Goal: Transaction & Acquisition: Purchase product/service

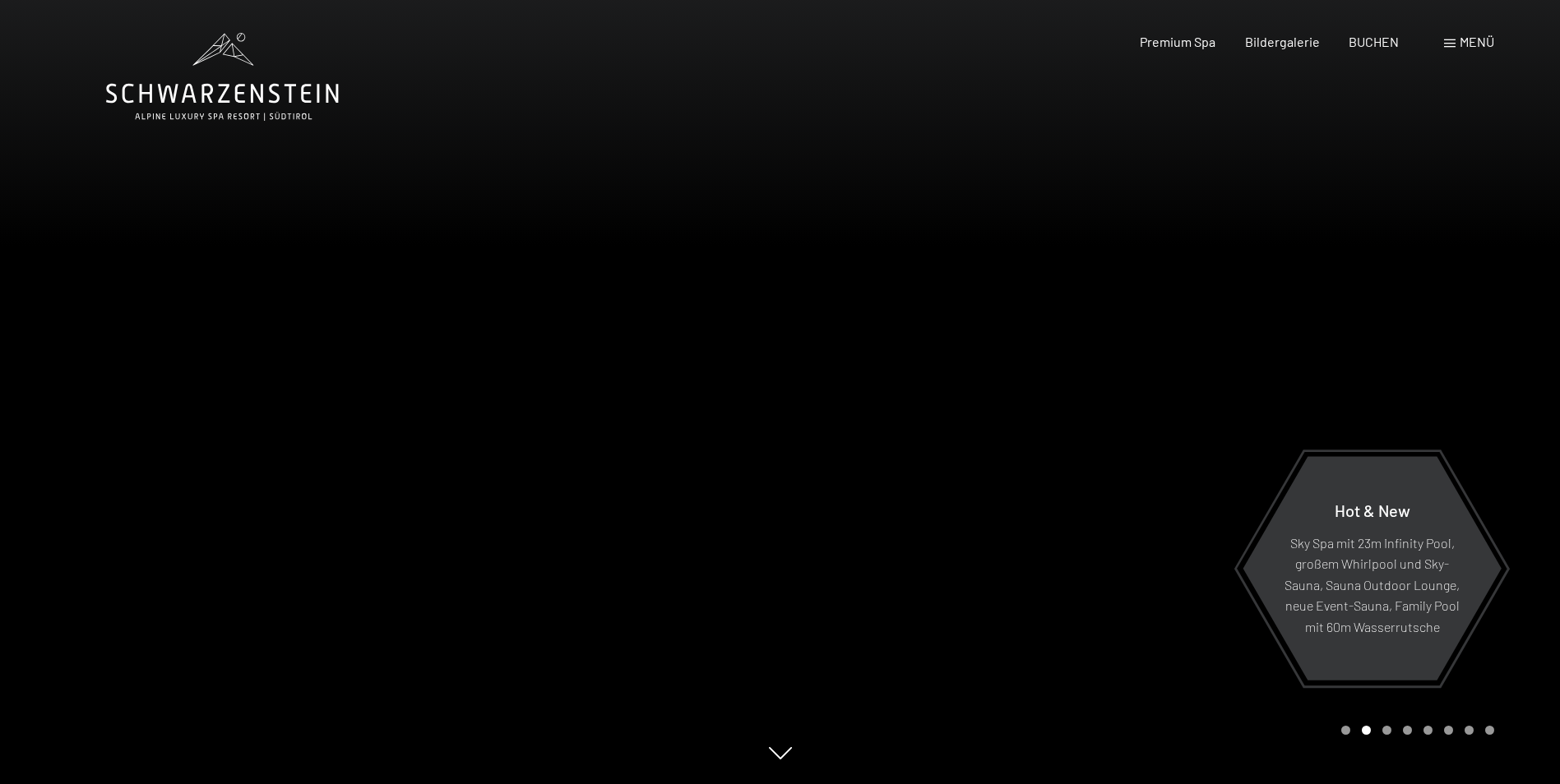
click at [1475, 38] on span "Menü" at bounding box center [1477, 41] width 35 height 16
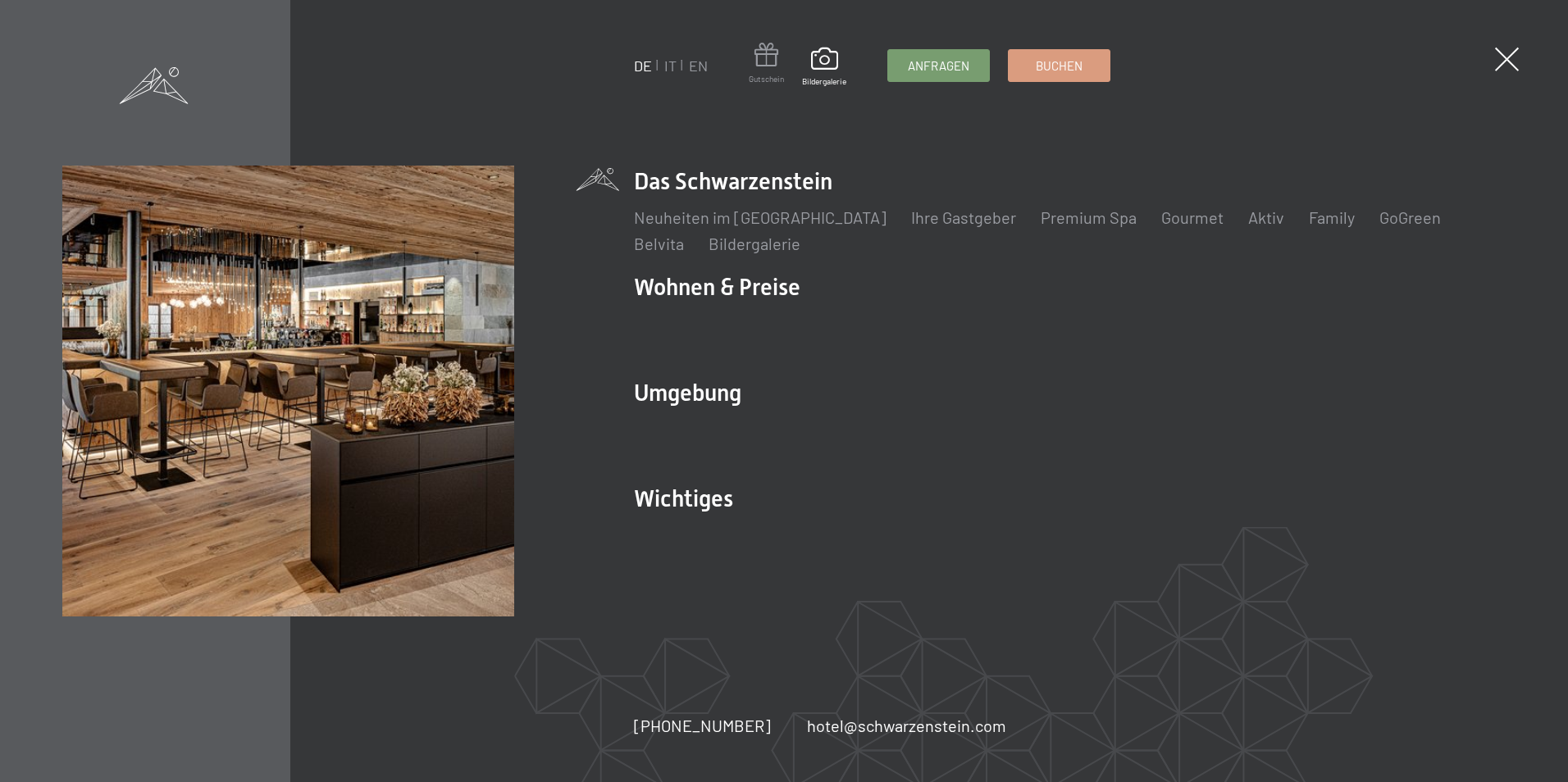
click at [773, 58] on span at bounding box center [766, 58] width 36 height 30
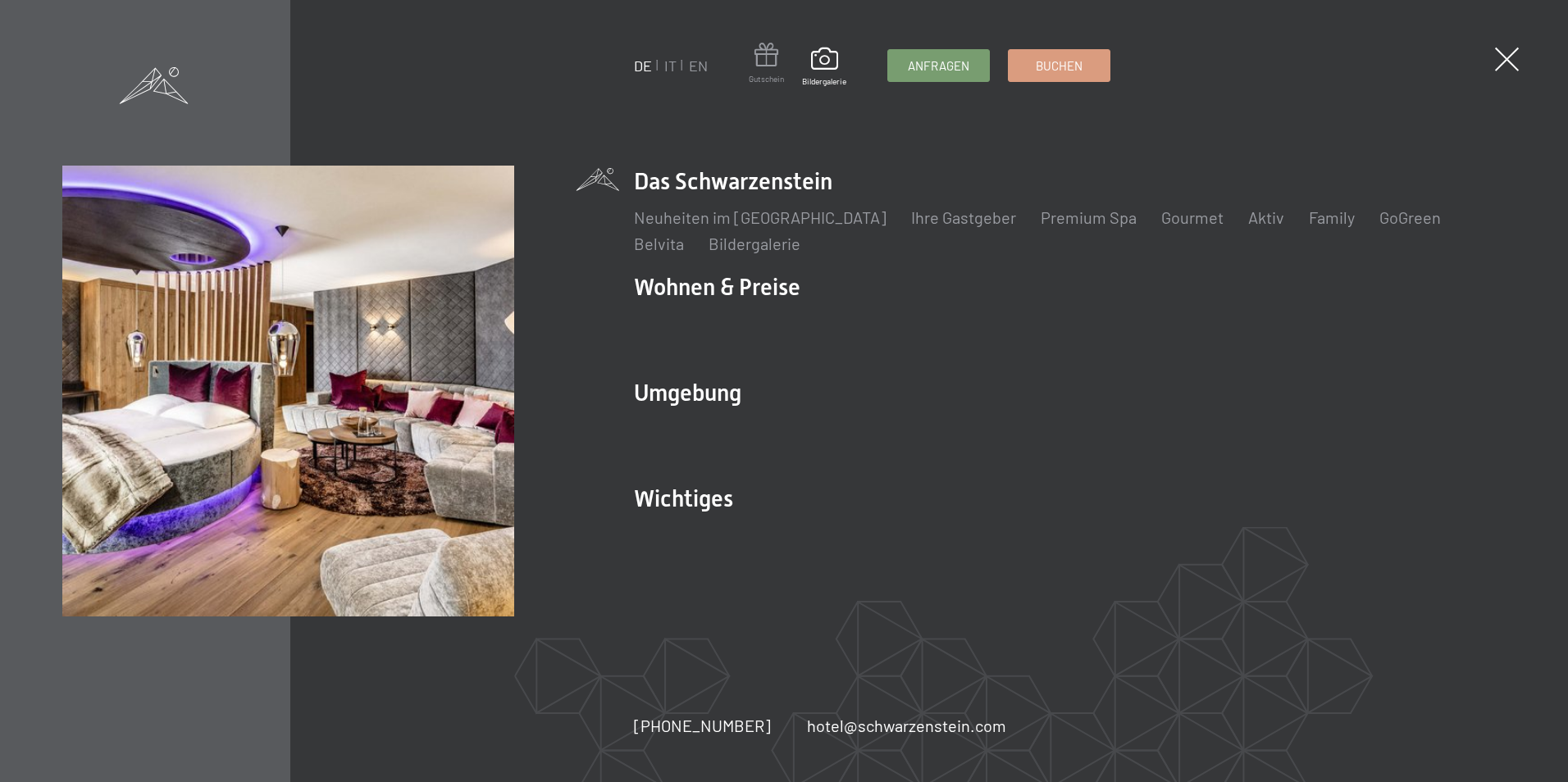
click at [766, 60] on span at bounding box center [766, 58] width 36 height 30
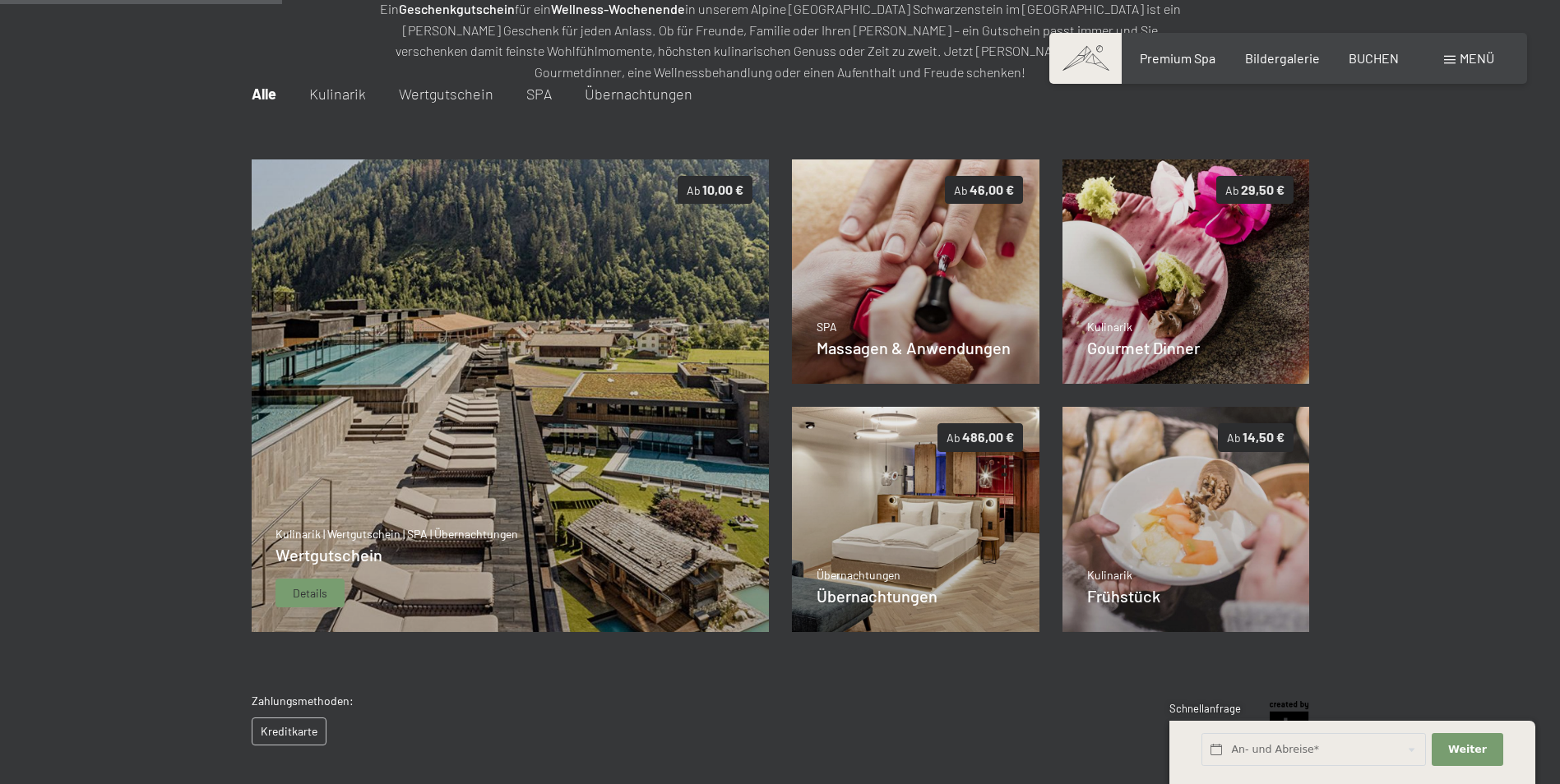
click at [310, 585] on span "Details" at bounding box center [311, 593] width 35 height 16
click at [587, 394] on img at bounding box center [509, 396] width 518 height 474
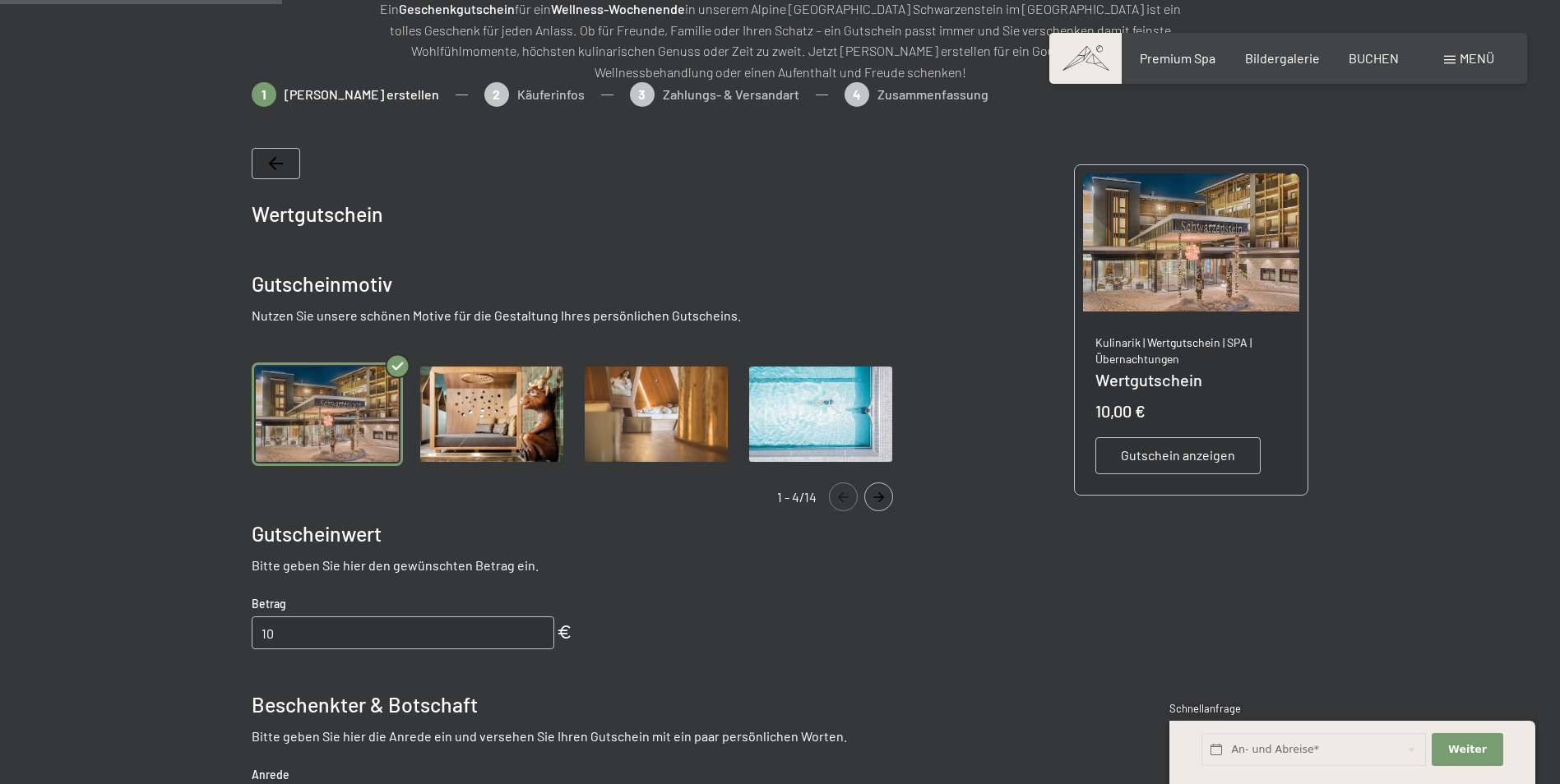
click at [878, 491] on button "Navigate to next slide" at bounding box center [878, 496] width 28 height 28
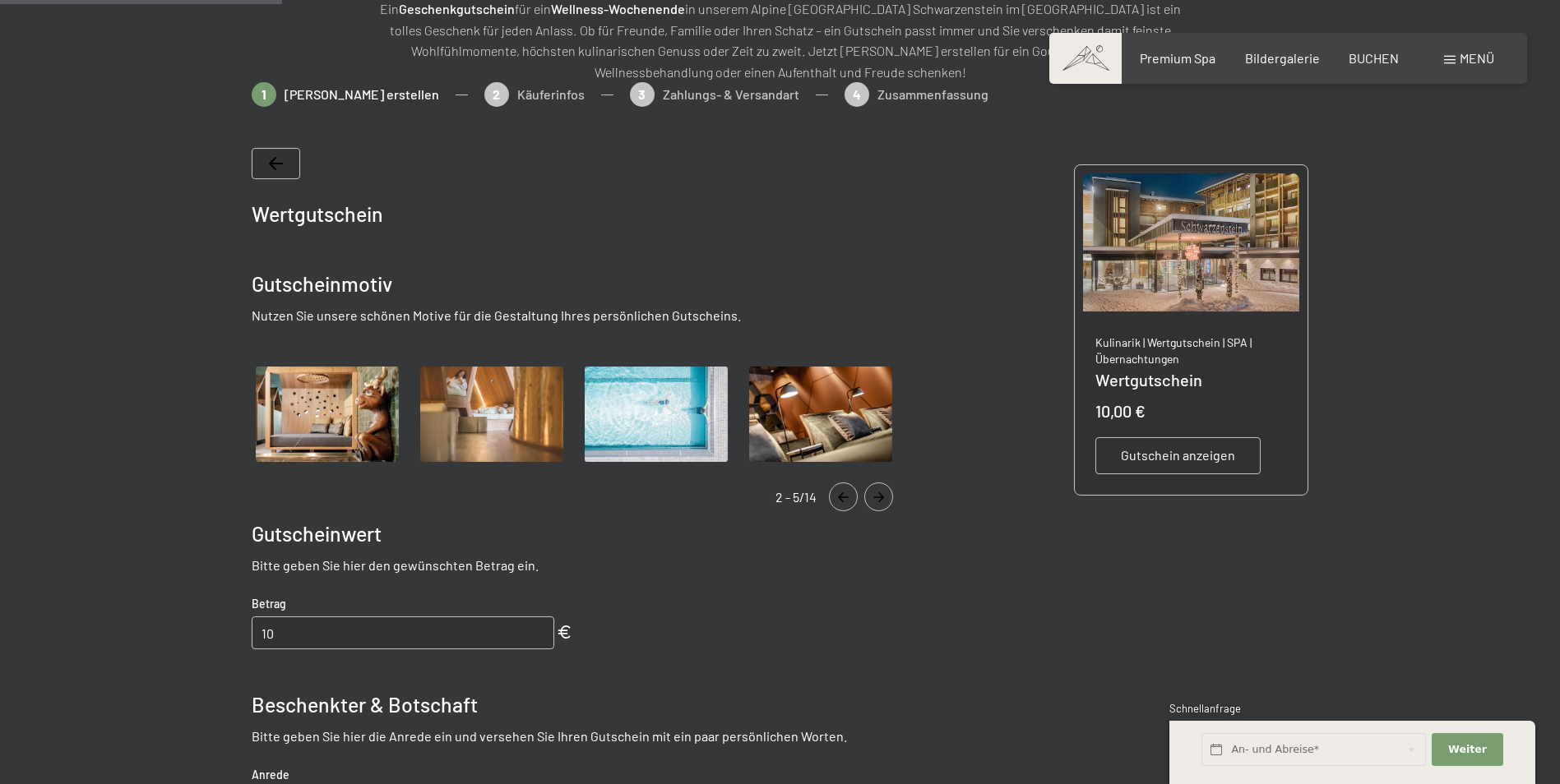
click at [878, 491] on button "Navigate to next slide" at bounding box center [878, 496] width 28 height 28
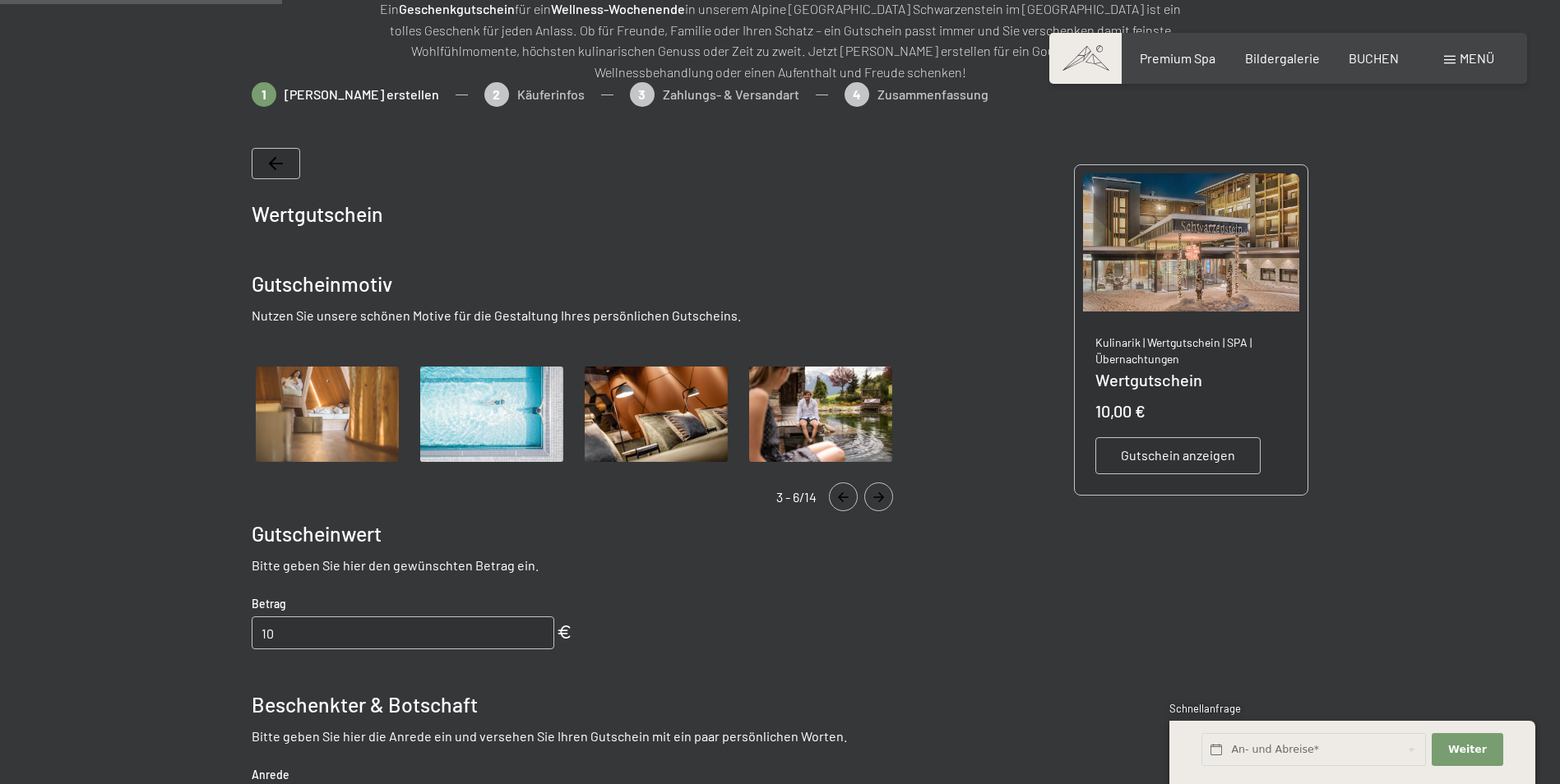
click at [878, 491] on button "Navigate to next slide" at bounding box center [878, 496] width 28 height 28
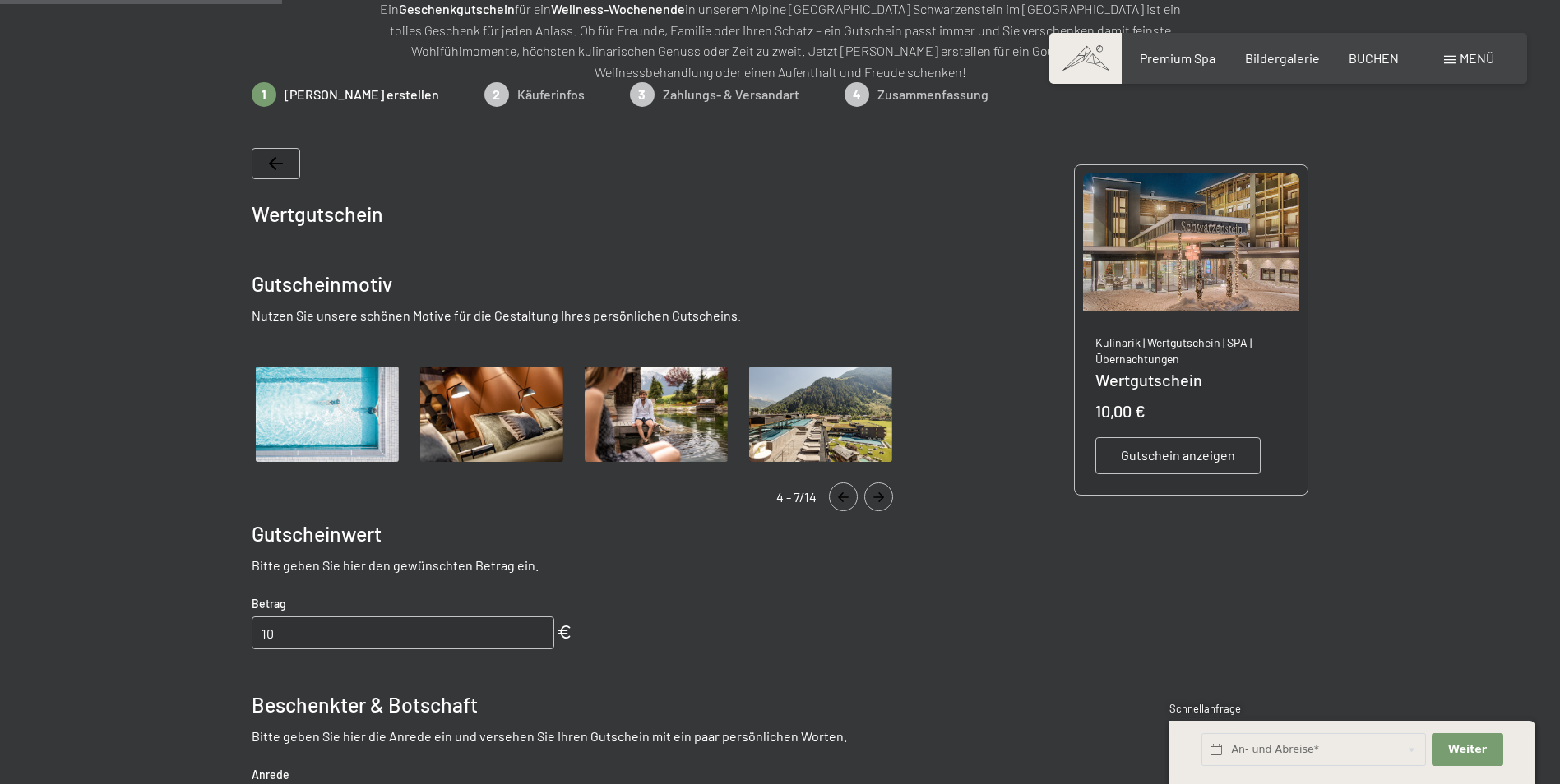
click at [878, 491] on button "Navigate to next slide" at bounding box center [878, 496] width 28 height 28
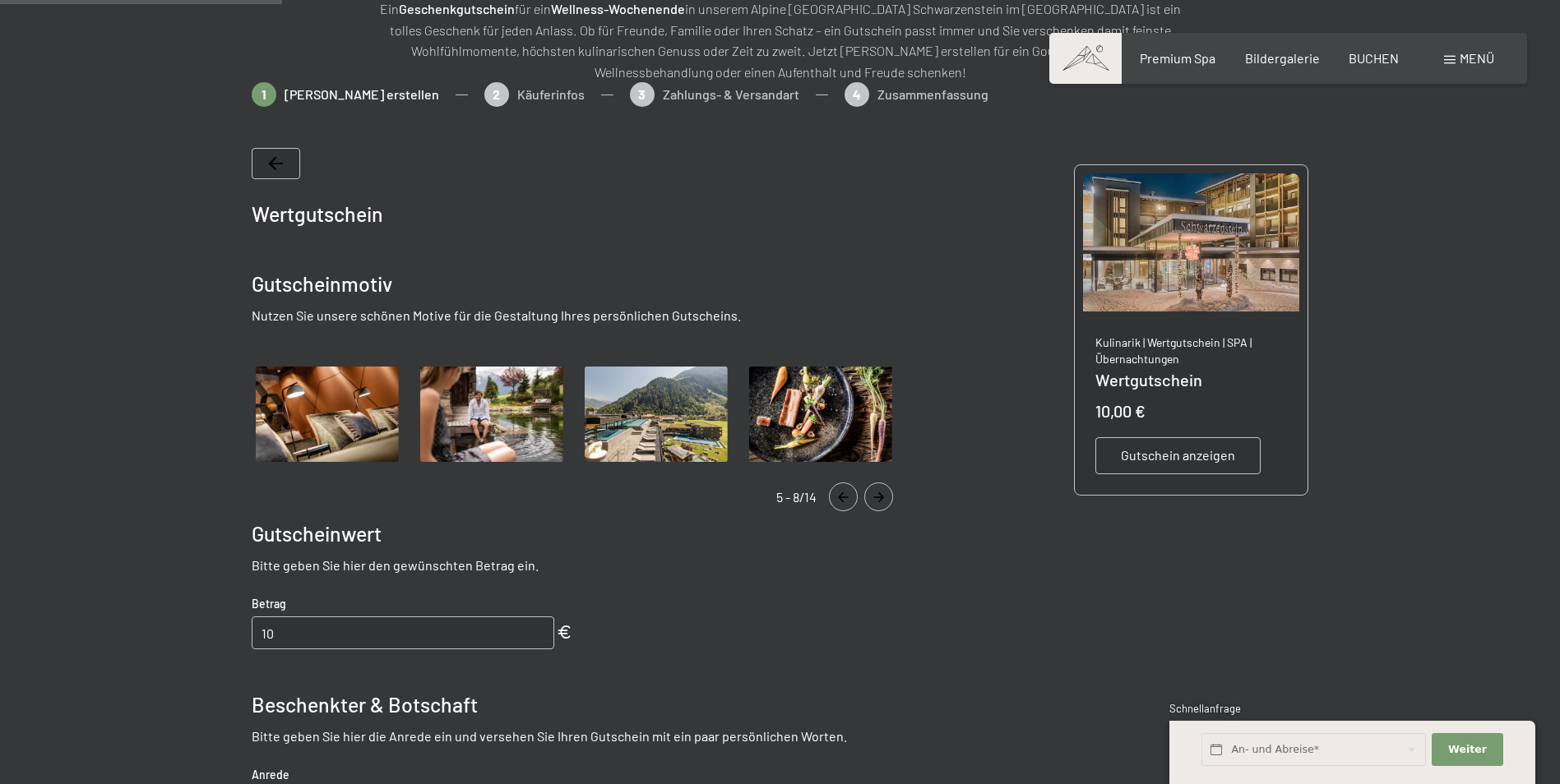
click at [878, 491] on button "Navigate to next slide" at bounding box center [878, 496] width 28 height 28
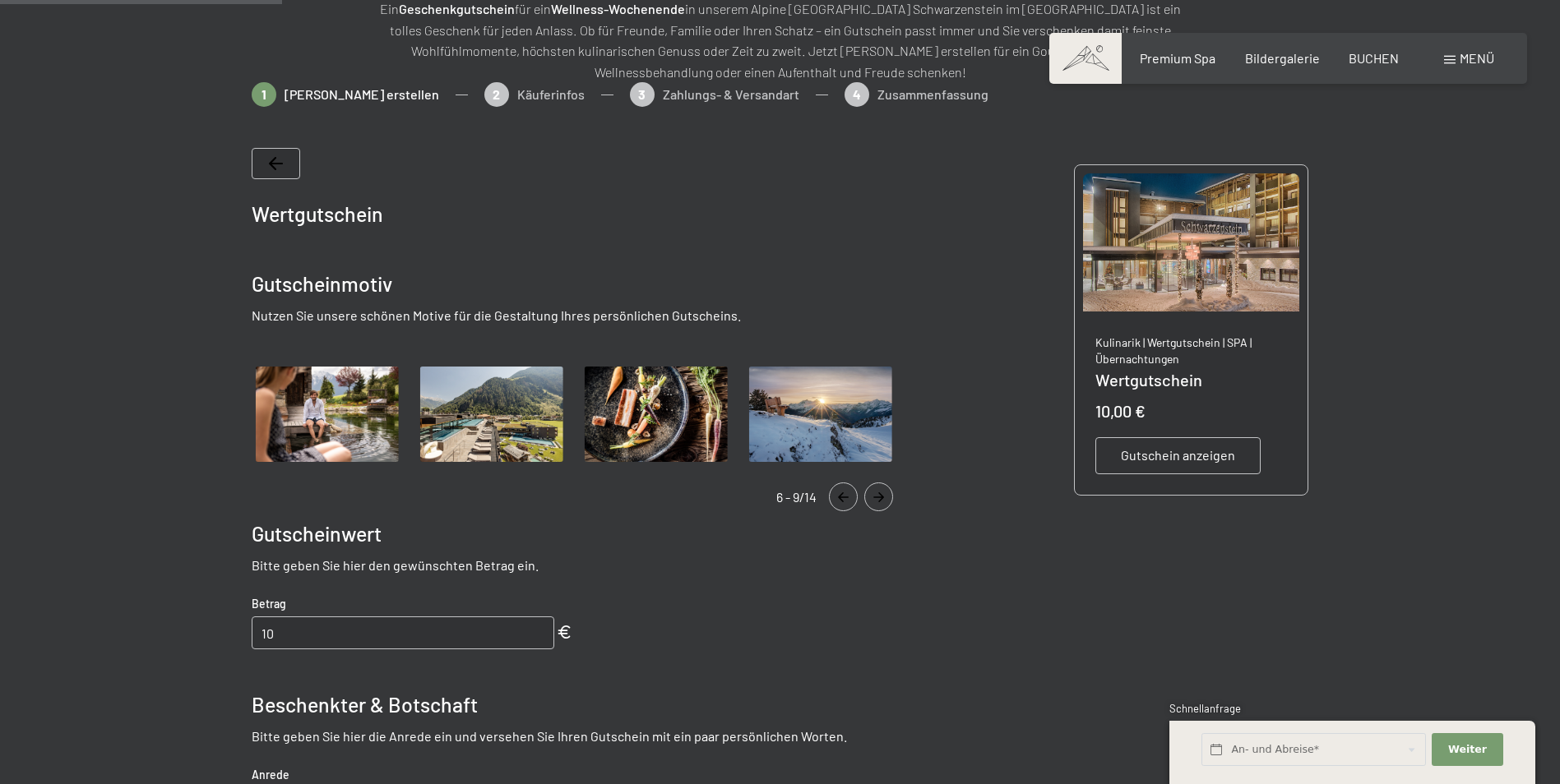
click at [878, 491] on button "Navigate to next slide" at bounding box center [878, 496] width 28 height 28
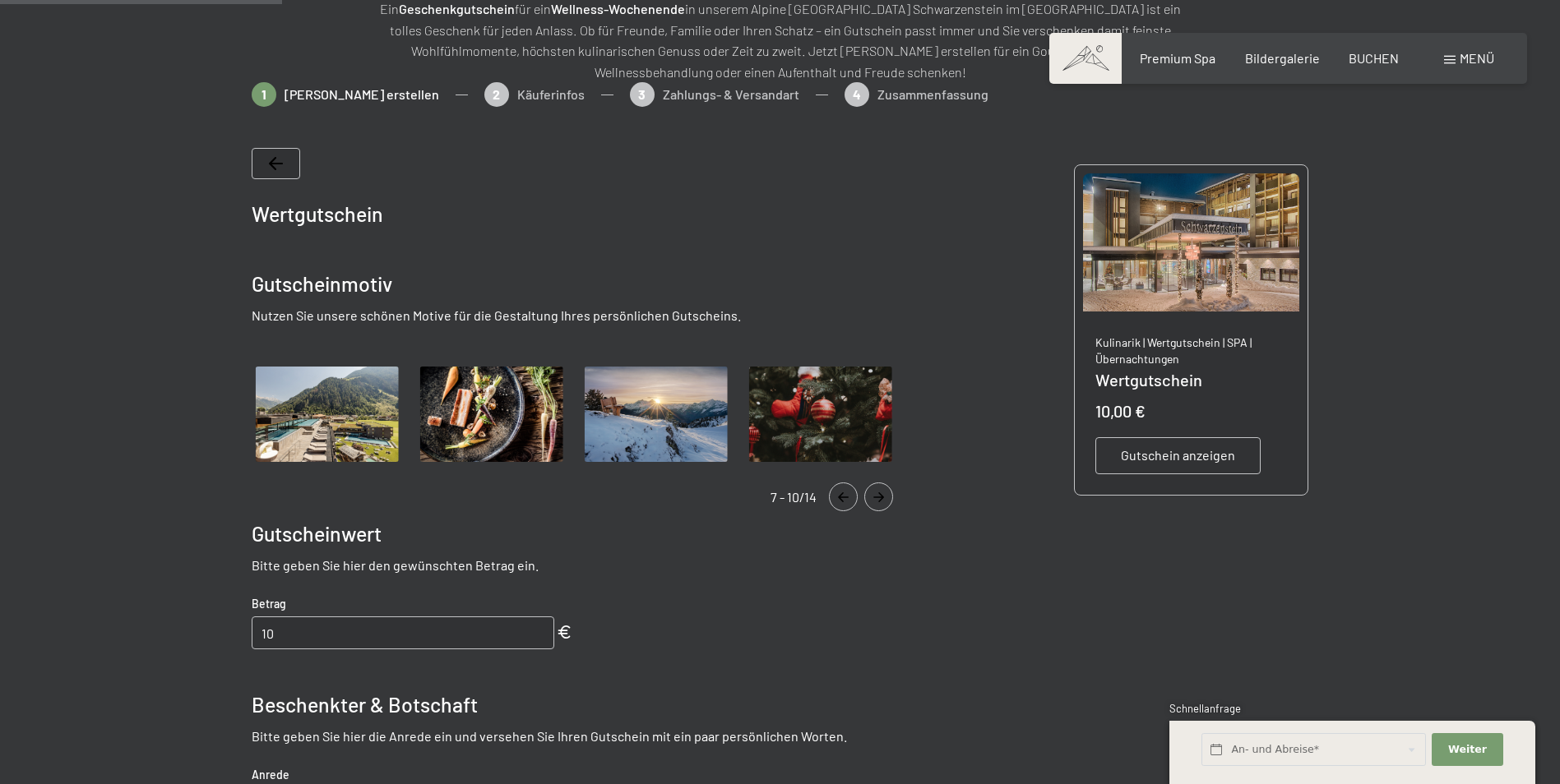
click at [878, 491] on button "Navigate to next slide" at bounding box center [878, 496] width 28 height 28
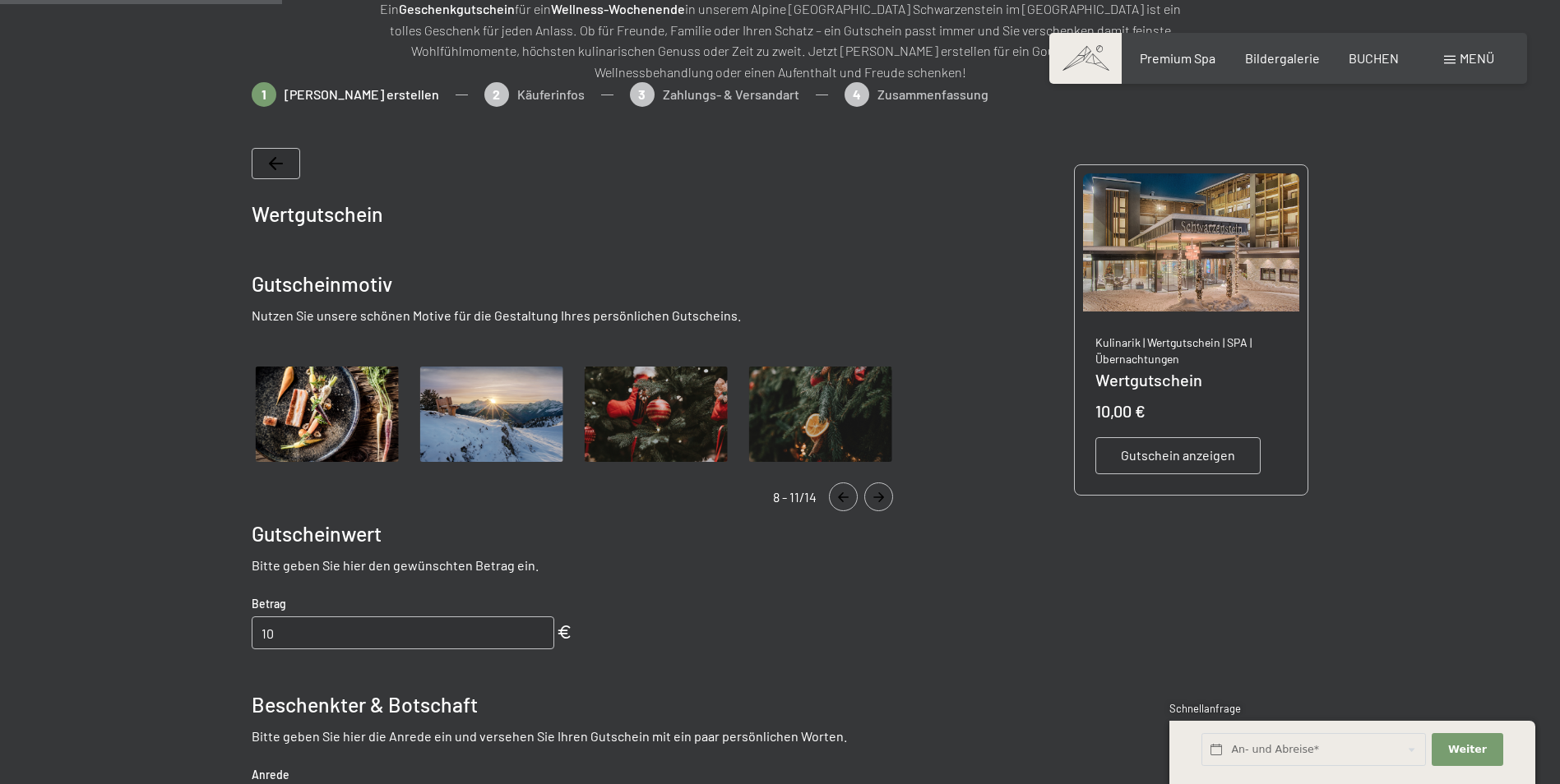
click at [878, 491] on button "Navigate to next slide" at bounding box center [878, 496] width 28 height 28
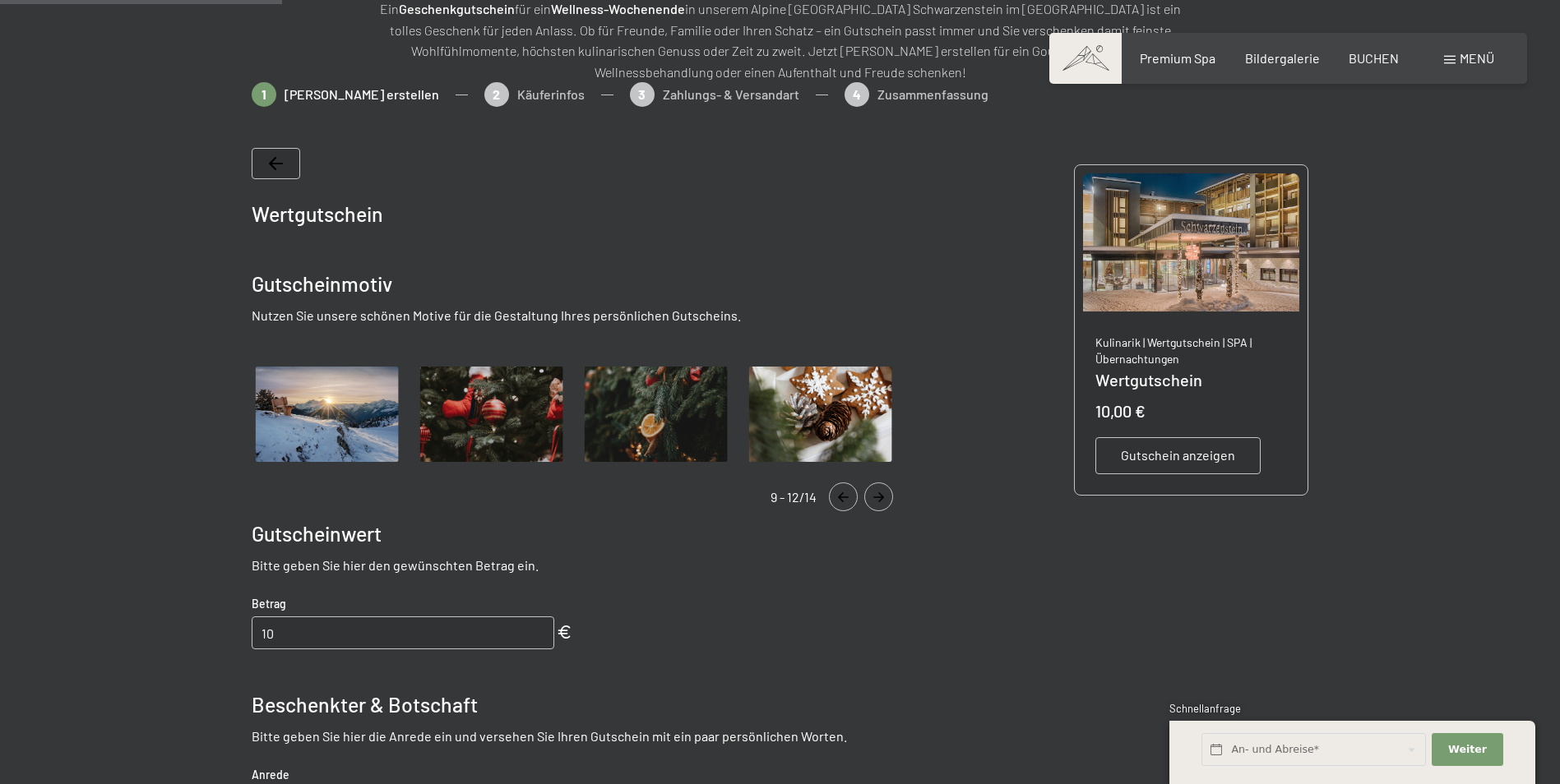
click at [878, 491] on button "Navigate to next slide" at bounding box center [878, 496] width 28 height 28
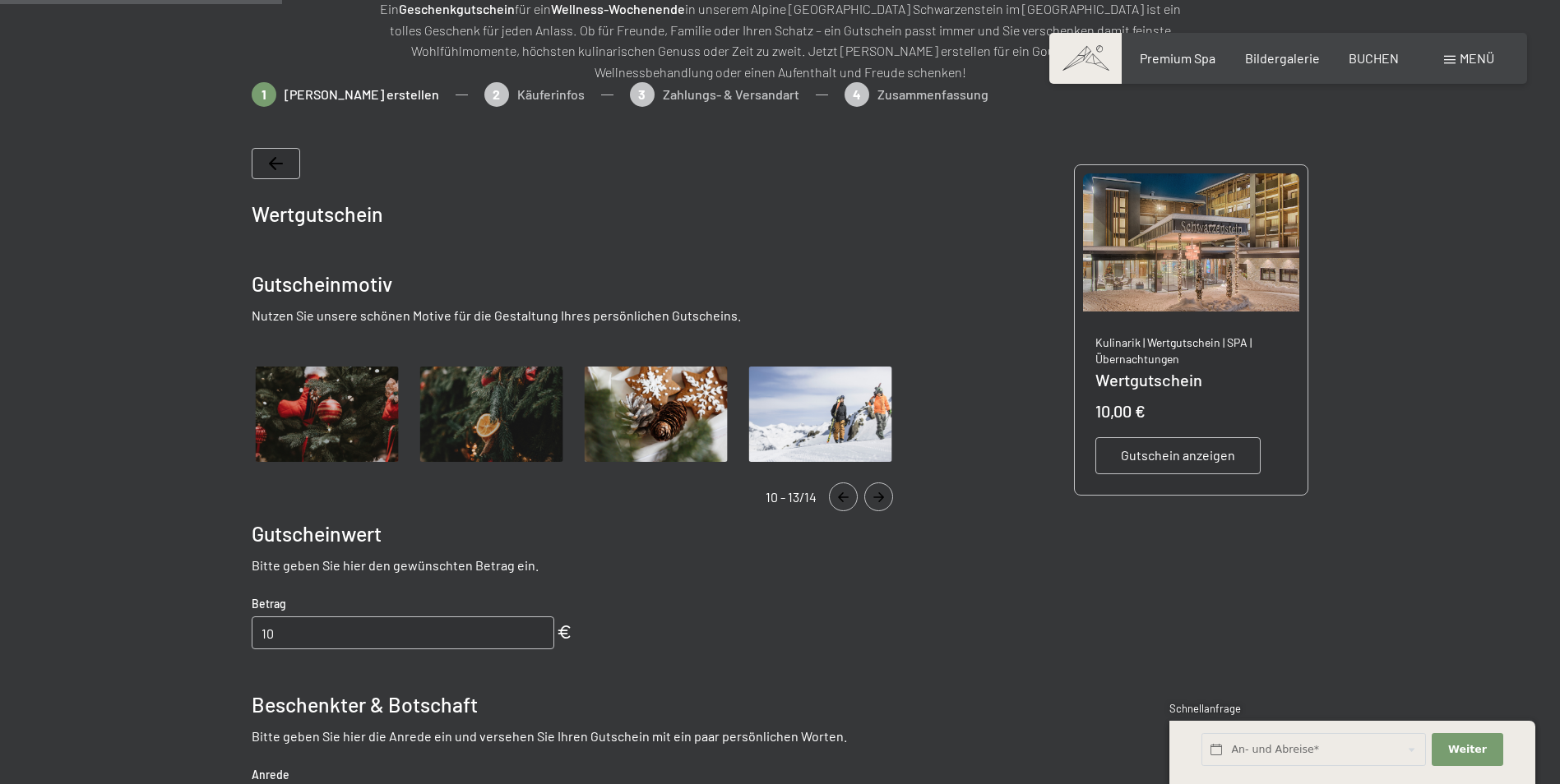
click at [878, 491] on button "Navigate to next slide" at bounding box center [878, 496] width 28 height 28
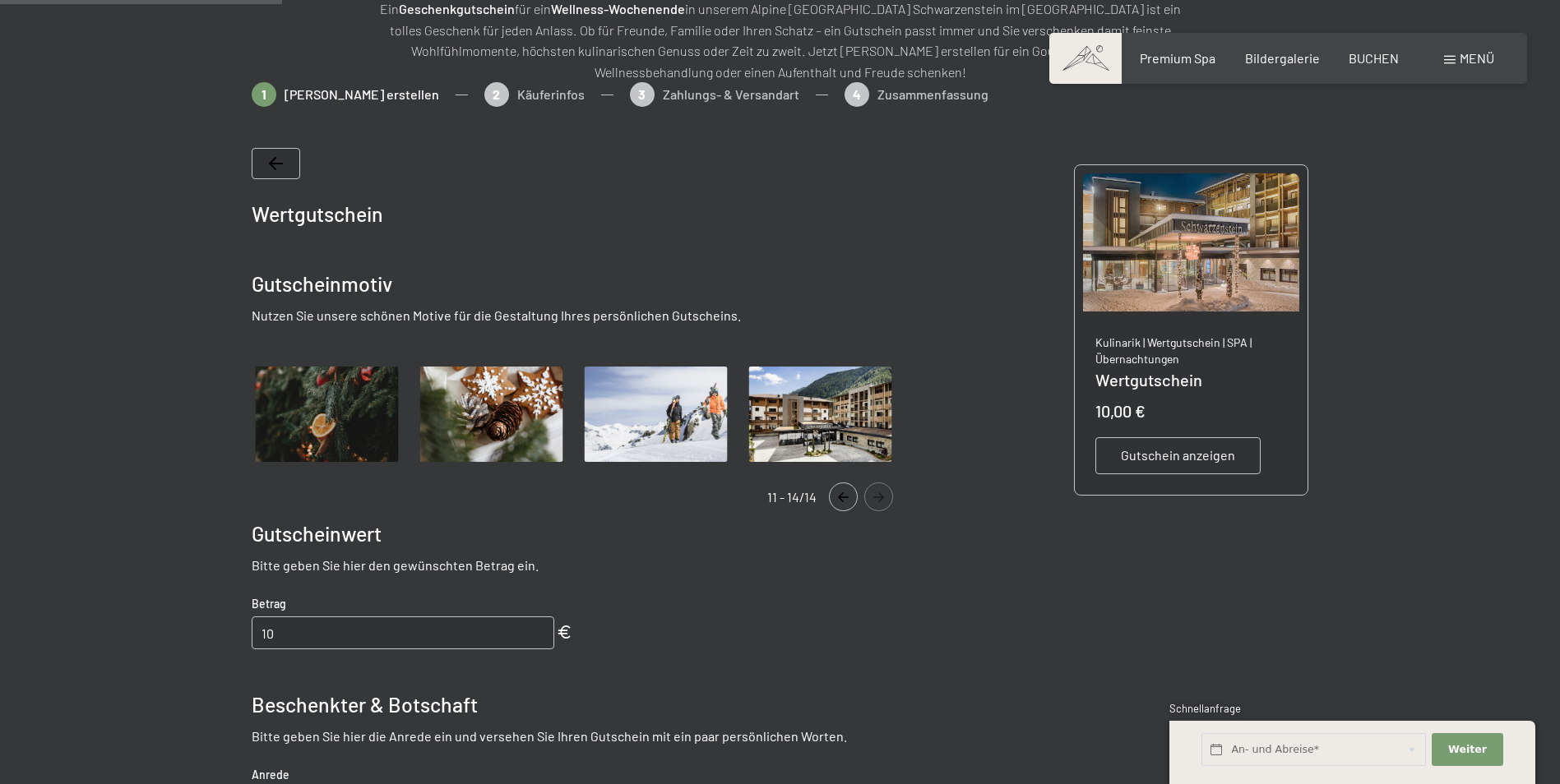
click at [878, 491] on button "Navigate to next slide" at bounding box center [878, 496] width 28 height 28
click at [835, 497] on icon "Navigate to previous slide" at bounding box center [844, 497] width 27 height 10
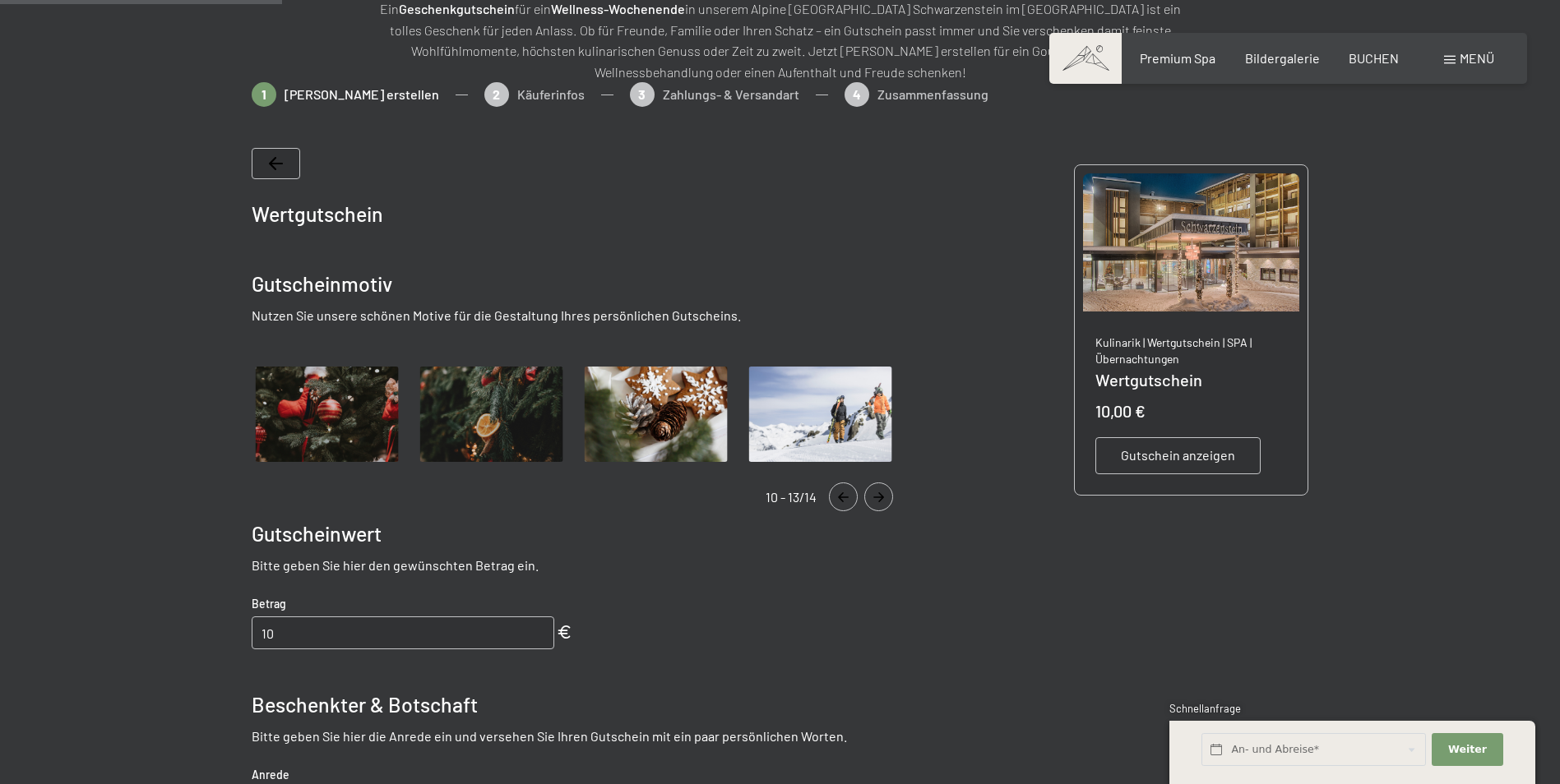
click at [839, 497] on icon "Navigate to previous slide" at bounding box center [844, 497] width 11 height 10
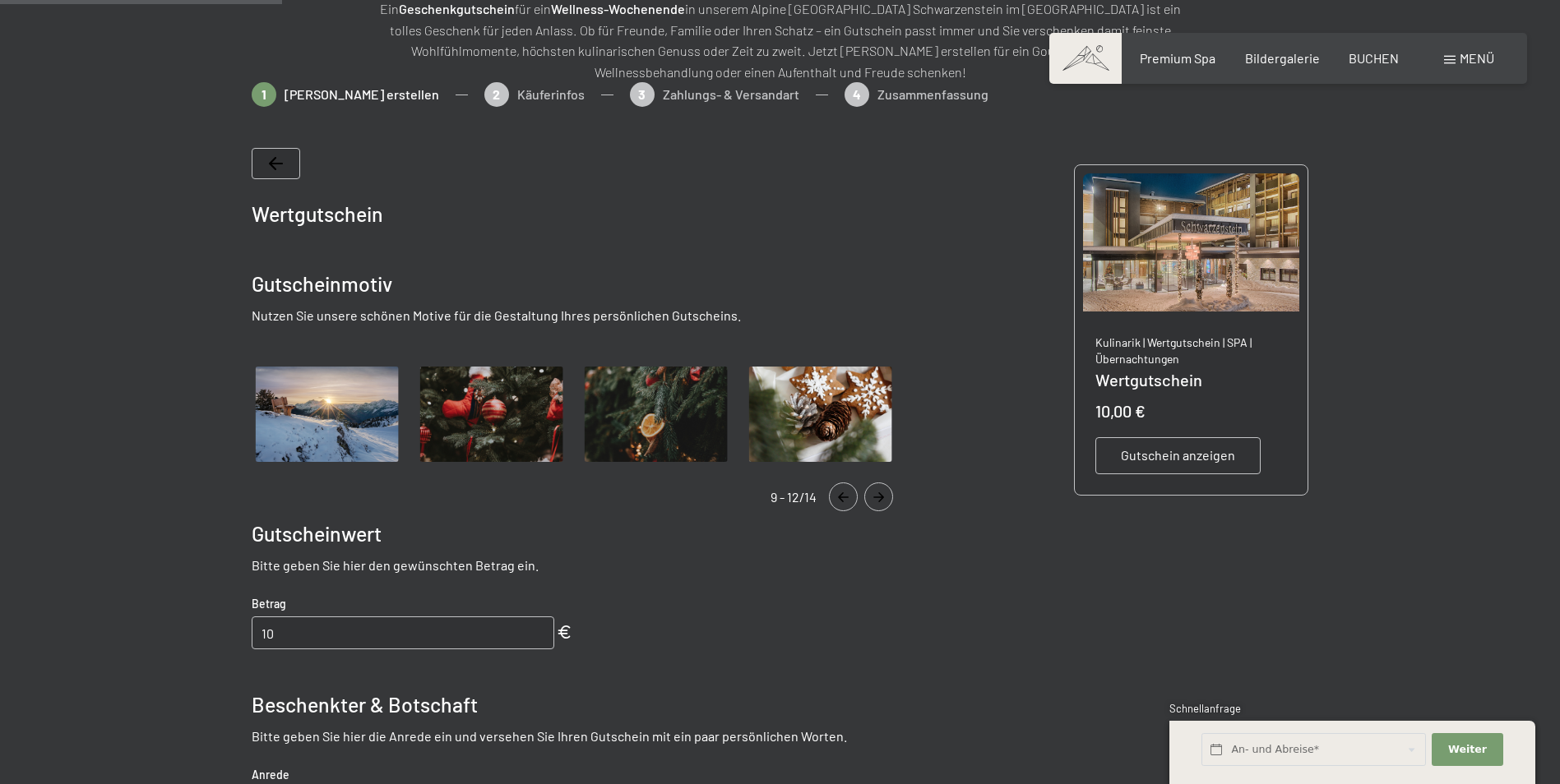
click at [839, 497] on icon "Navigate to previous slide" at bounding box center [844, 497] width 11 height 10
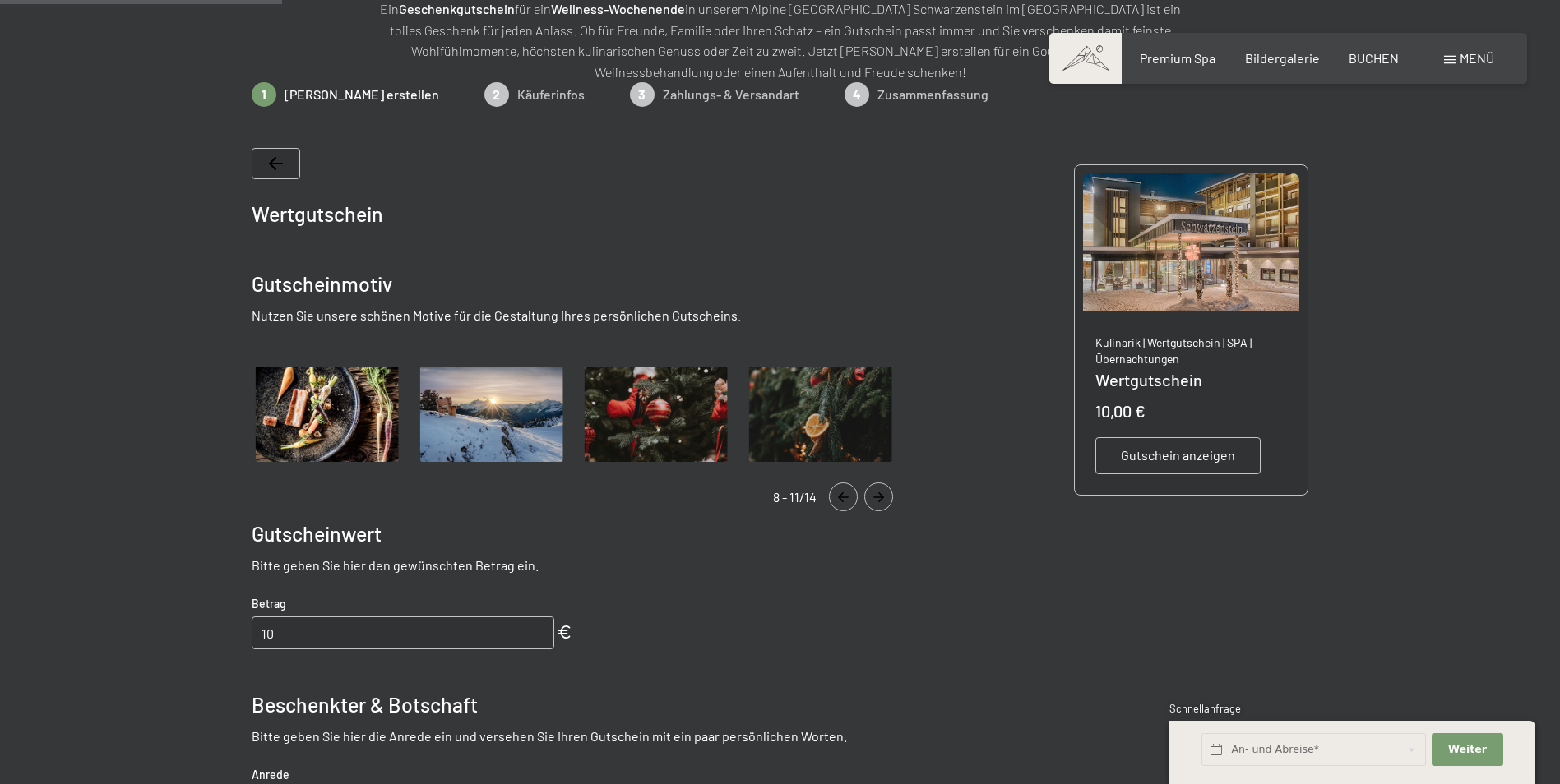
click at [839, 497] on icon "Navigate to previous slide" at bounding box center [844, 497] width 11 height 10
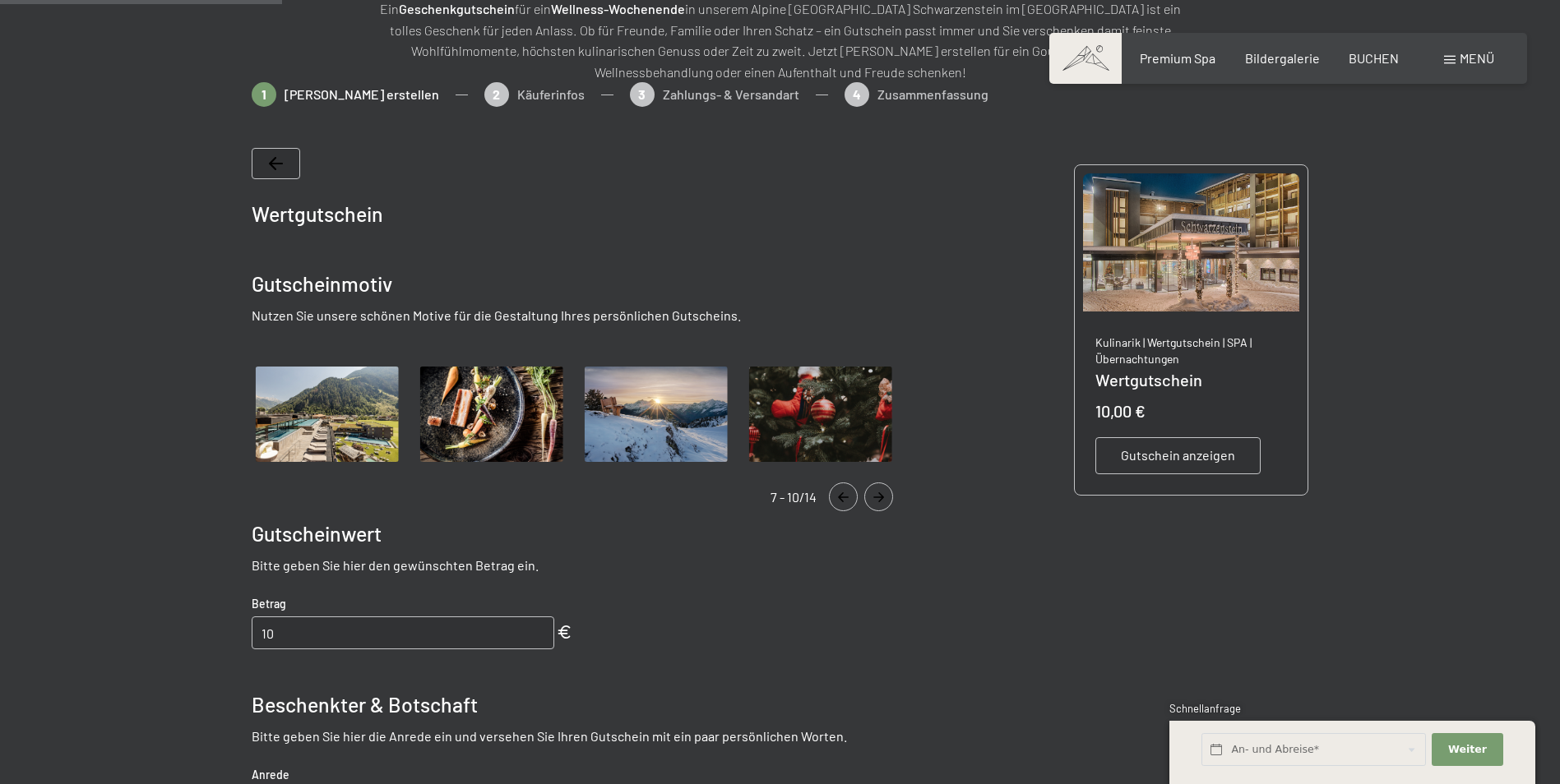
click at [839, 497] on icon "Navigate to previous slide" at bounding box center [844, 497] width 11 height 10
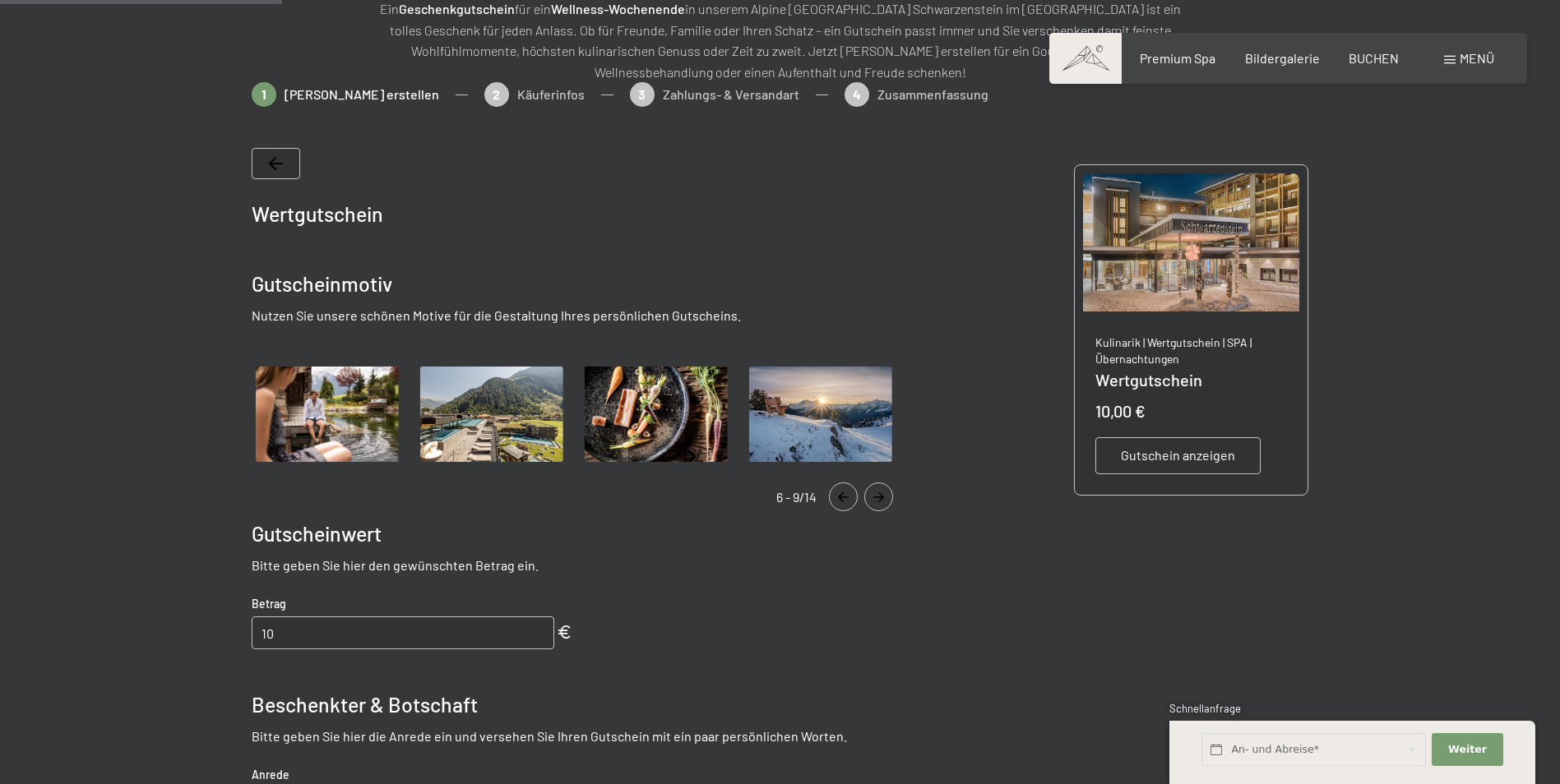
click at [839, 497] on icon "Navigate to previous slide" at bounding box center [844, 497] width 11 height 10
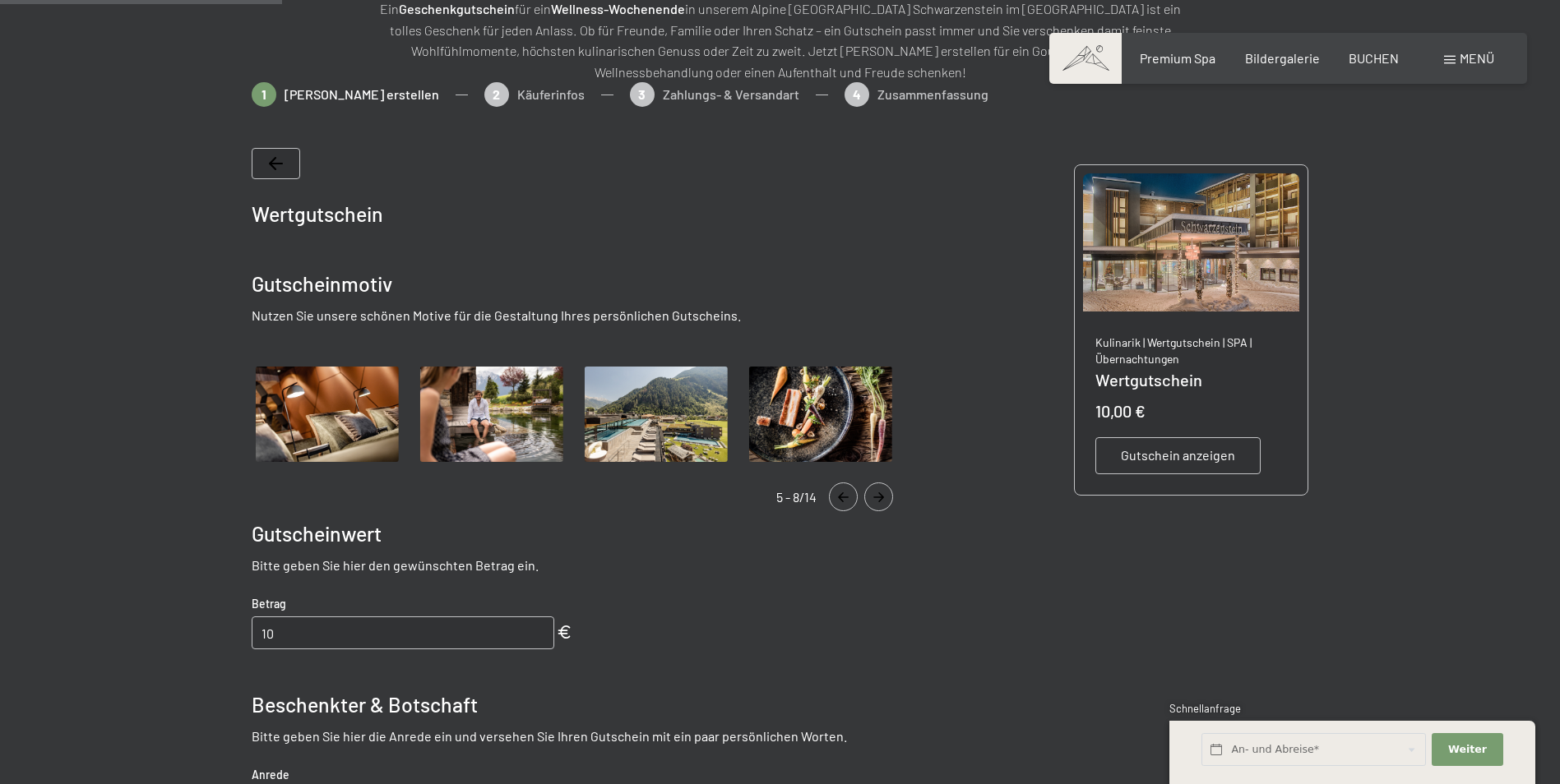
click at [527, 393] on img "Gallery" at bounding box center [491, 415] width 151 height 104
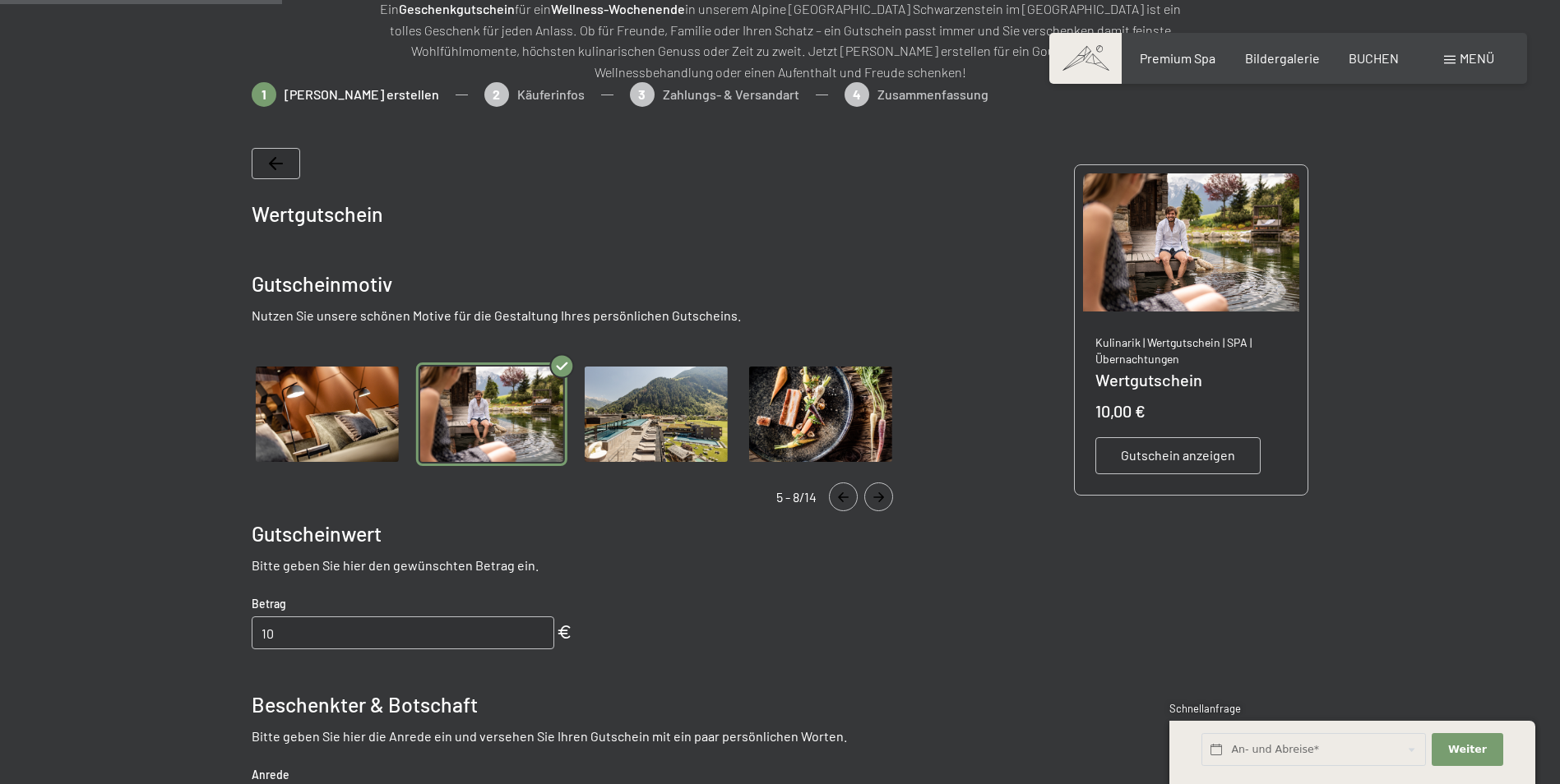
click at [843, 495] on icon "Navigate to previous slide" at bounding box center [844, 497] width 27 height 10
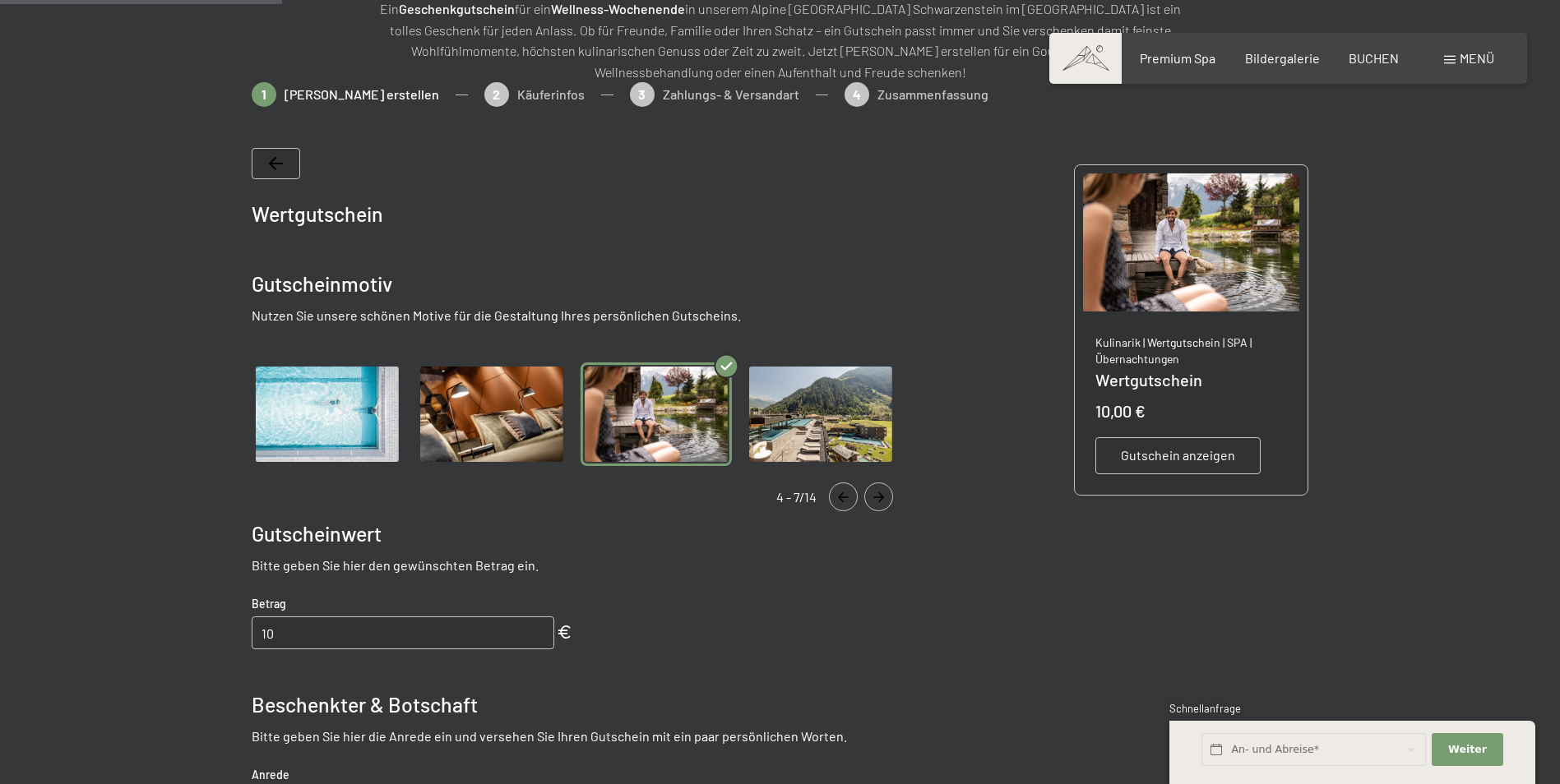
click at [844, 495] on icon "Navigate to previous slide" at bounding box center [844, 497] width 27 height 10
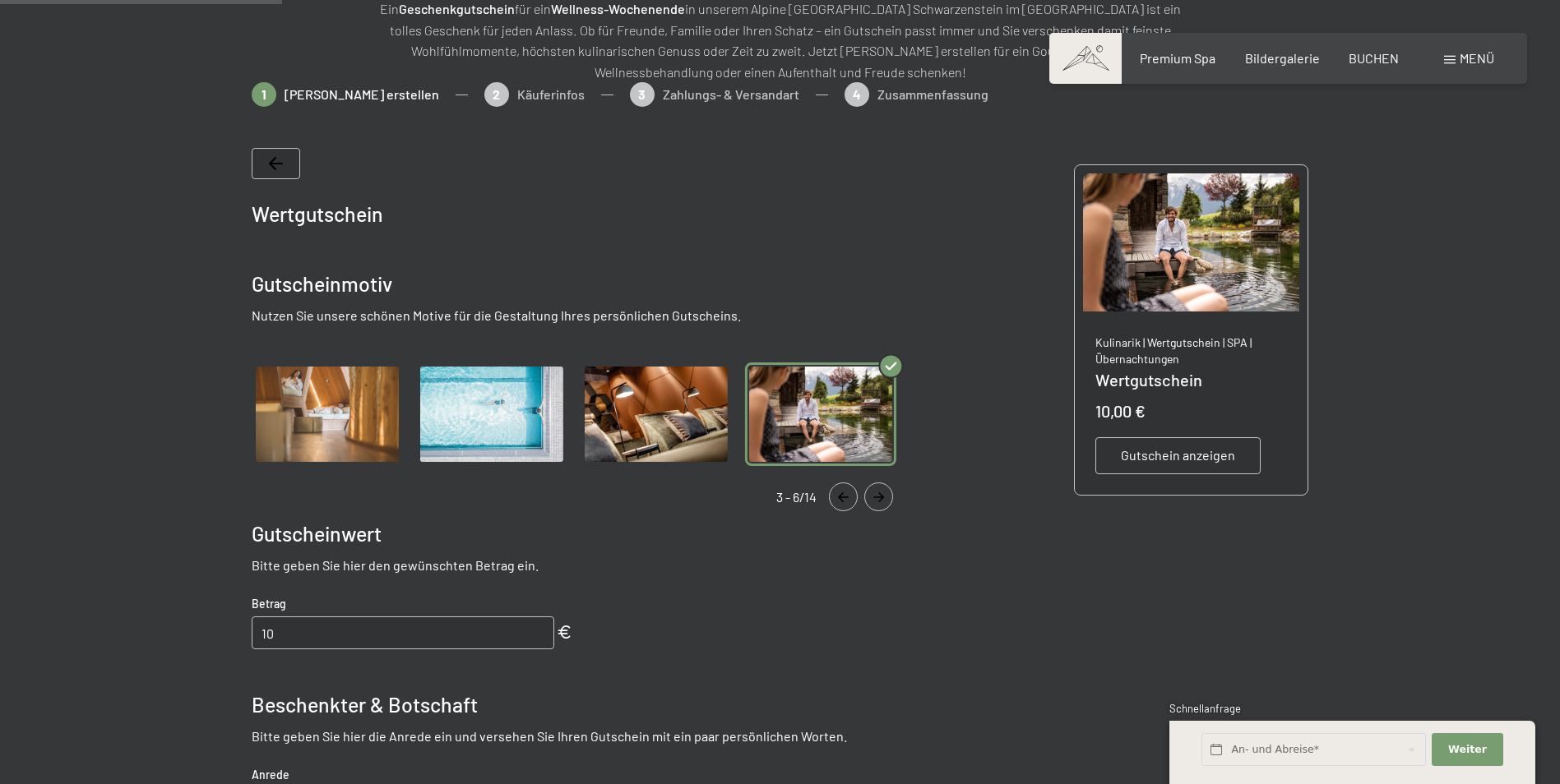
click at [844, 495] on icon "Navigate to previous slide" at bounding box center [844, 497] width 27 height 10
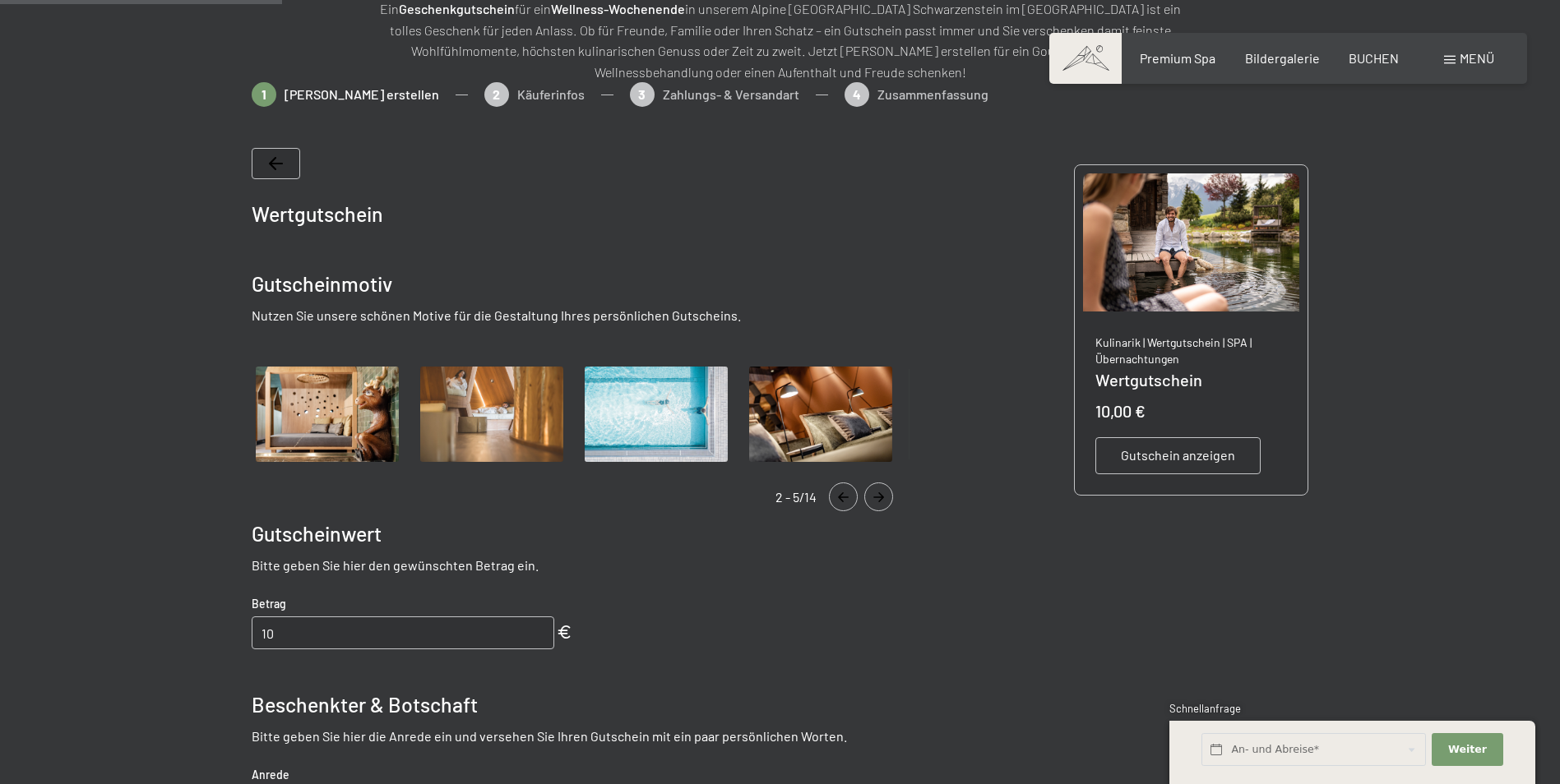
click at [844, 495] on icon "Navigate to previous slide" at bounding box center [844, 497] width 27 height 10
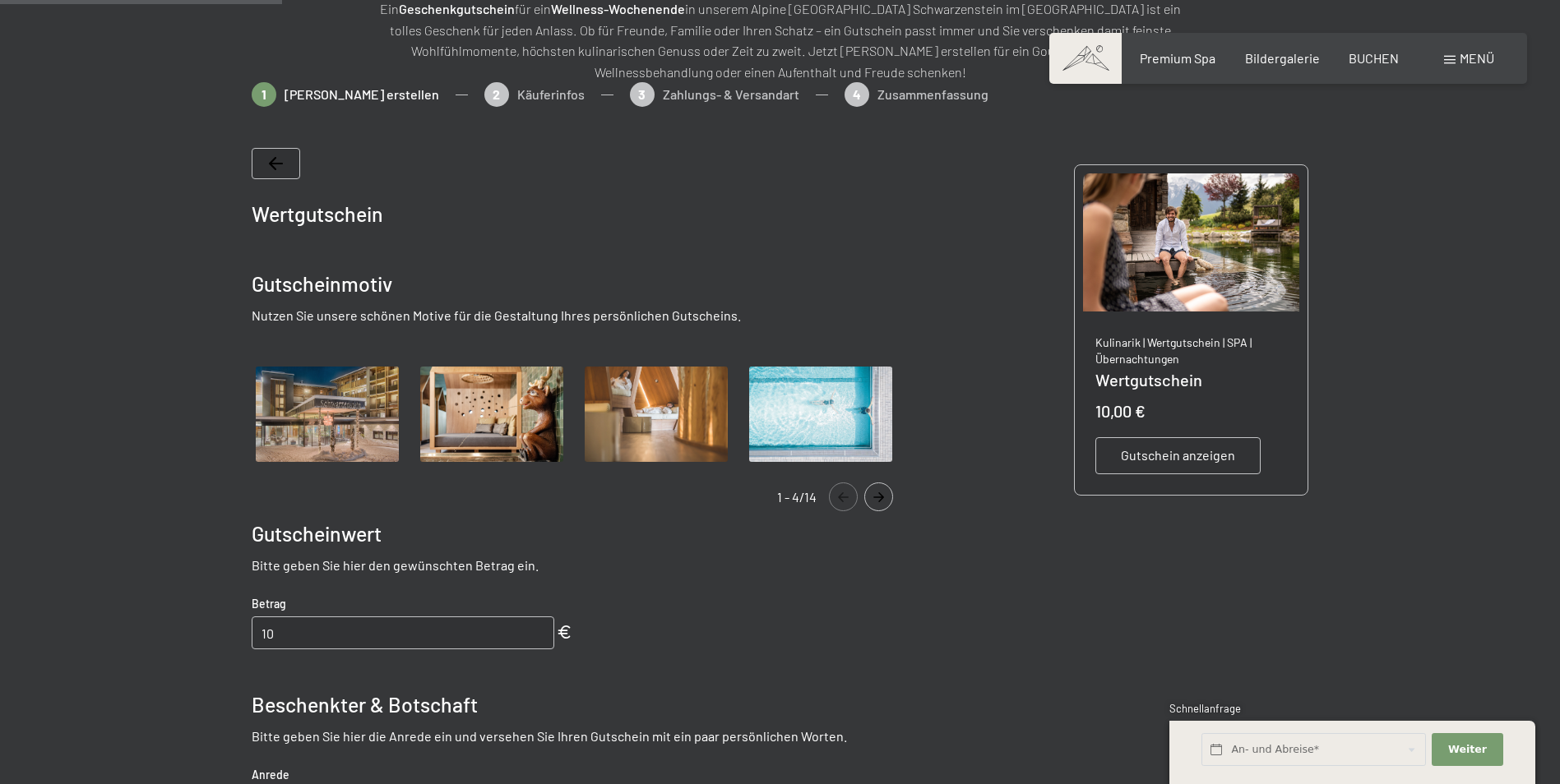
click at [485, 407] on img "Gallery" at bounding box center [491, 415] width 151 height 104
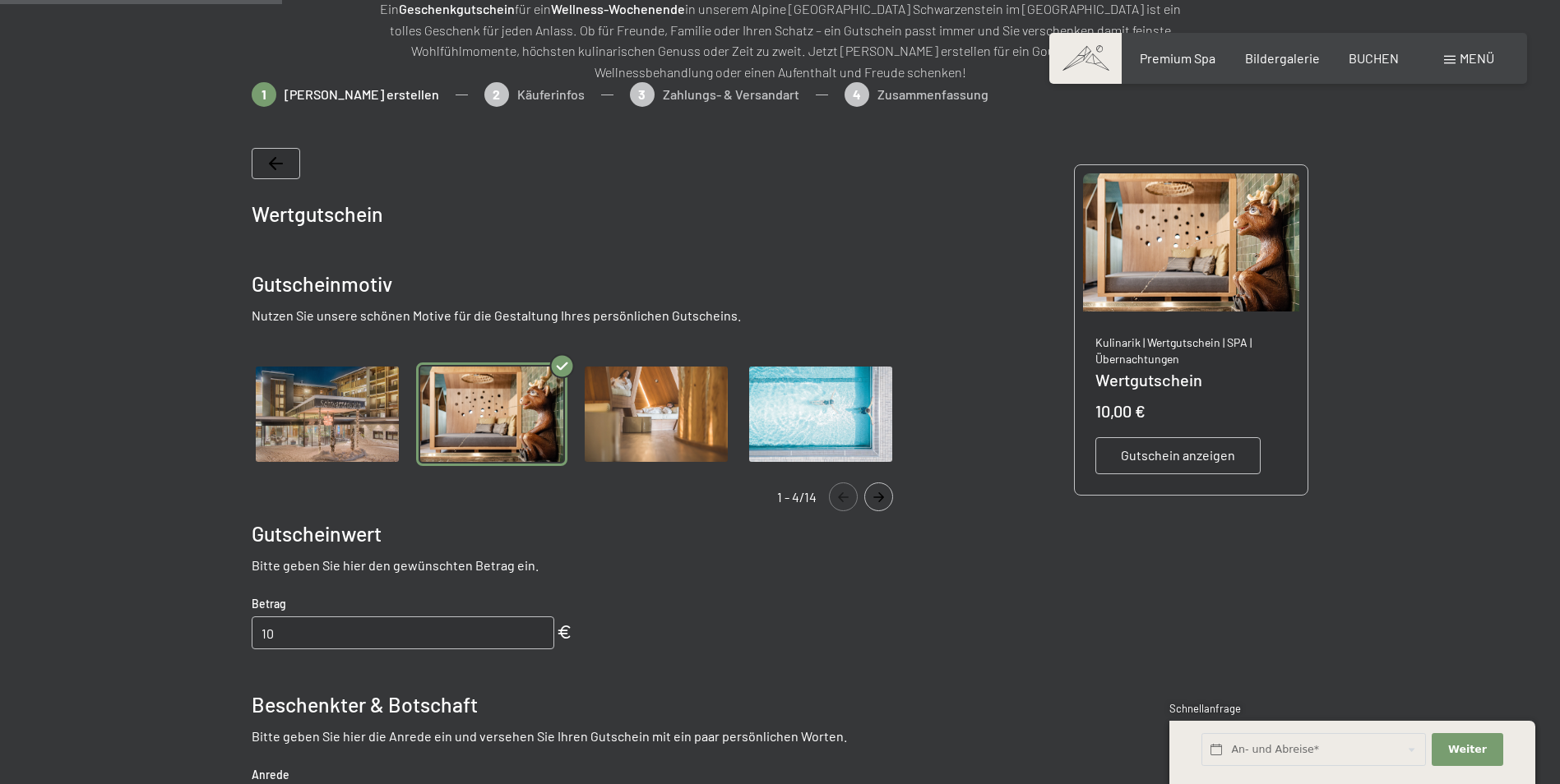
click at [650, 405] on img "Gallery" at bounding box center [656, 415] width 151 height 104
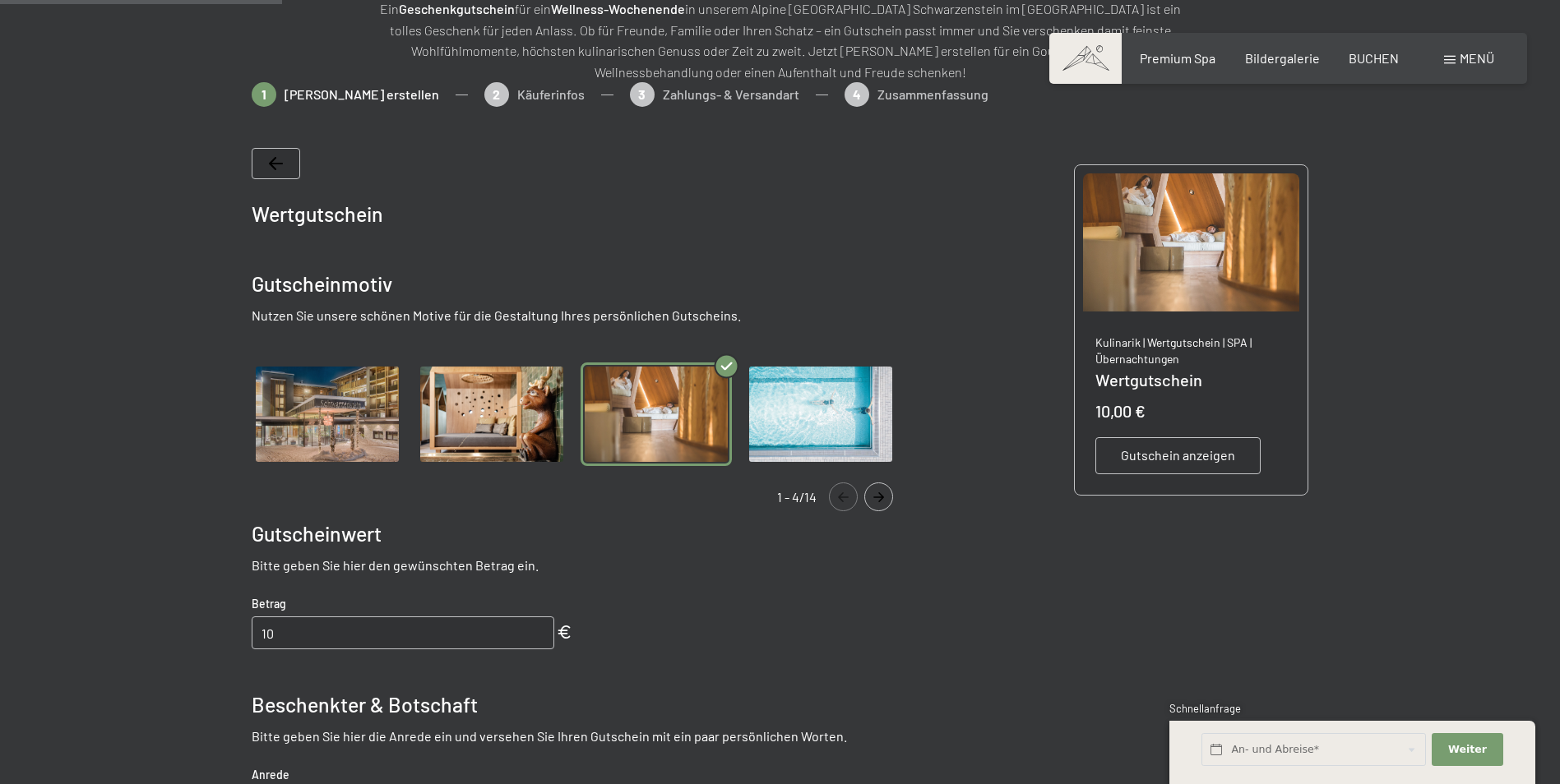
click at [535, 419] on img "Gallery" at bounding box center [491, 415] width 151 height 104
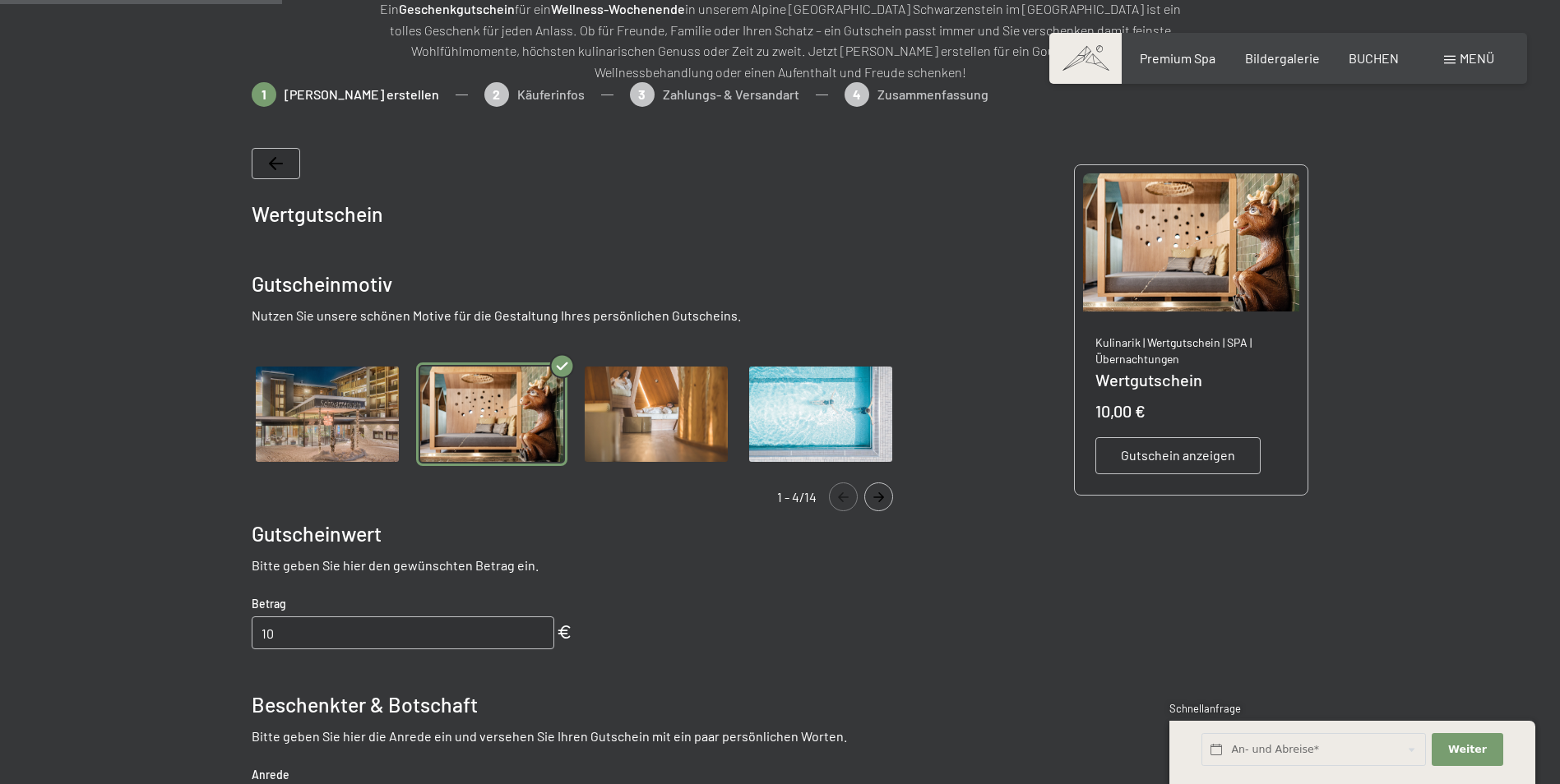
click at [1188, 455] on span "Gutschein anzeigen" at bounding box center [1177, 455] width 115 height 18
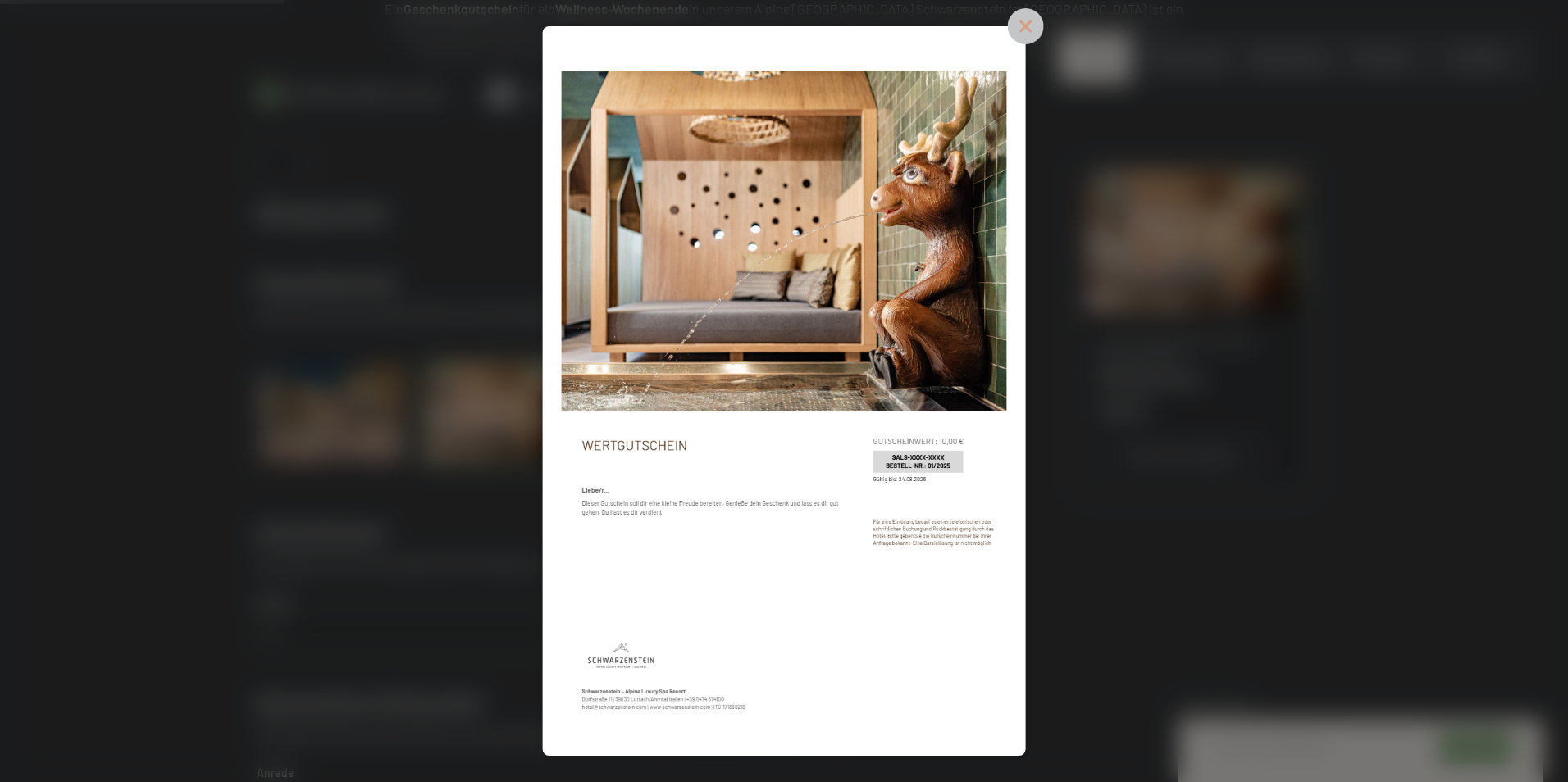
click at [1029, 25] on icon at bounding box center [1024, 26] width 36 height 36
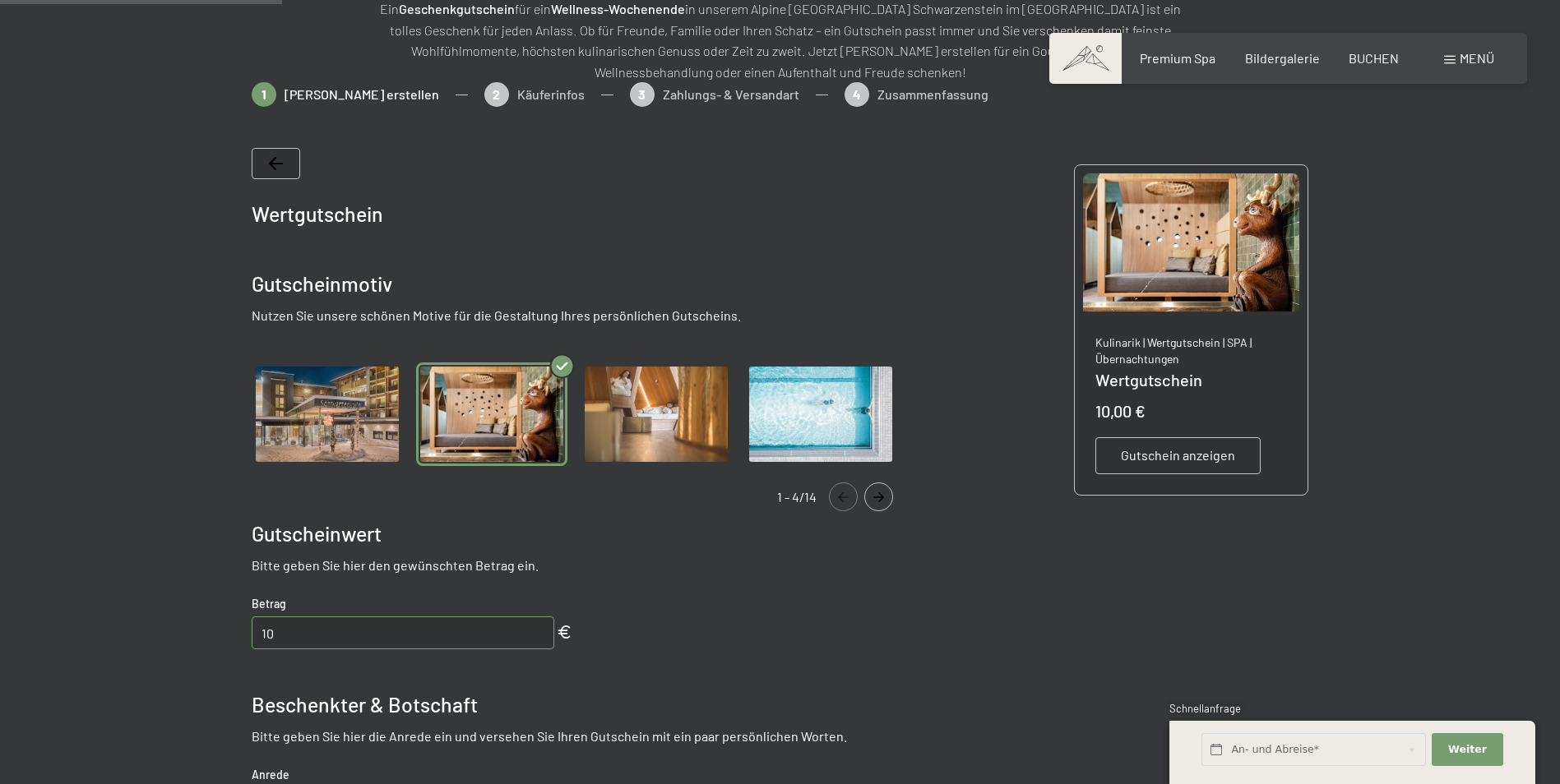
click at [665, 420] on img "Gallery" at bounding box center [656, 415] width 151 height 104
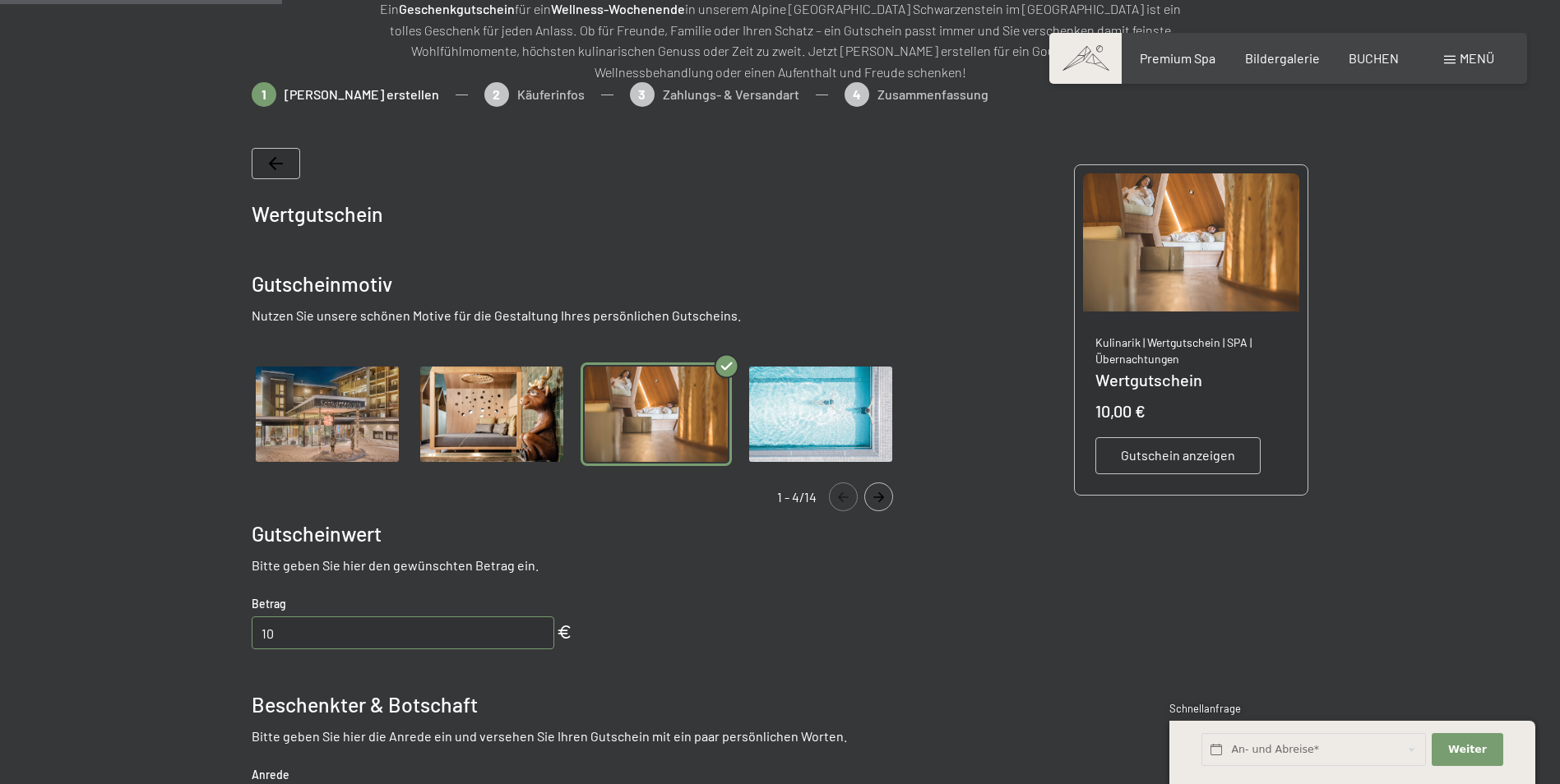
click at [1184, 446] on span "Gutschein anzeigen" at bounding box center [1177, 455] width 115 height 18
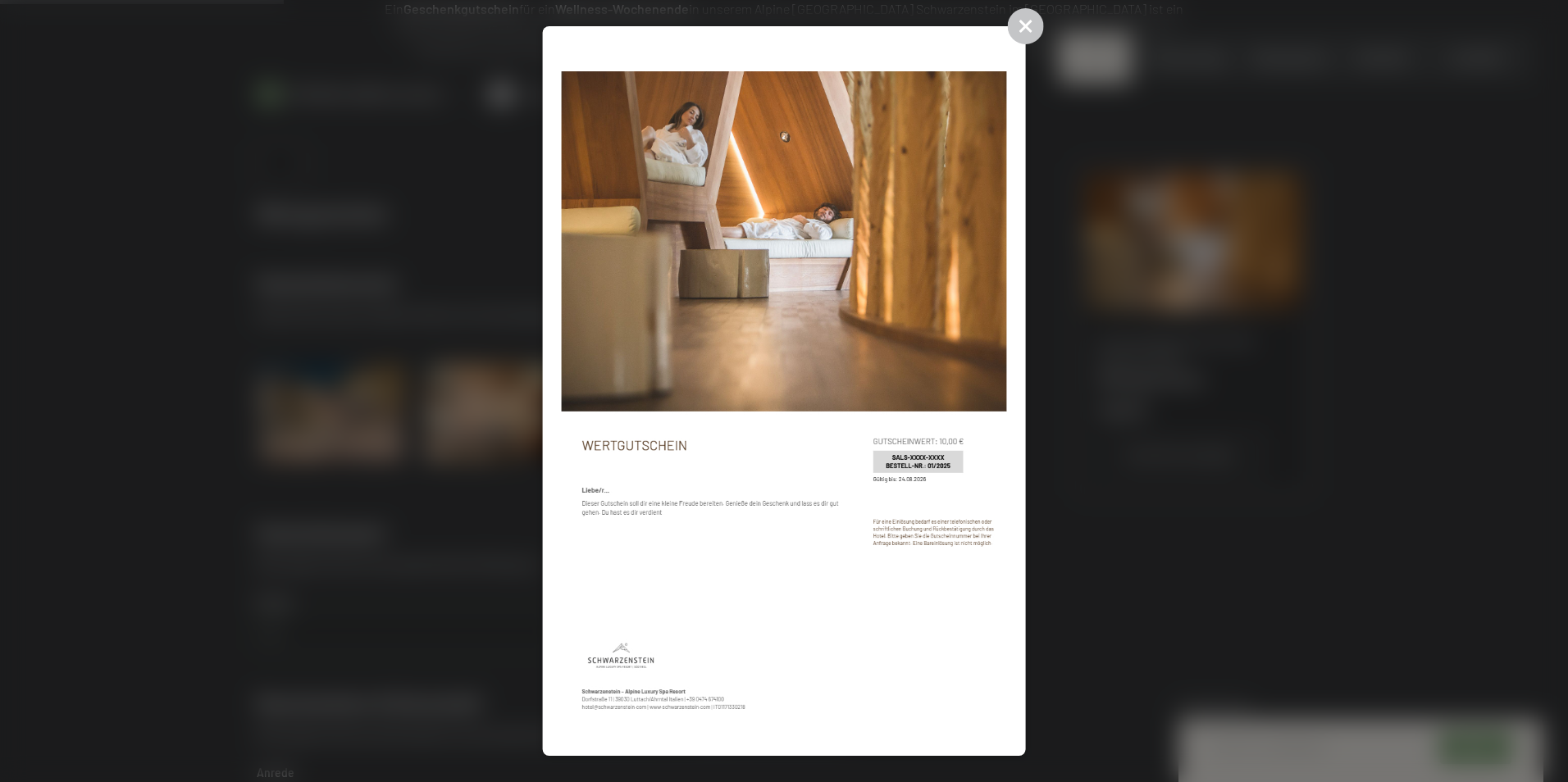
click at [1029, 25] on icon at bounding box center [1025, 26] width 16 height 16
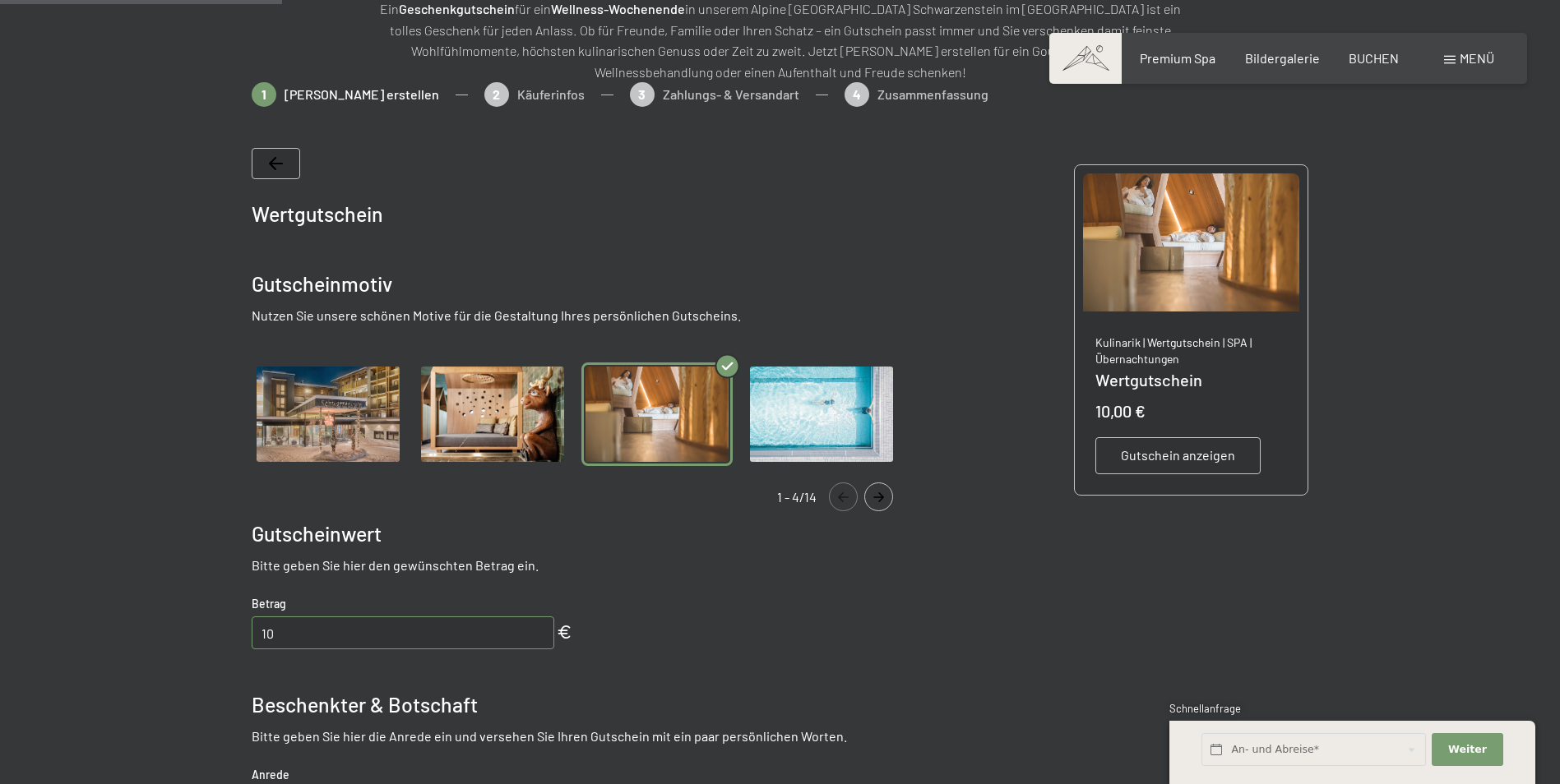
click at [816, 413] on img "Gallery" at bounding box center [821, 415] width 151 height 104
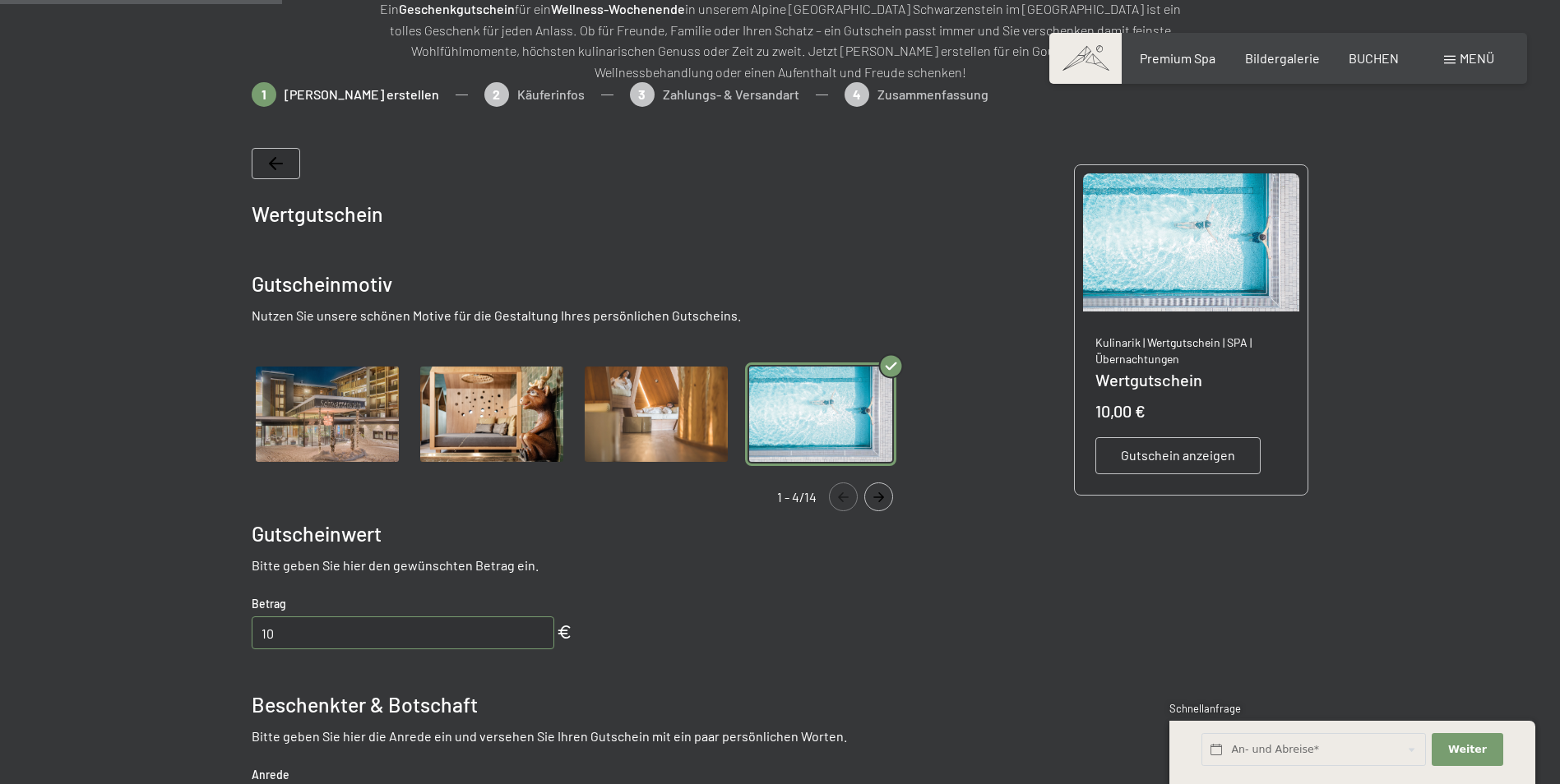
click at [1173, 449] on span "Gutschein anzeigen" at bounding box center [1177, 455] width 115 height 18
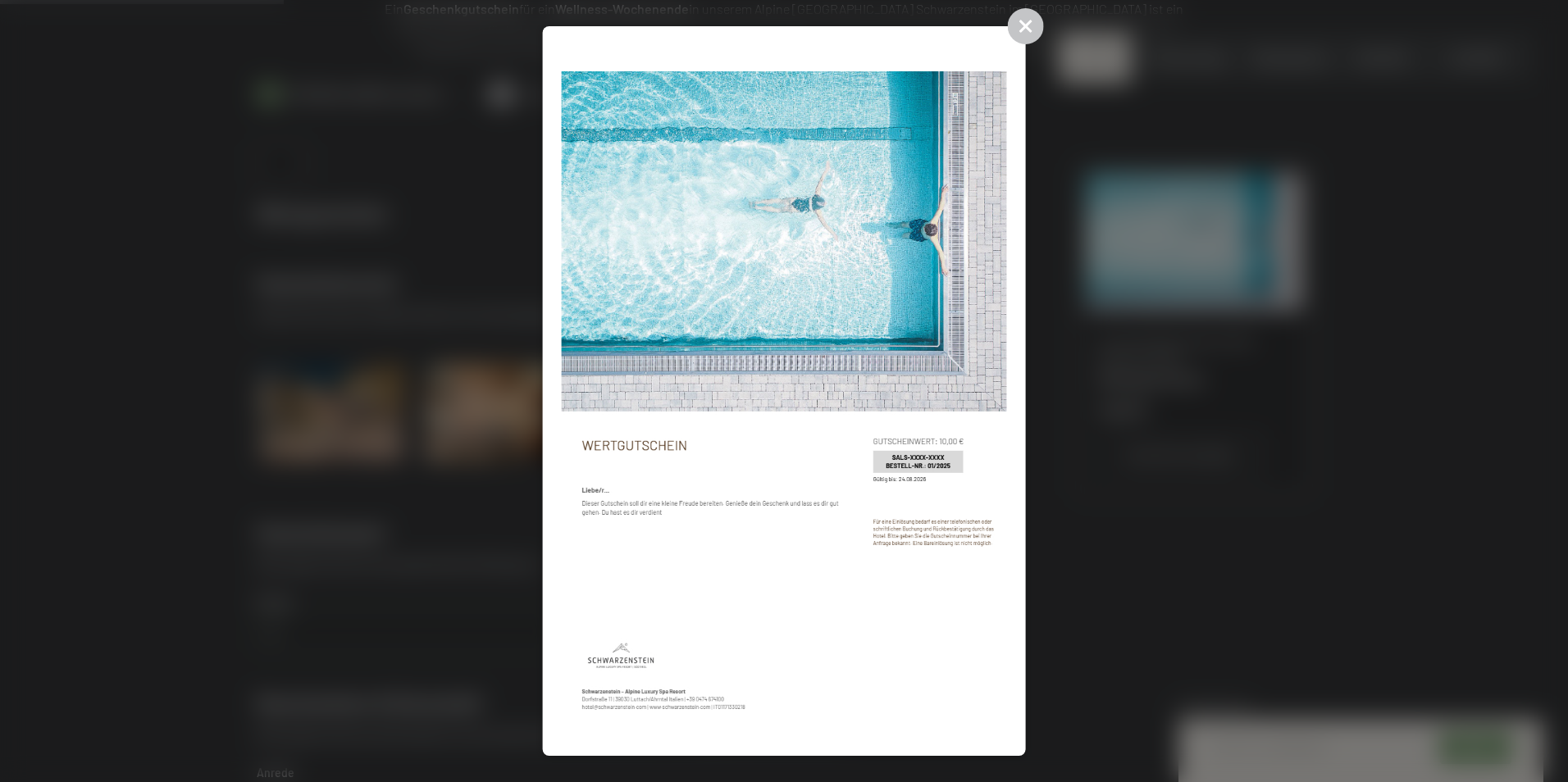
click at [1022, 27] on icon at bounding box center [1024, 26] width 36 height 36
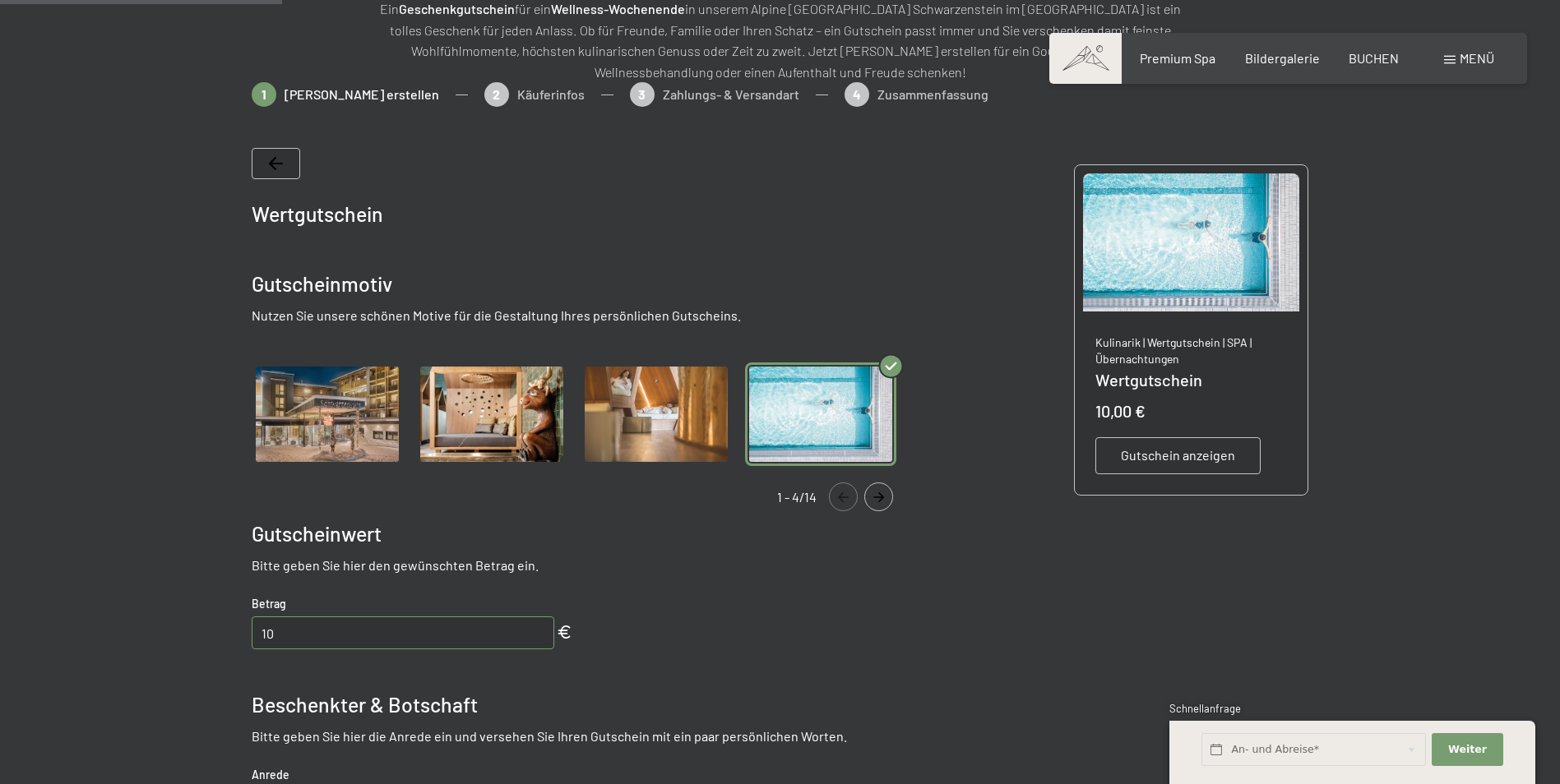
click at [878, 493] on icon "Navigate to next slide" at bounding box center [878, 497] width 27 height 10
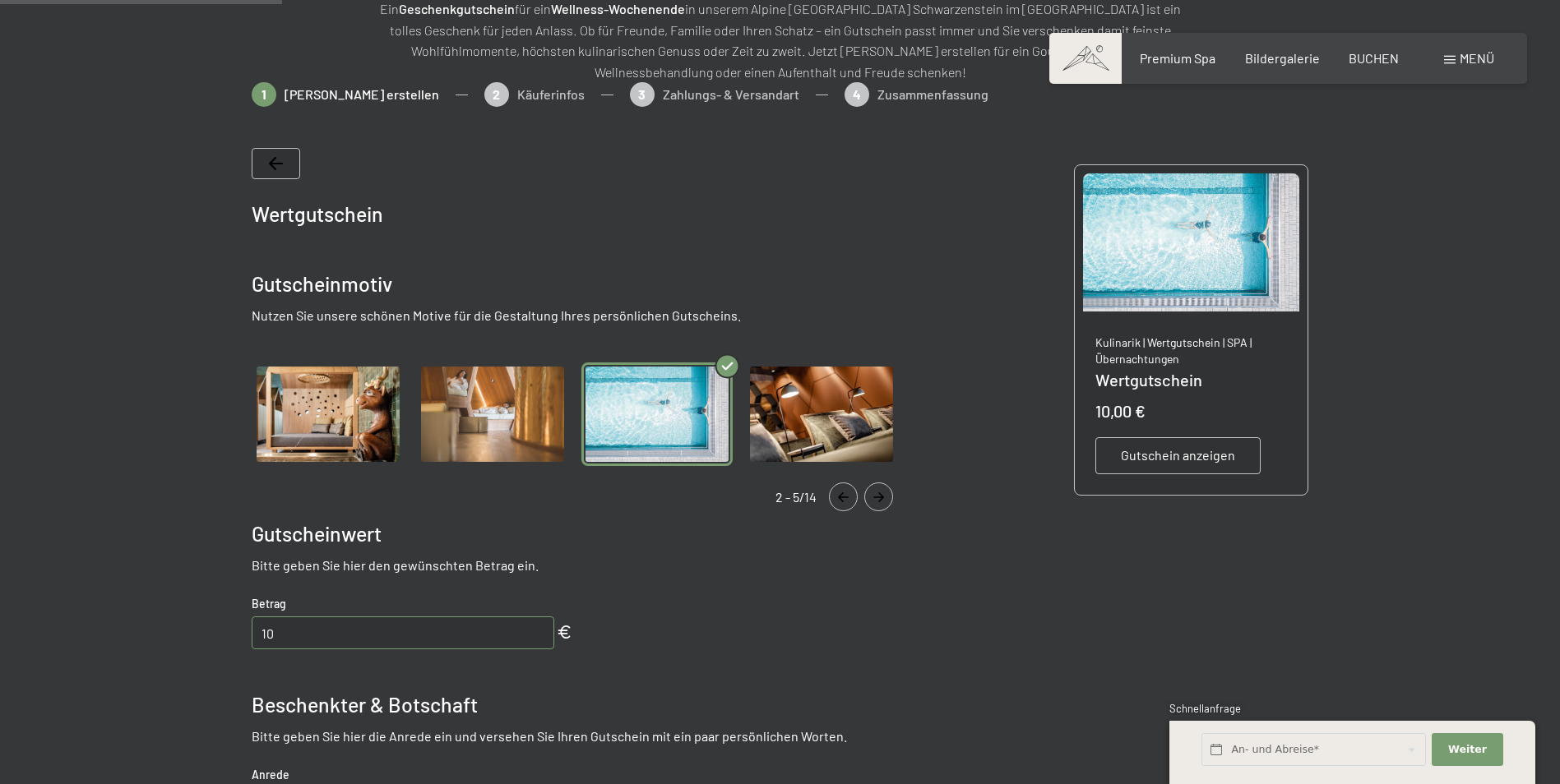
click at [853, 407] on img "Gallery" at bounding box center [821, 415] width 151 height 104
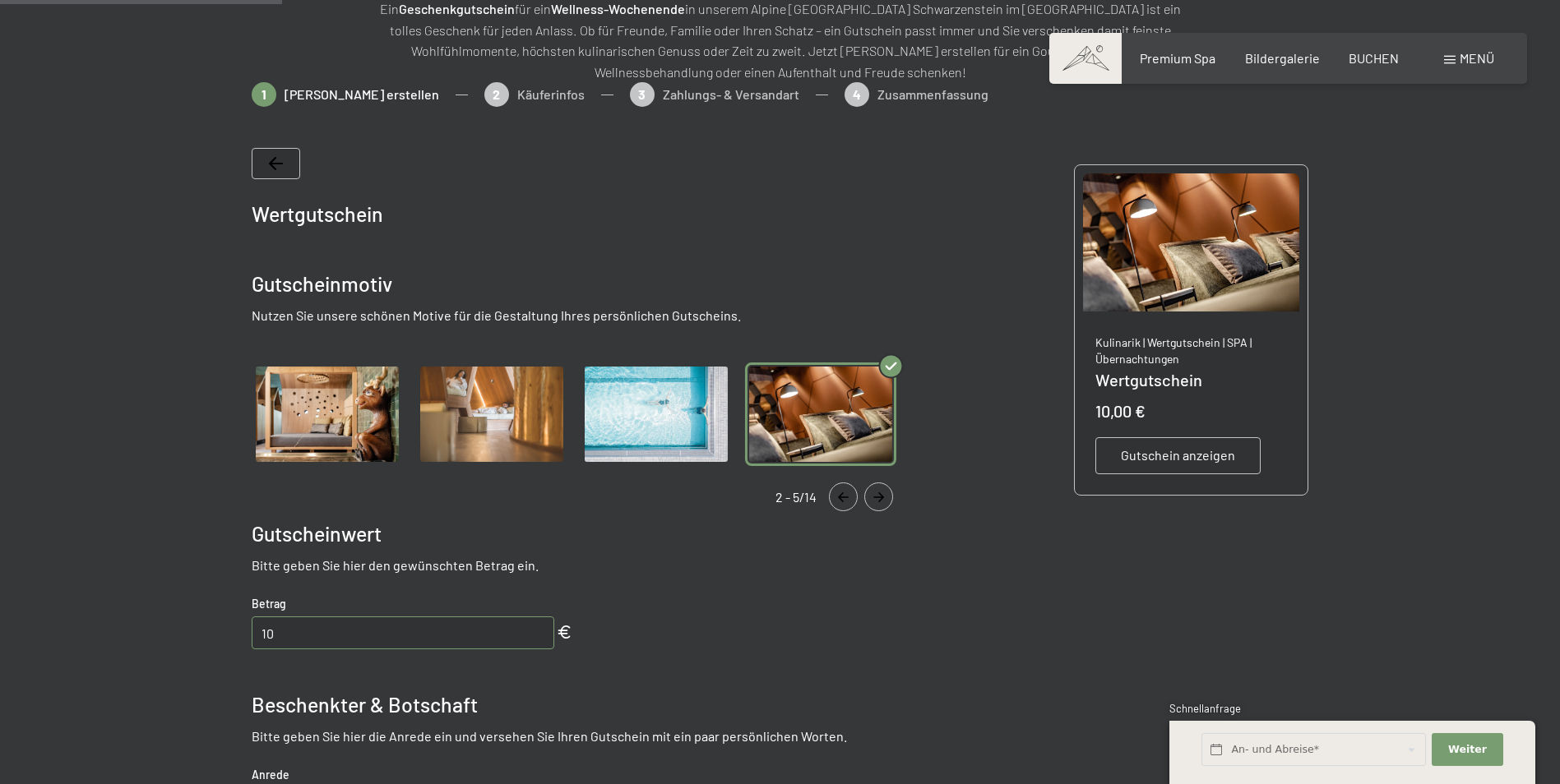
click at [1187, 448] on span "Gutschein anzeigen" at bounding box center [1177, 455] width 115 height 18
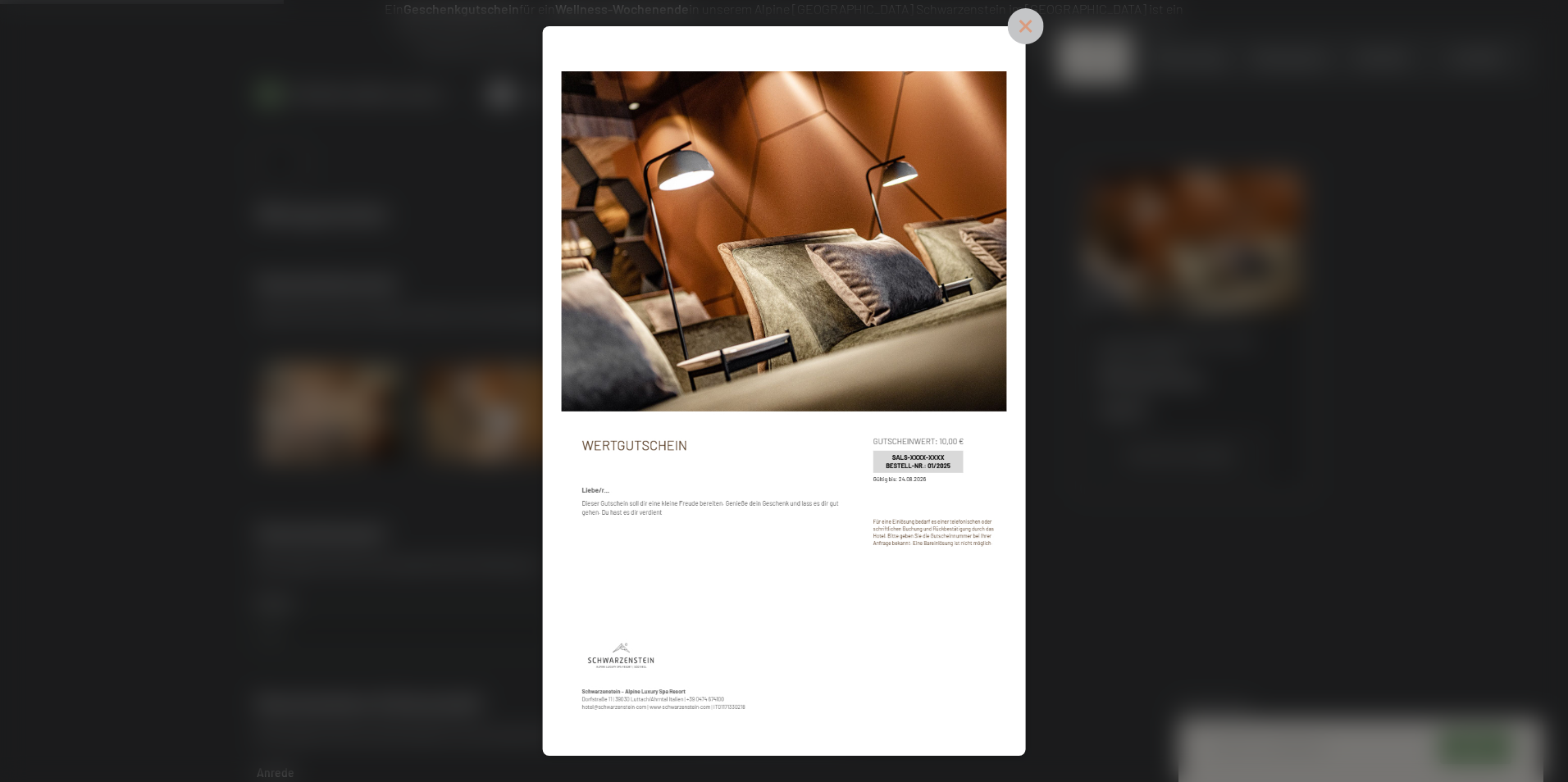
click at [1039, 26] on icon at bounding box center [1024, 26] width 36 height 36
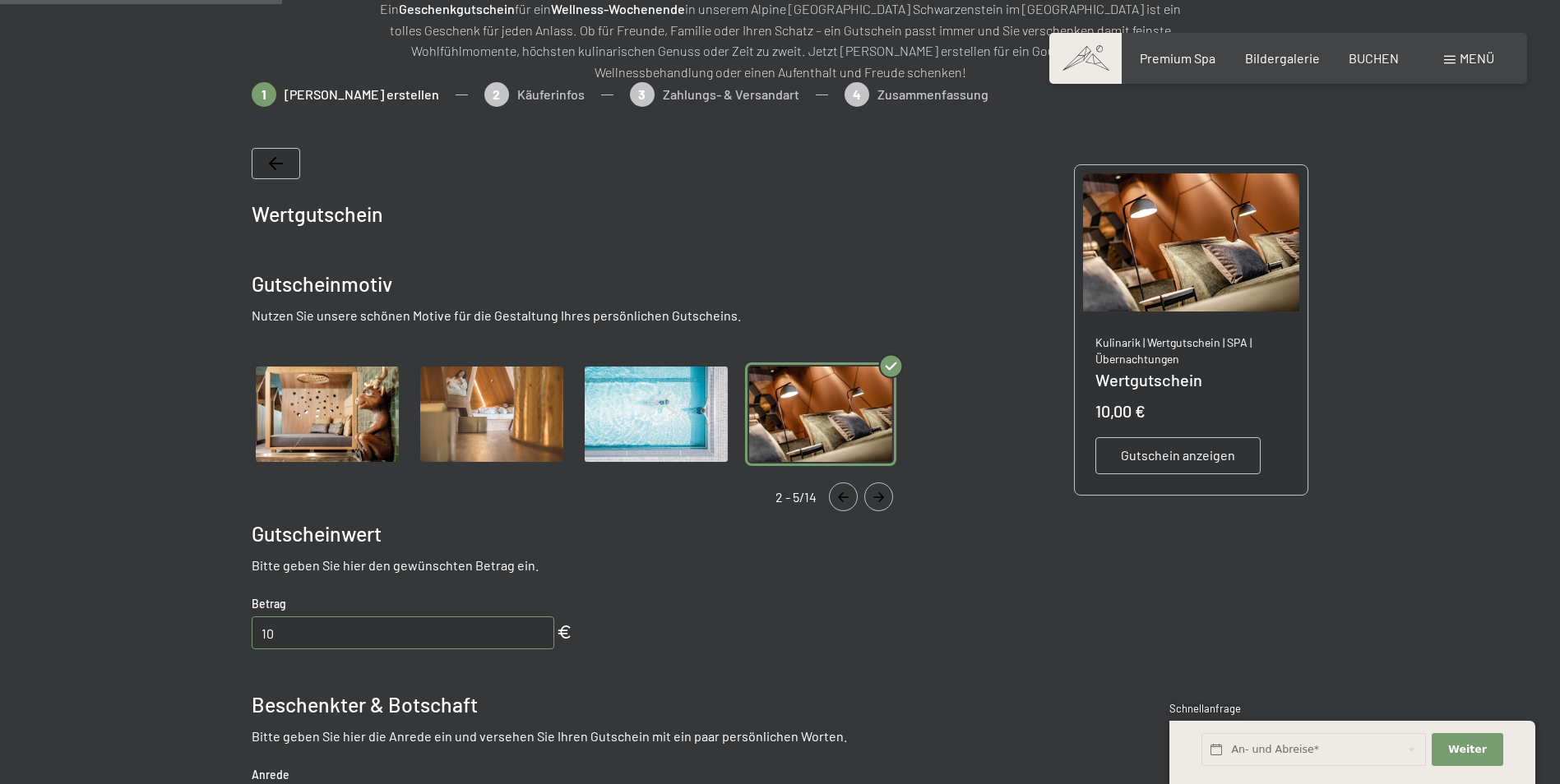
click at [878, 494] on icon "Navigate to next slide" at bounding box center [878, 497] width 27 height 10
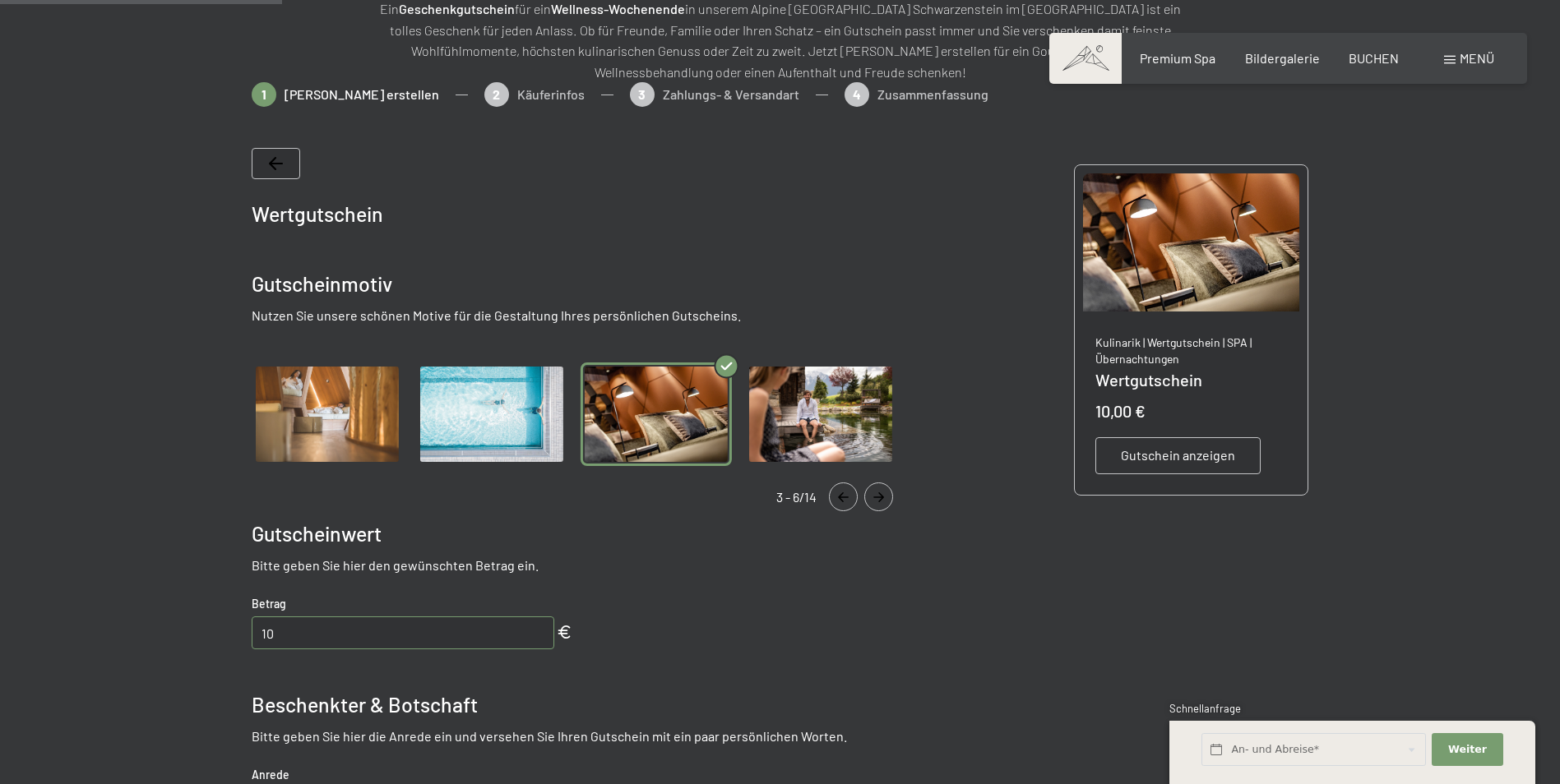
click at [838, 409] on img "Gallery" at bounding box center [820, 415] width 151 height 104
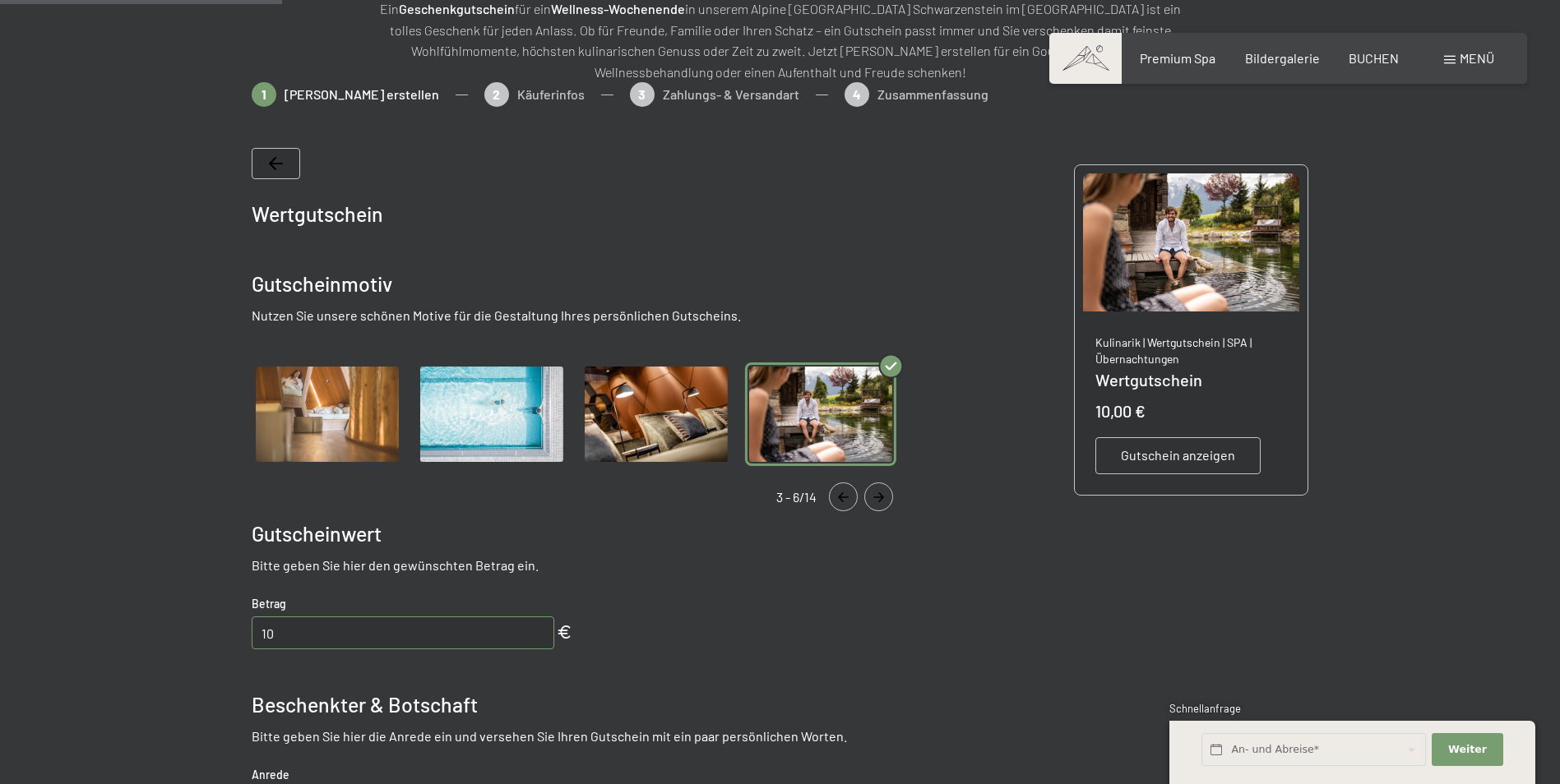
click at [1205, 447] on span "Gutschein anzeigen" at bounding box center [1177, 455] width 115 height 18
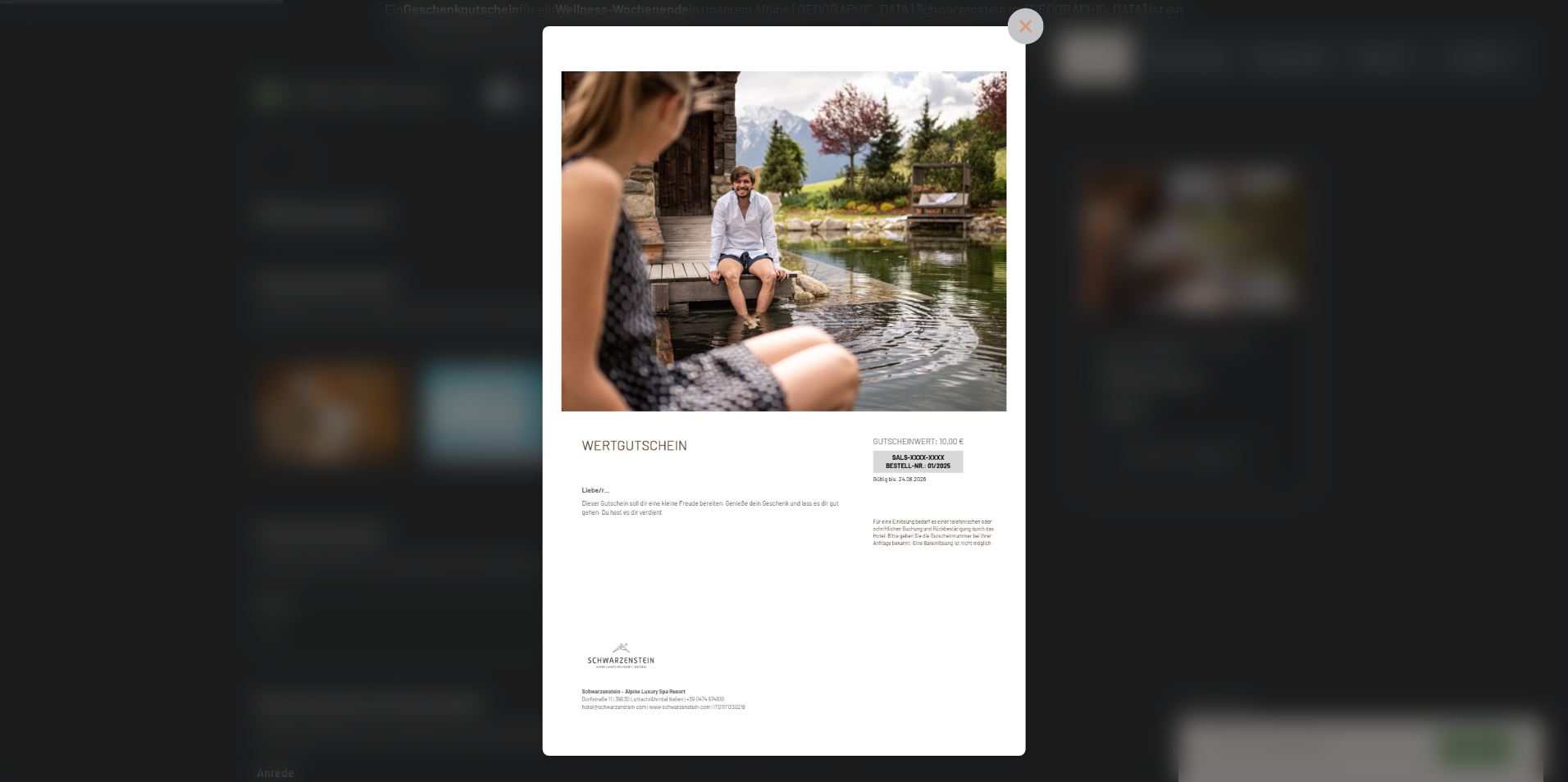
click at [1029, 26] on icon at bounding box center [1024, 26] width 36 height 36
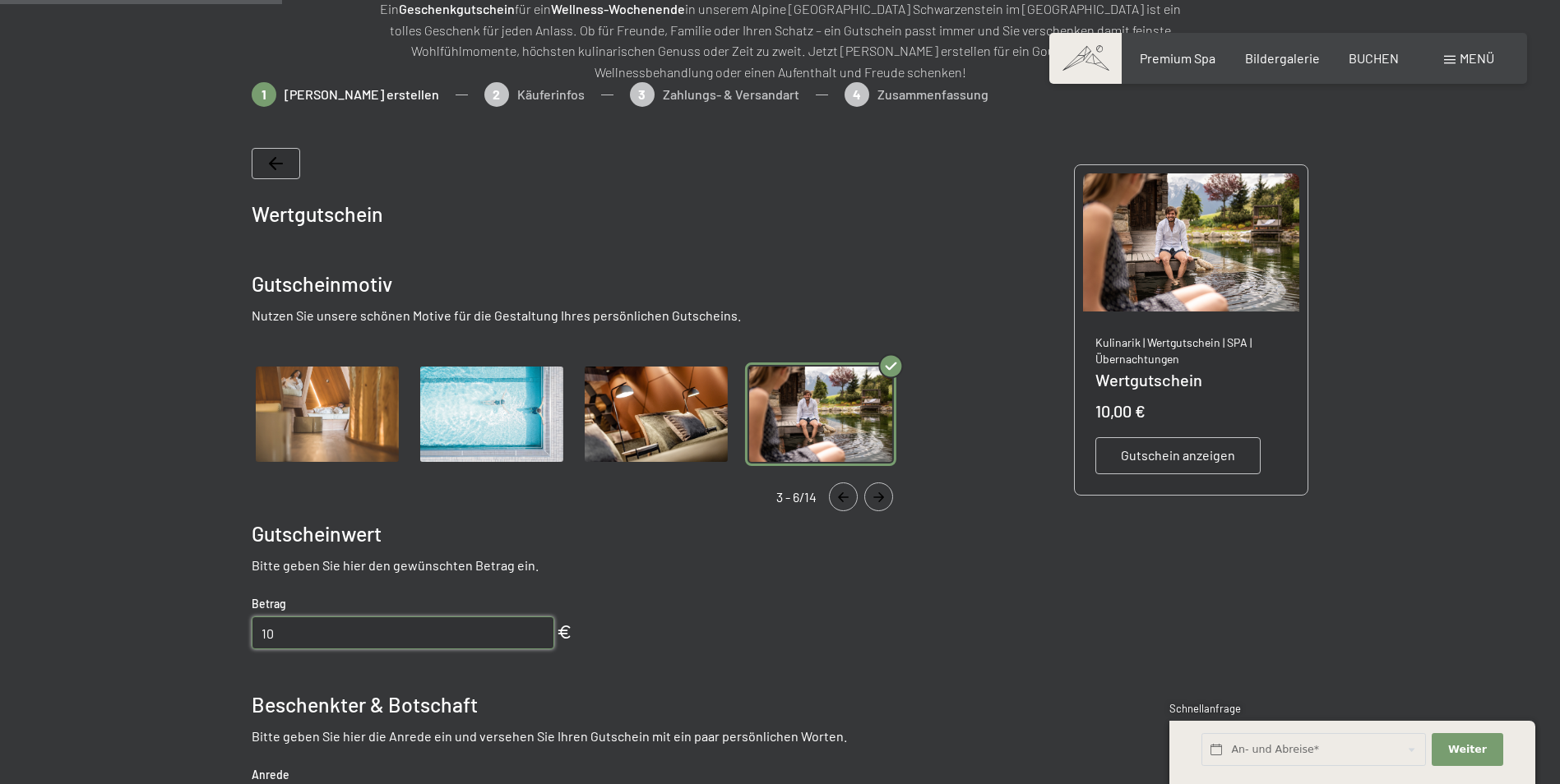
click at [318, 642] on input "10" at bounding box center [403, 633] width 302 height 33
drag, startPoint x: 309, startPoint y: 638, endPoint x: 252, endPoint y: 636, distance: 57.0
click at [252, 636] on input "10" at bounding box center [403, 633] width 302 height 33
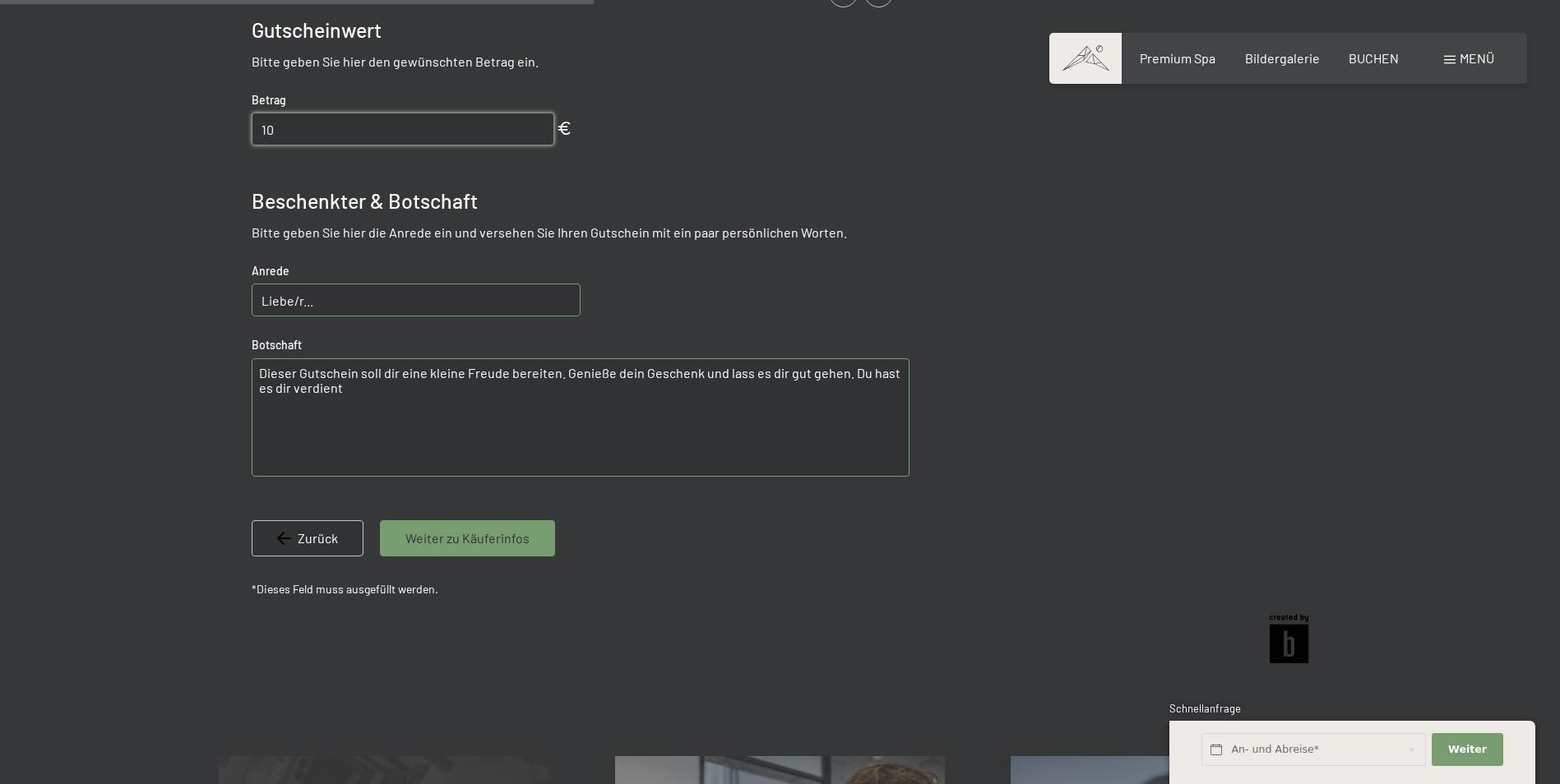
scroll to position [678, 0]
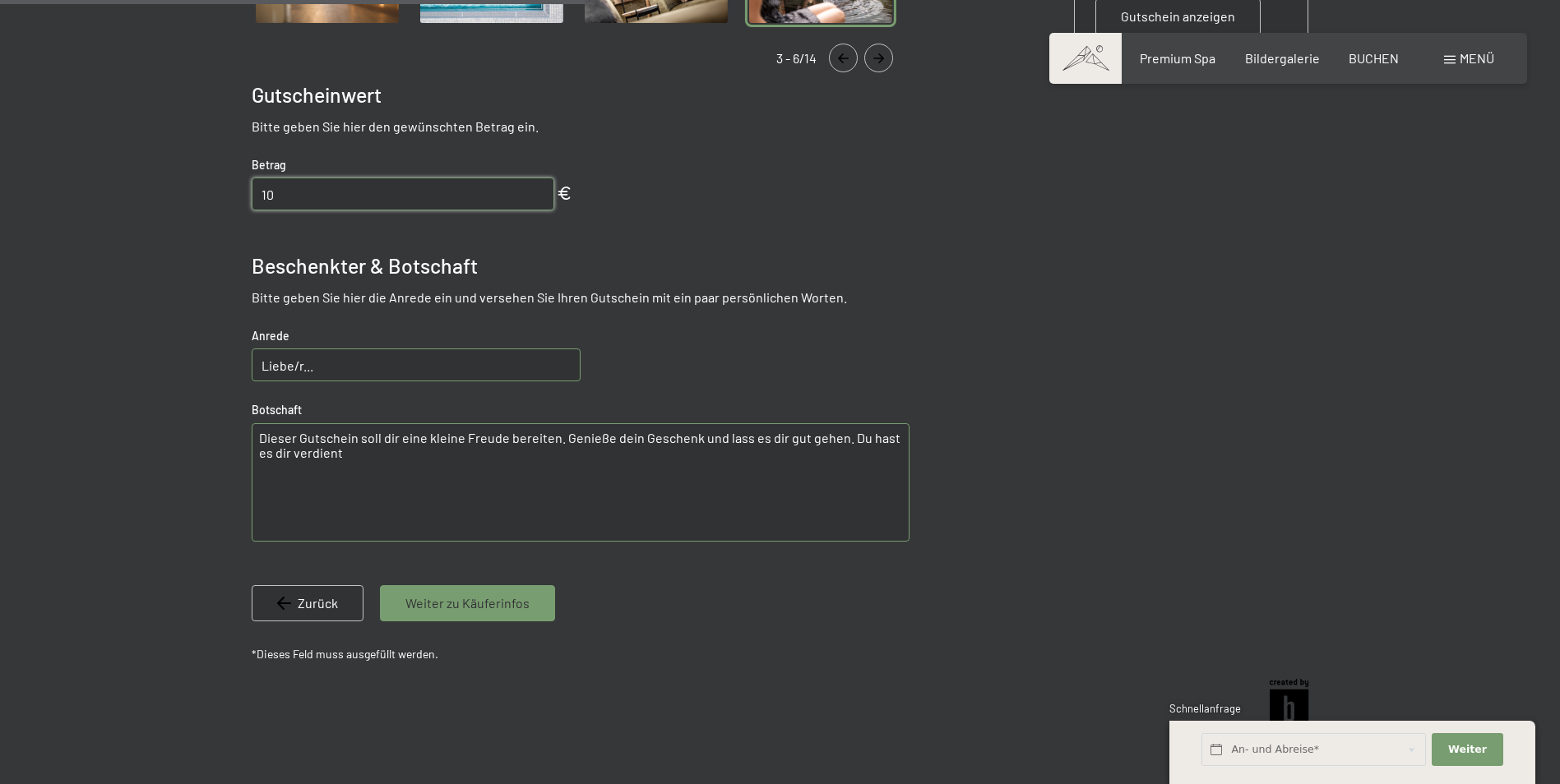
click at [289, 197] on input "10" at bounding box center [403, 194] width 302 height 33
type input "1"
type input "300.00"
click at [311, 367] on input "Liebe/r..." at bounding box center [416, 365] width 329 height 33
click at [414, 368] on input "Liebe Nathaly, Lieber Max." at bounding box center [416, 365] width 329 height 33
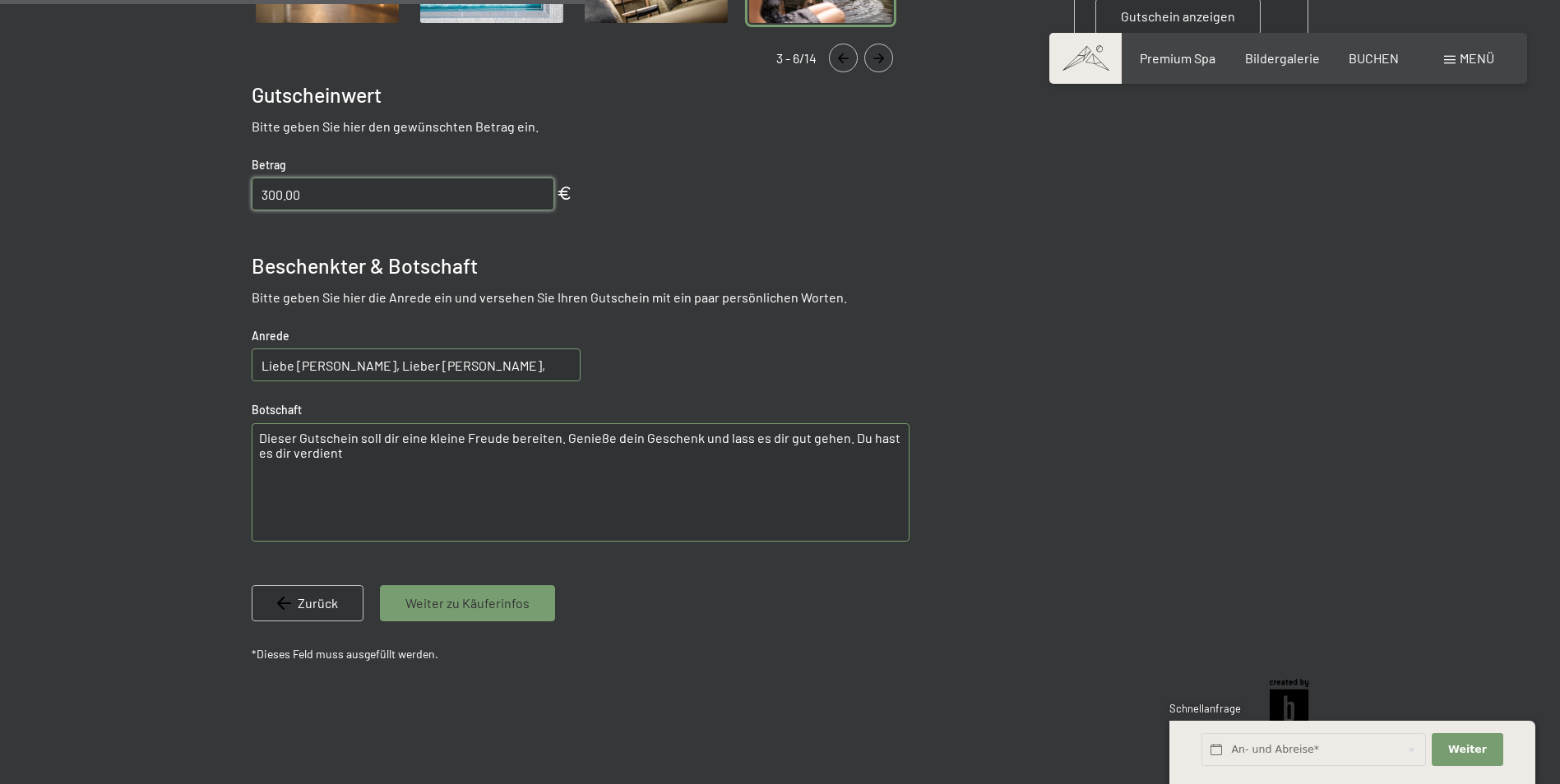
type input "Liebe Nathaly, Lieber Max,"
drag, startPoint x: 355, startPoint y: 458, endPoint x: 236, endPoint y: 421, distance: 124.6
click at [236, 421] on bn-voucher-app at bounding box center [780, 191] width 1122 height 1095
click at [390, 440] on textarea "Dieser Gutschein soll dir eine kleine Freude bereiten. Genieße dein Geschenk un…" at bounding box center [581, 482] width 658 height 118
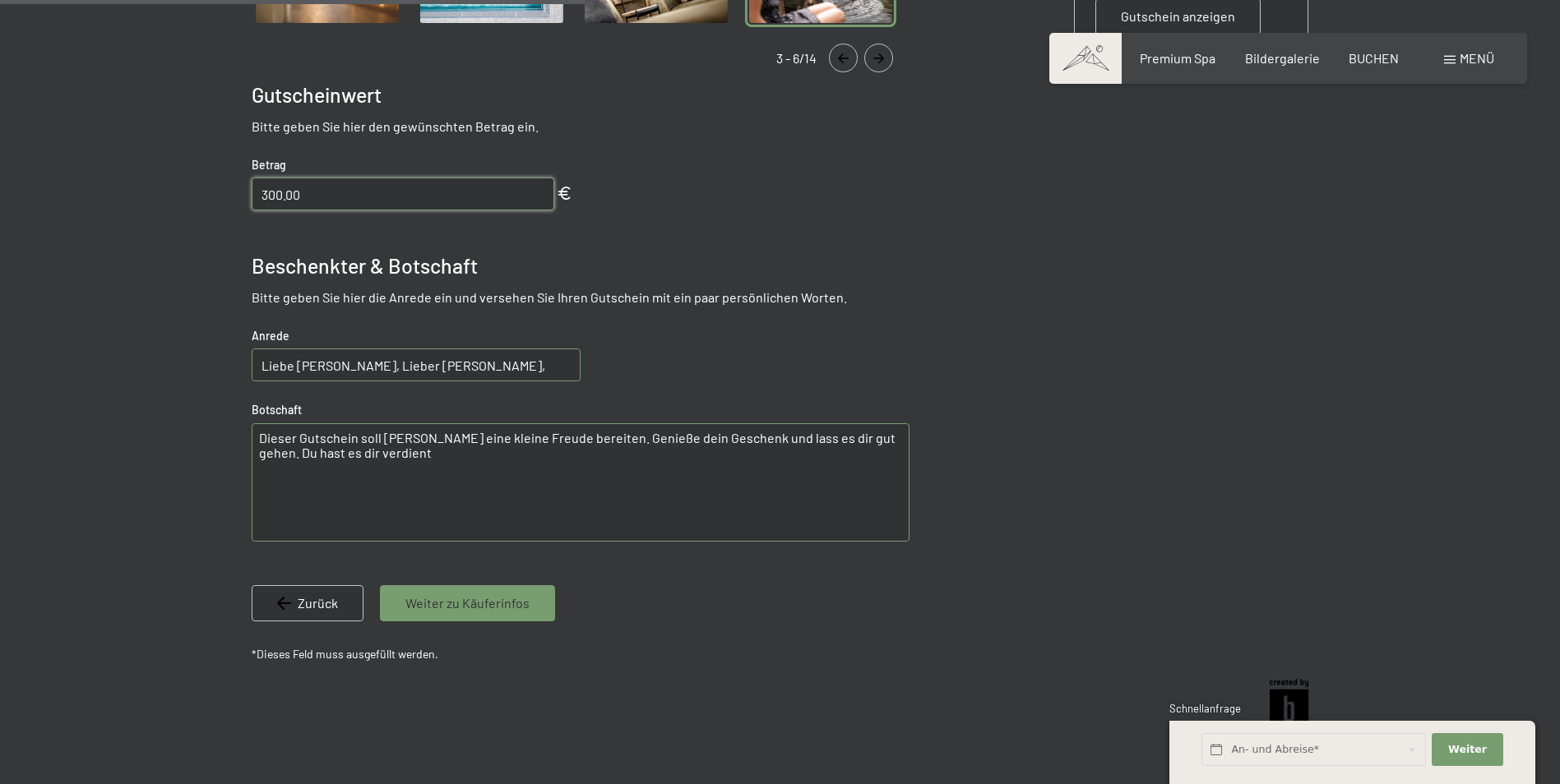
click at [519, 440] on textarea "Dieser Gutschein soll Euch eine kleine Freude bereiten. Genieße dein Geschenk u…" at bounding box center [581, 482] width 658 height 118
click at [750, 437] on textarea "Dieser Gutschein soll Euch eine kleine Freude in Euren Flitterwochen bereiten. …" at bounding box center [581, 482] width 658 height 118
click at [761, 440] on textarea "Dieser Gutschein soll Euch eine kleine Freude in Euren Flitterwochen bereiten. …" at bounding box center [581, 482] width 658 height 118
click at [890, 438] on textarea "Dieser Gutschein soll Euch eine kleine Freude in Euren Flitterwochen bereiten. …" at bounding box center [581, 482] width 658 height 118
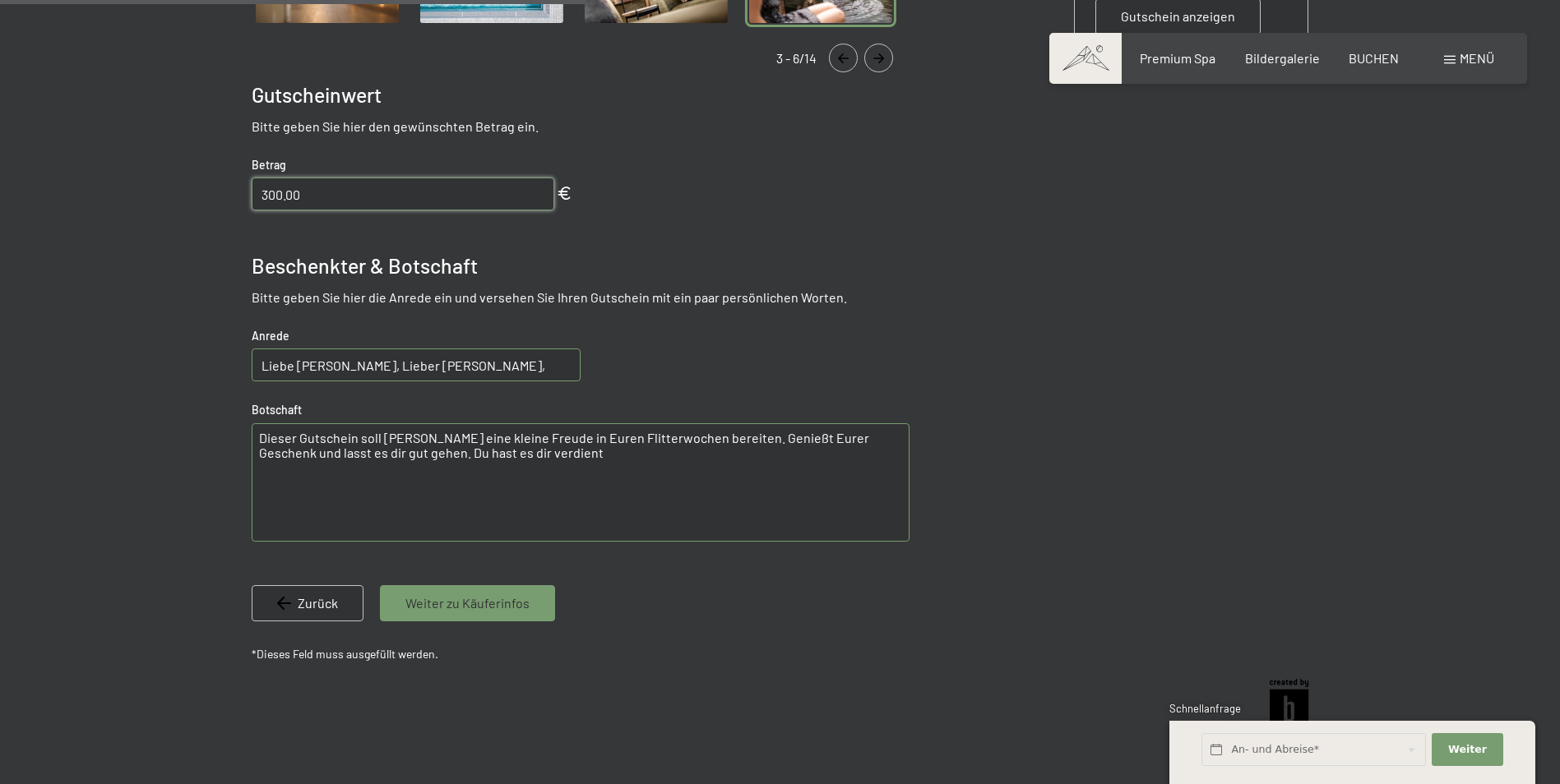
click at [279, 452] on textarea "Dieser Gutschein soll Euch eine kleine Freude in Euren Flitterwochen bereiten. …" at bounding box center [581, 482] width 658 height 118
drag, startPoint x: 508, startPoint y: 453, endPoint x: 367, endPoint y: 463, distance: 141.4
click at [365, 460] on textarea "Dieser Gutschein soll Euch eine kleine Freude in Euren Flitterwochen bereiten. …" at bounding box center [581, 482] width 658 height 118
type textarea "Dieser Gutschein soll Euch eine kleine Freude in Euren Flitterwochen bereiten. …"
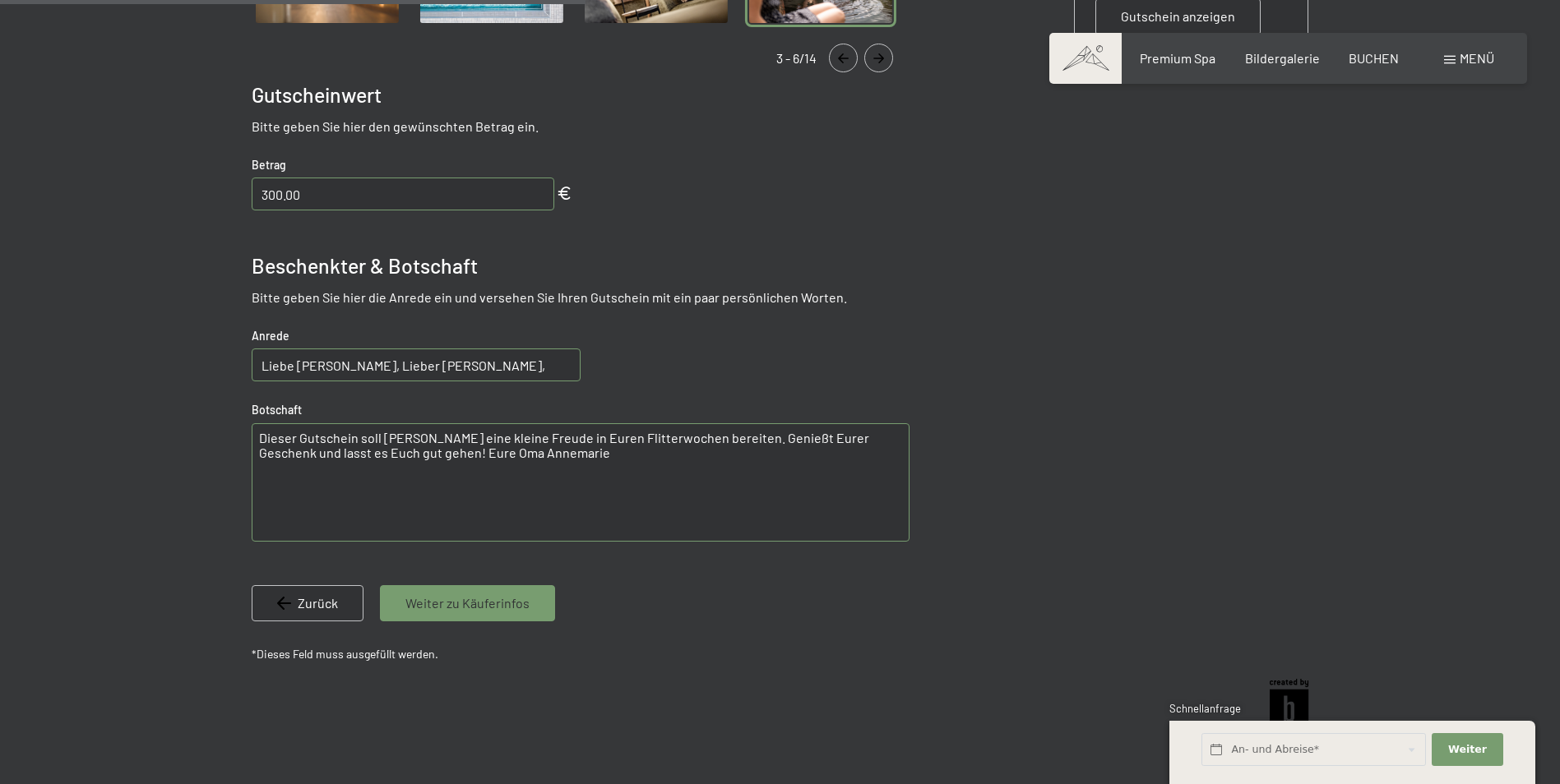
click at [502, 603] on span "Weiter zu Käuferinfos" at bounding box center [467, 604] width 125 height 18
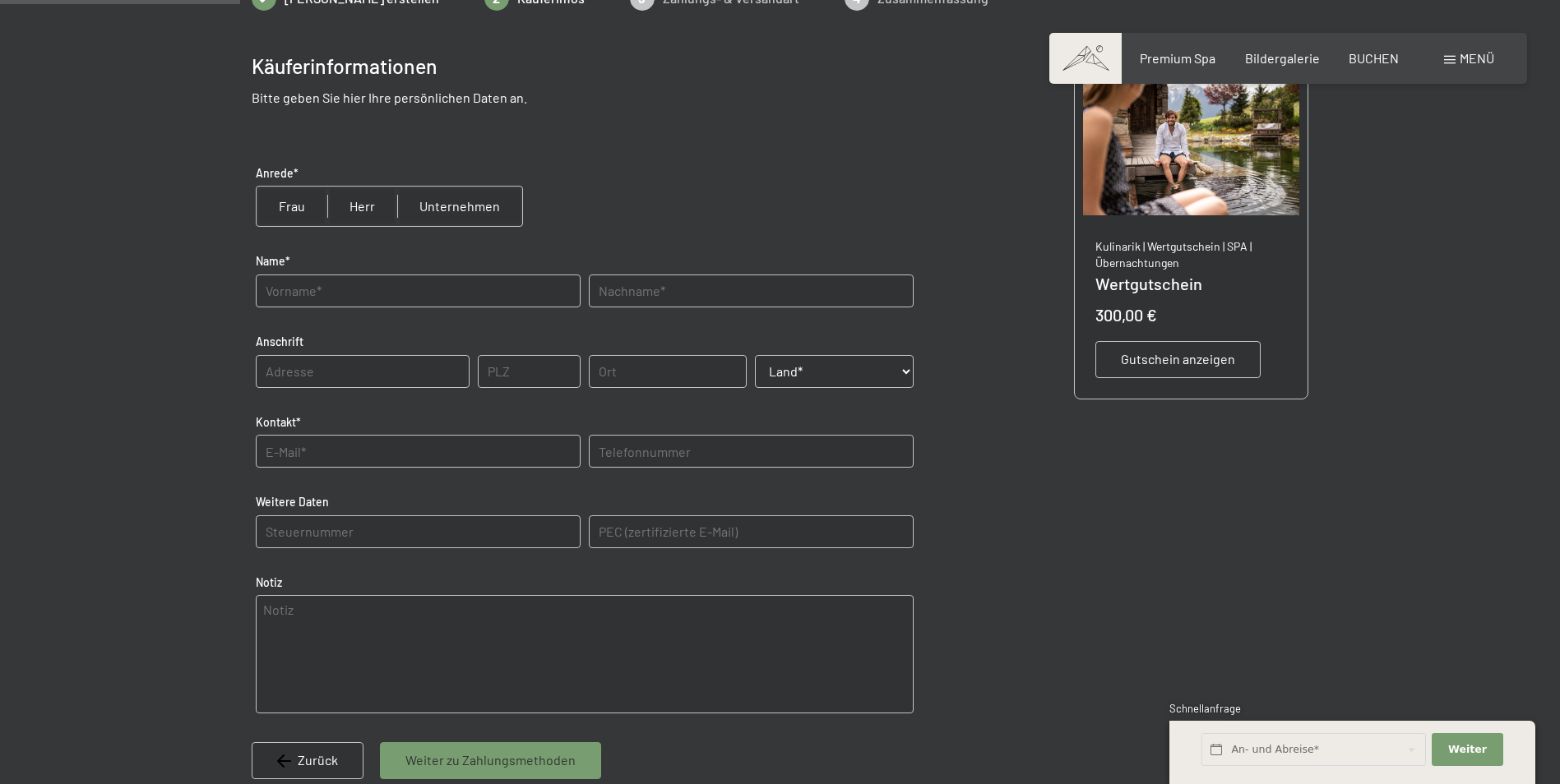
scroll to position [238, 0]
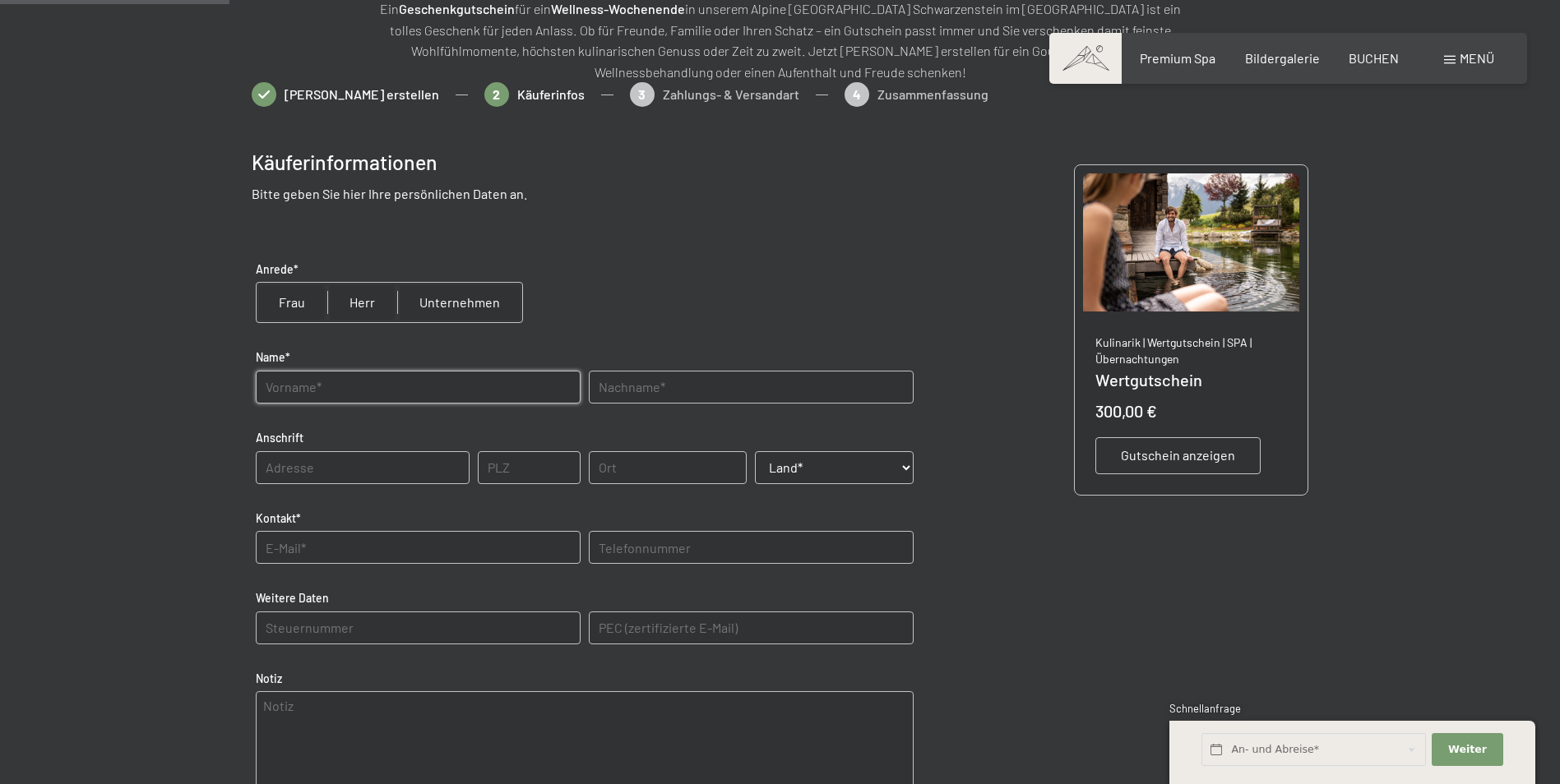
click at [374, 387] on input "text" at bounding box center [418, 387] width 325 height 33
click at [389, 387] on input "text" at bounding box center [418, 387] width 325 height 33
type input "Gerhard"
type input "Engelmann"
type input "63225"
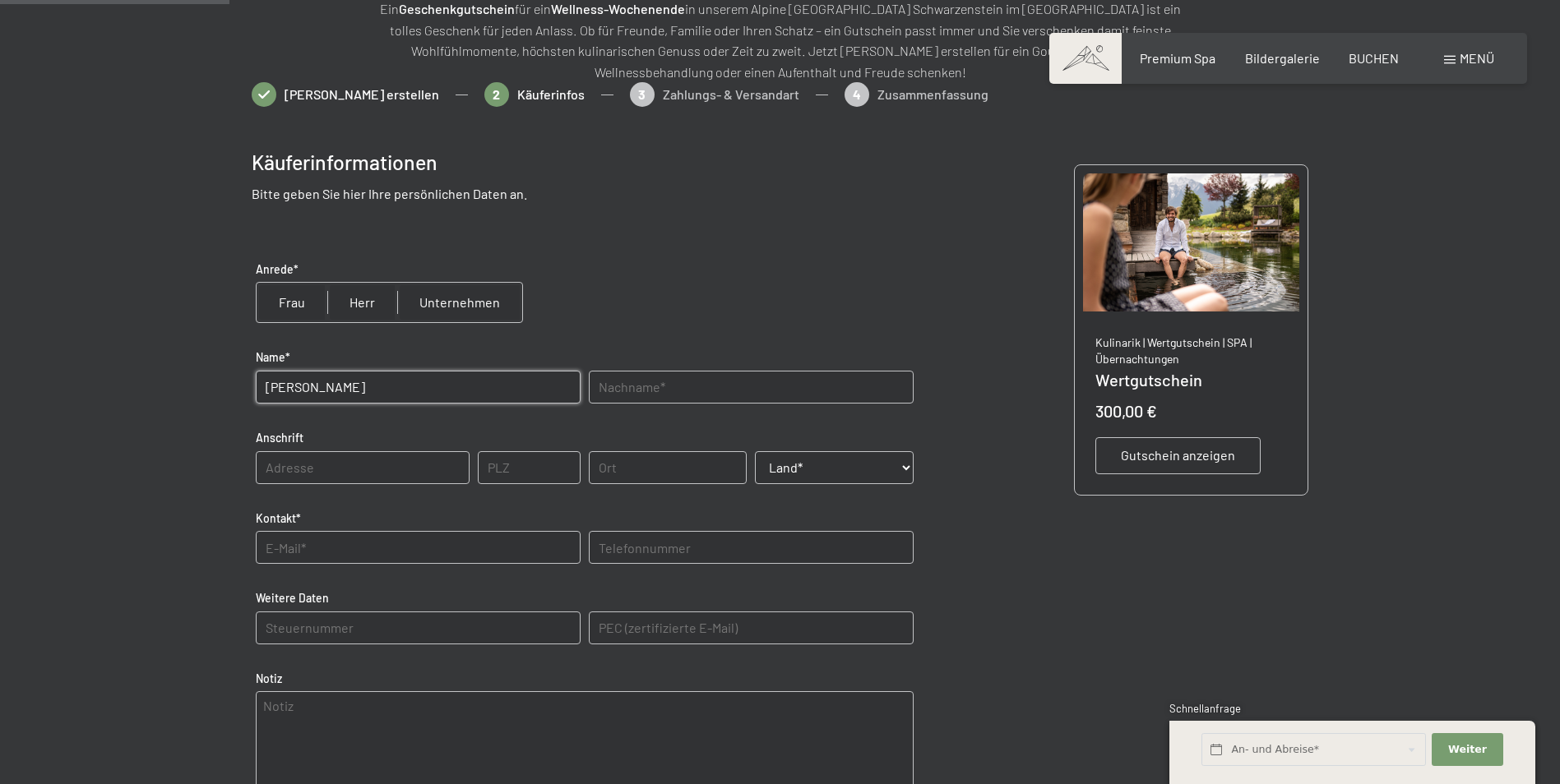
type input "Langen"
select select "DEU"
type input "01732848264"
type E-Mail\) "gengelmann1963@gmail.com"
click at [311, 548] on input "text" at bounding box center [418, 548] width 325 height 33
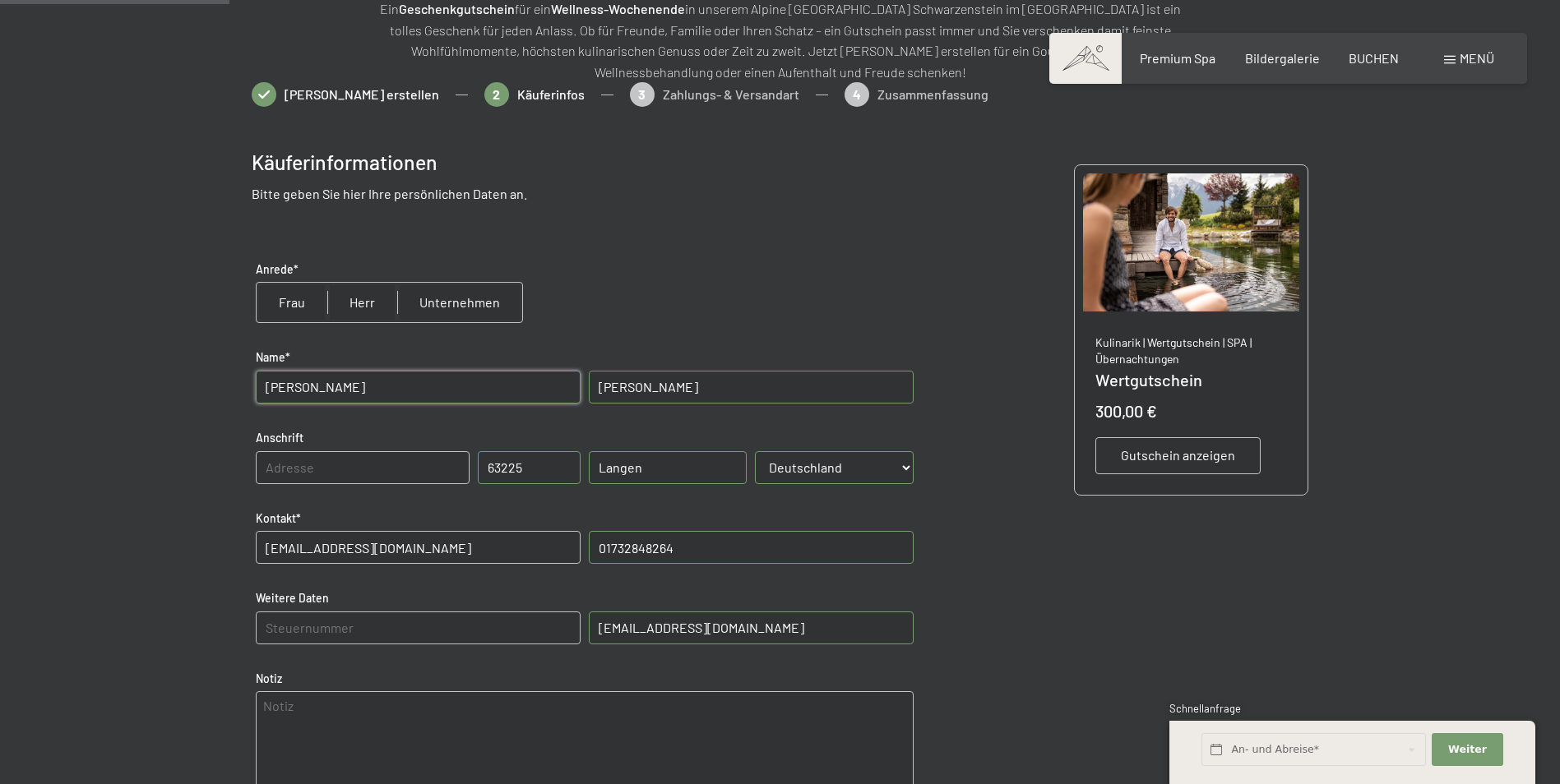
type input "gengelmann1963@gmail.com"
click at [368, 469] on input "text" at bounding box center [362, 468] width 213 height 33
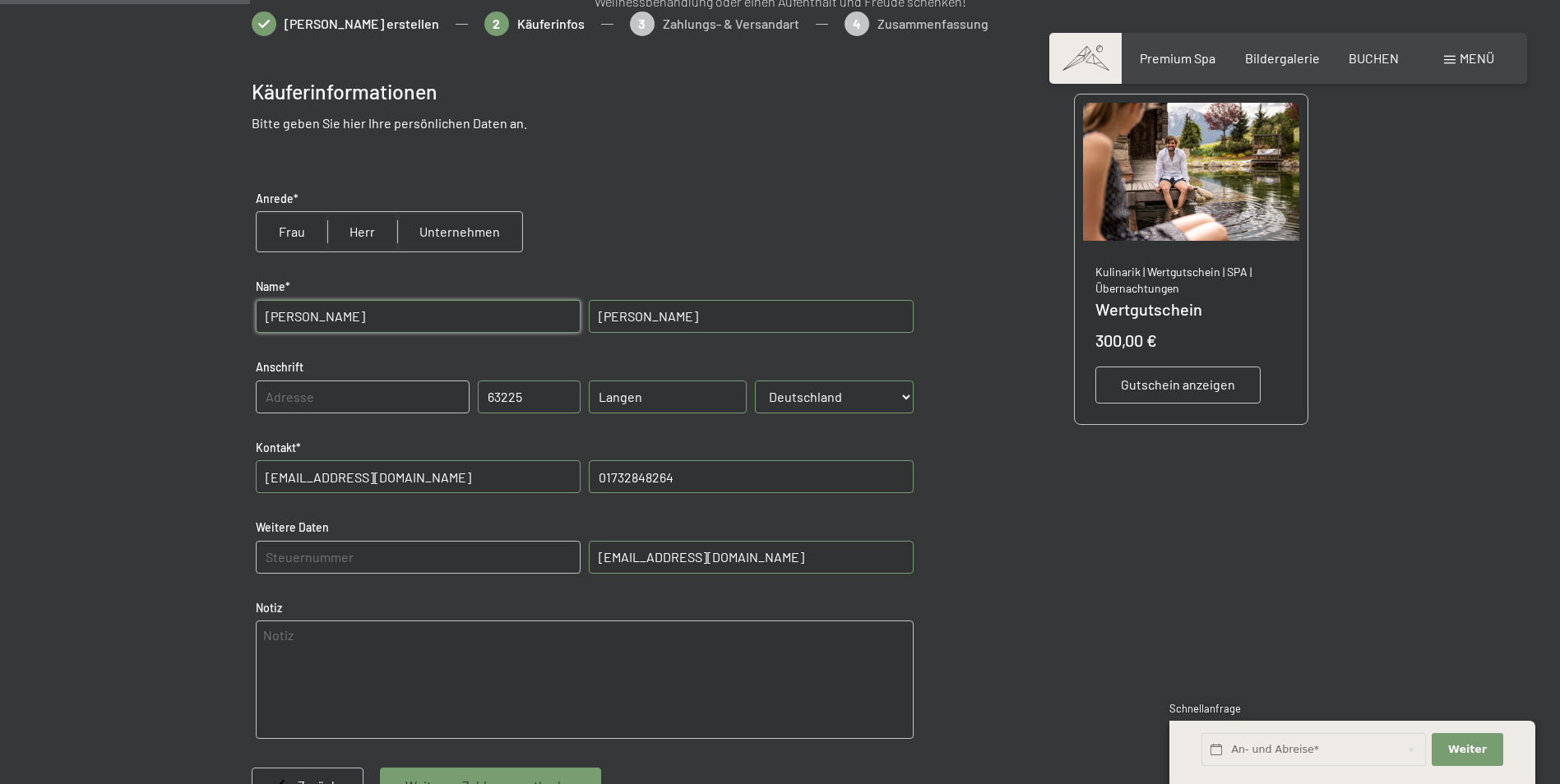
scroll to position [403, 0]
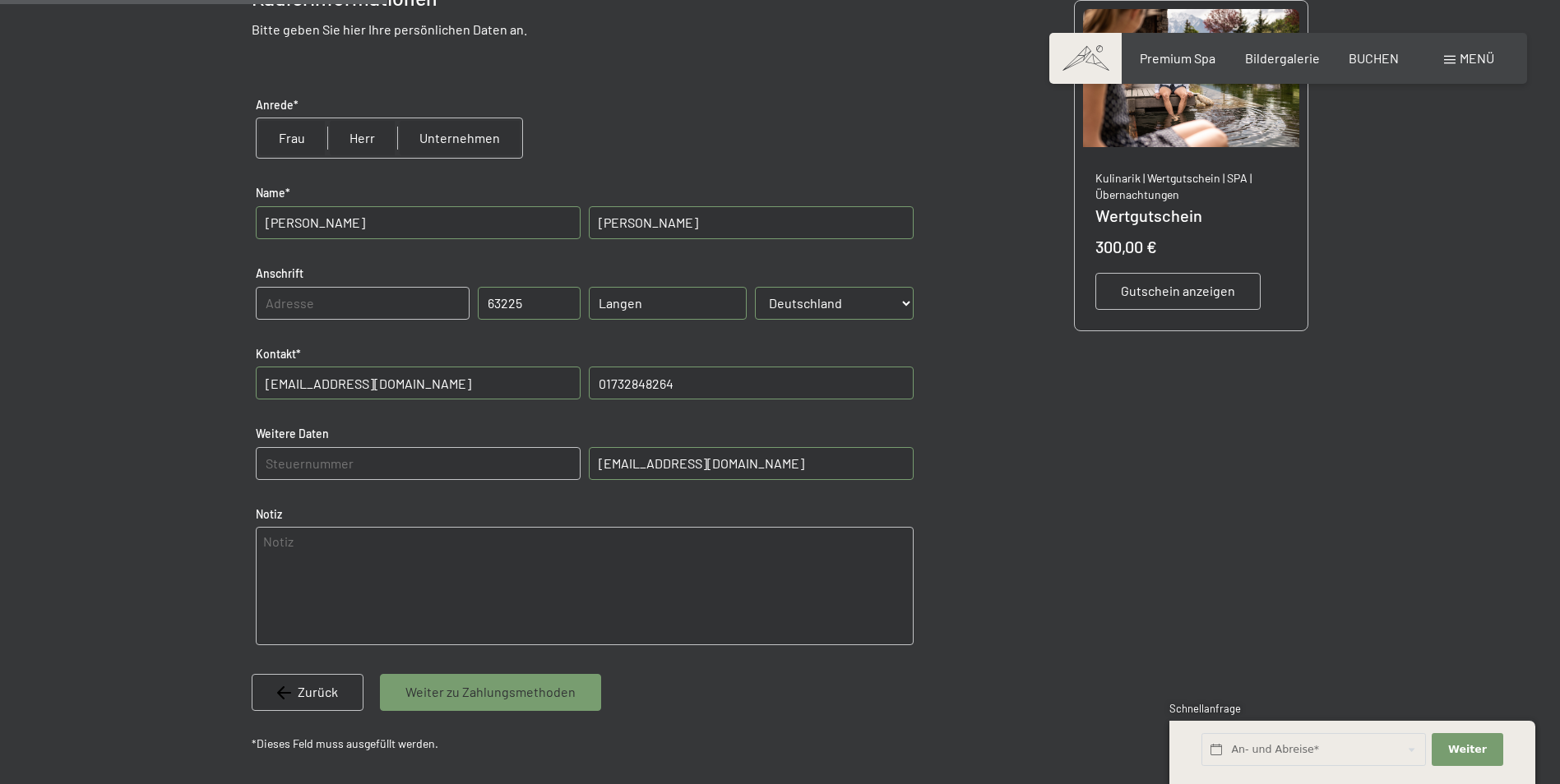
click at [475, 692] on span "Weiter zu Zahlungsmethoden" at bounding box center [490, 692] width 170 height 18
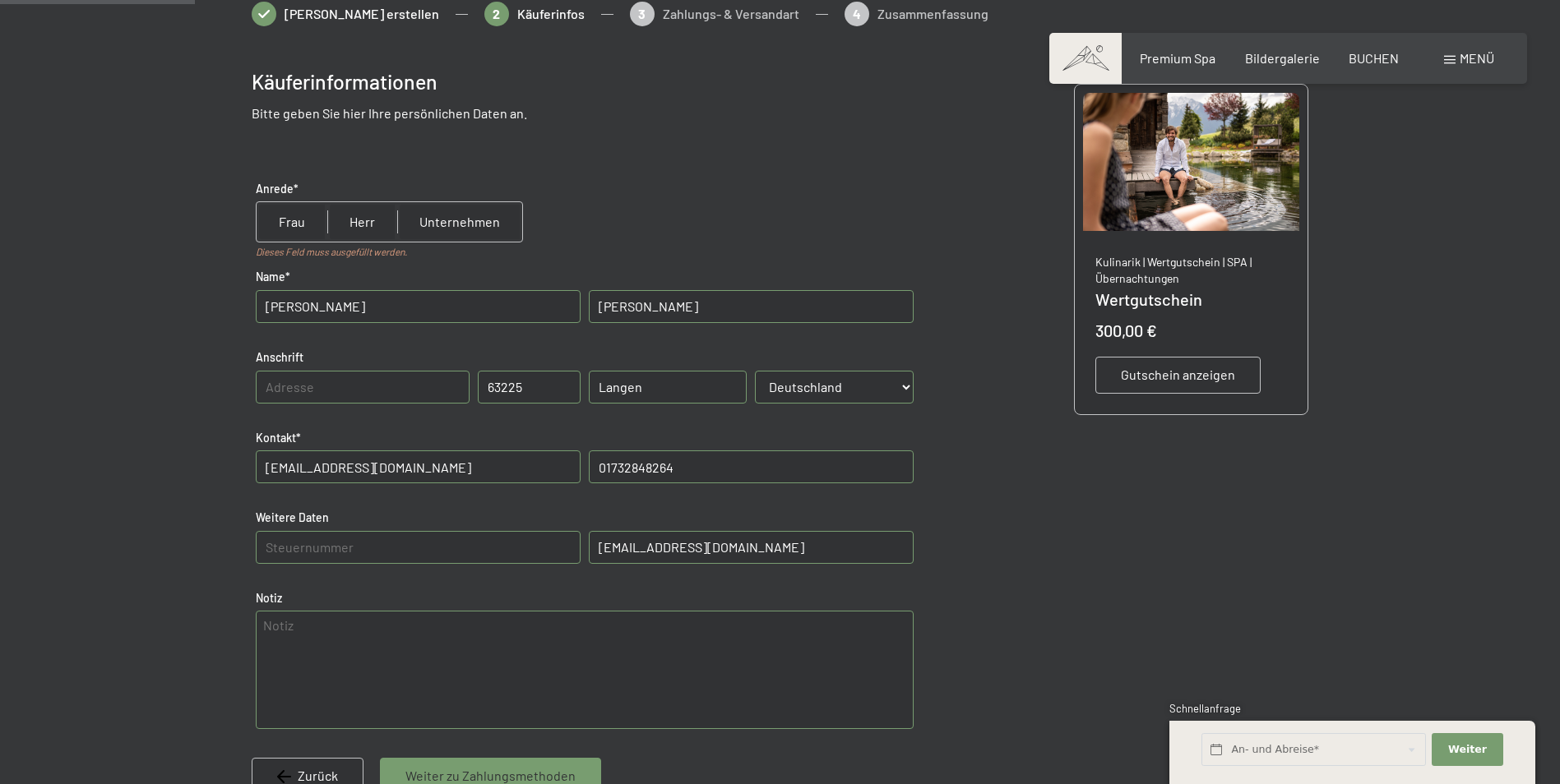
scroll to position [148, 0]
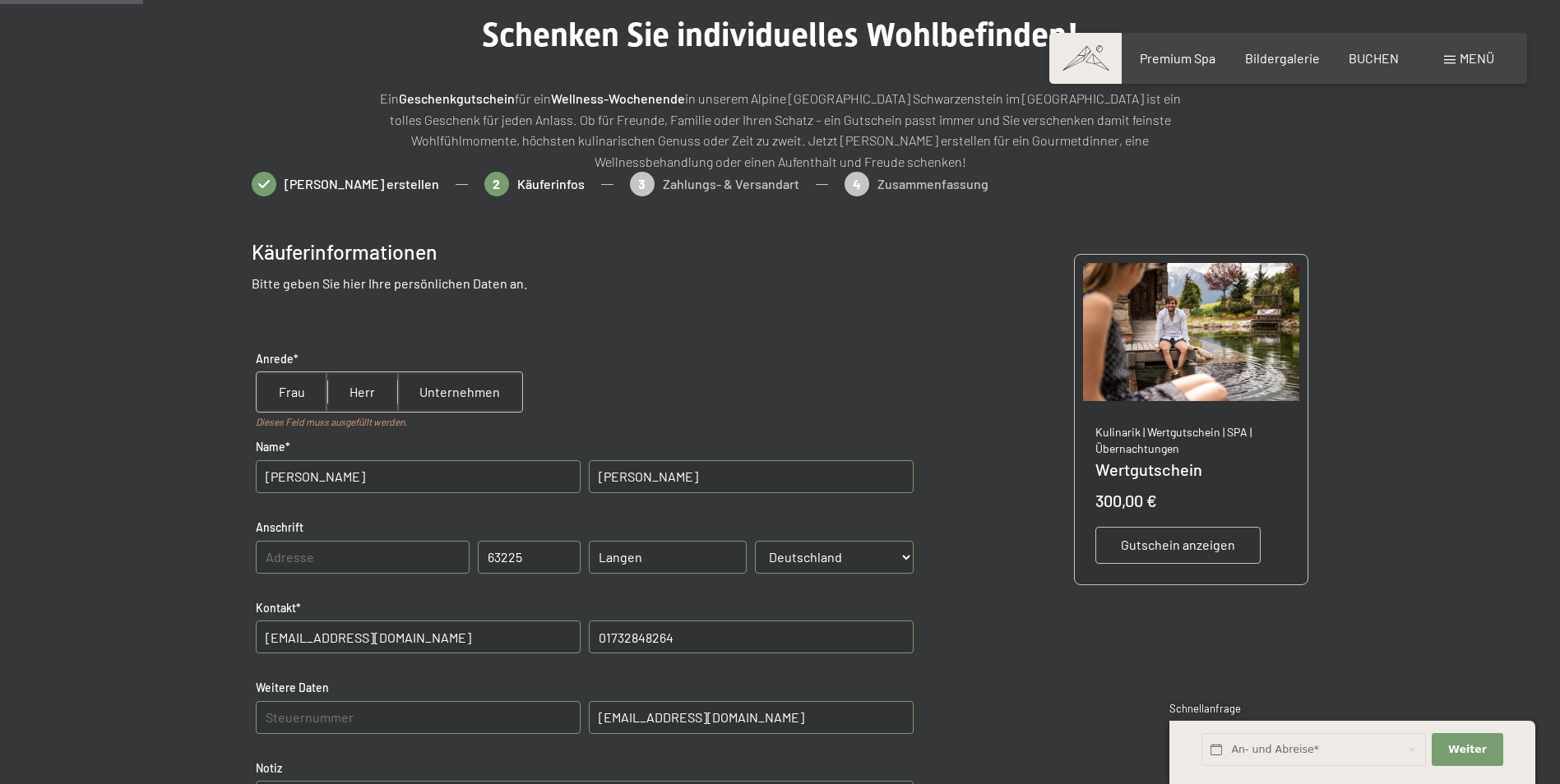
click at [357, 388] on input "radio" at bounding box center [362, 392] width 70 height 39
radio input "true"
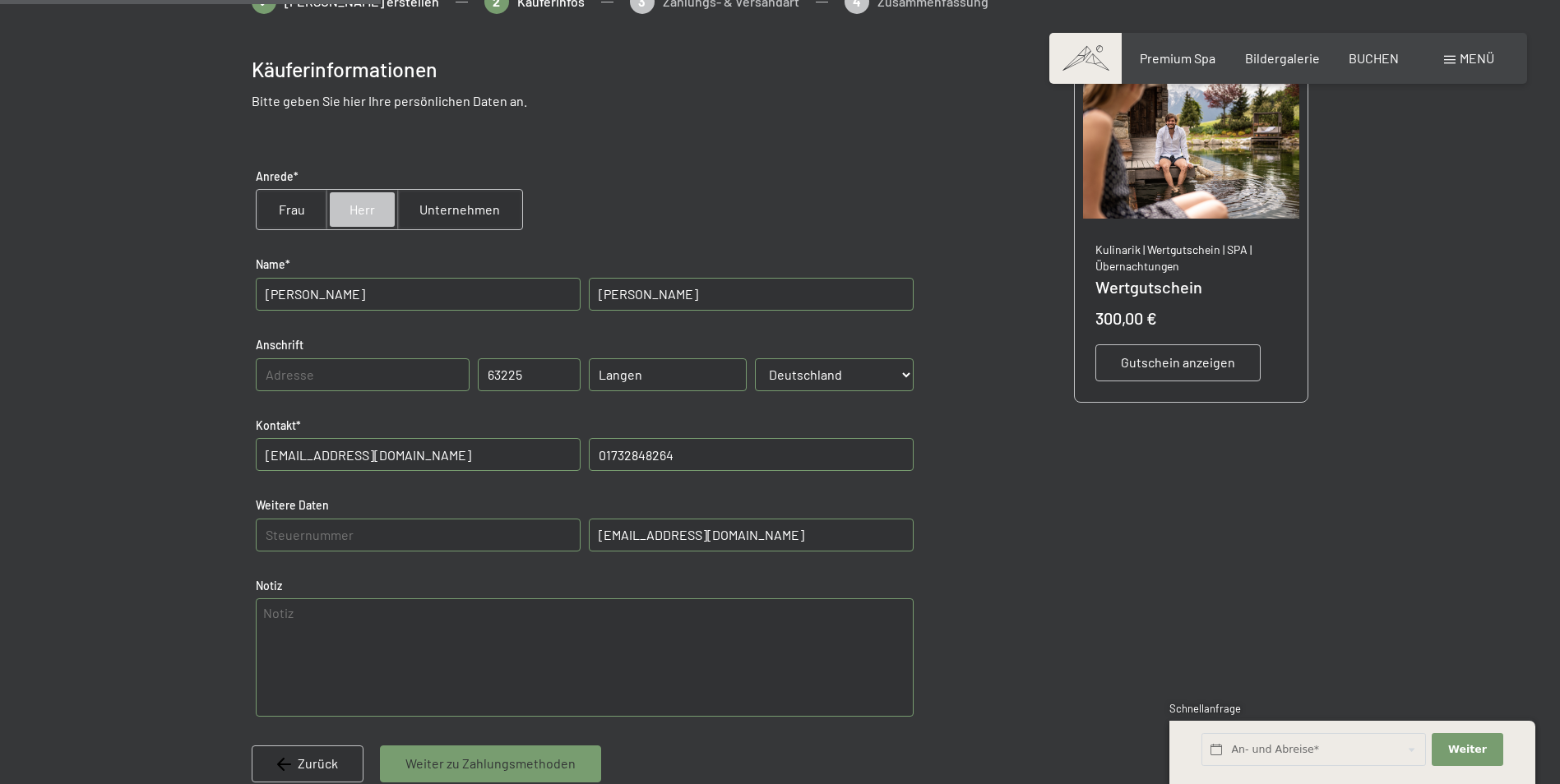
scroll to position [396, 0]
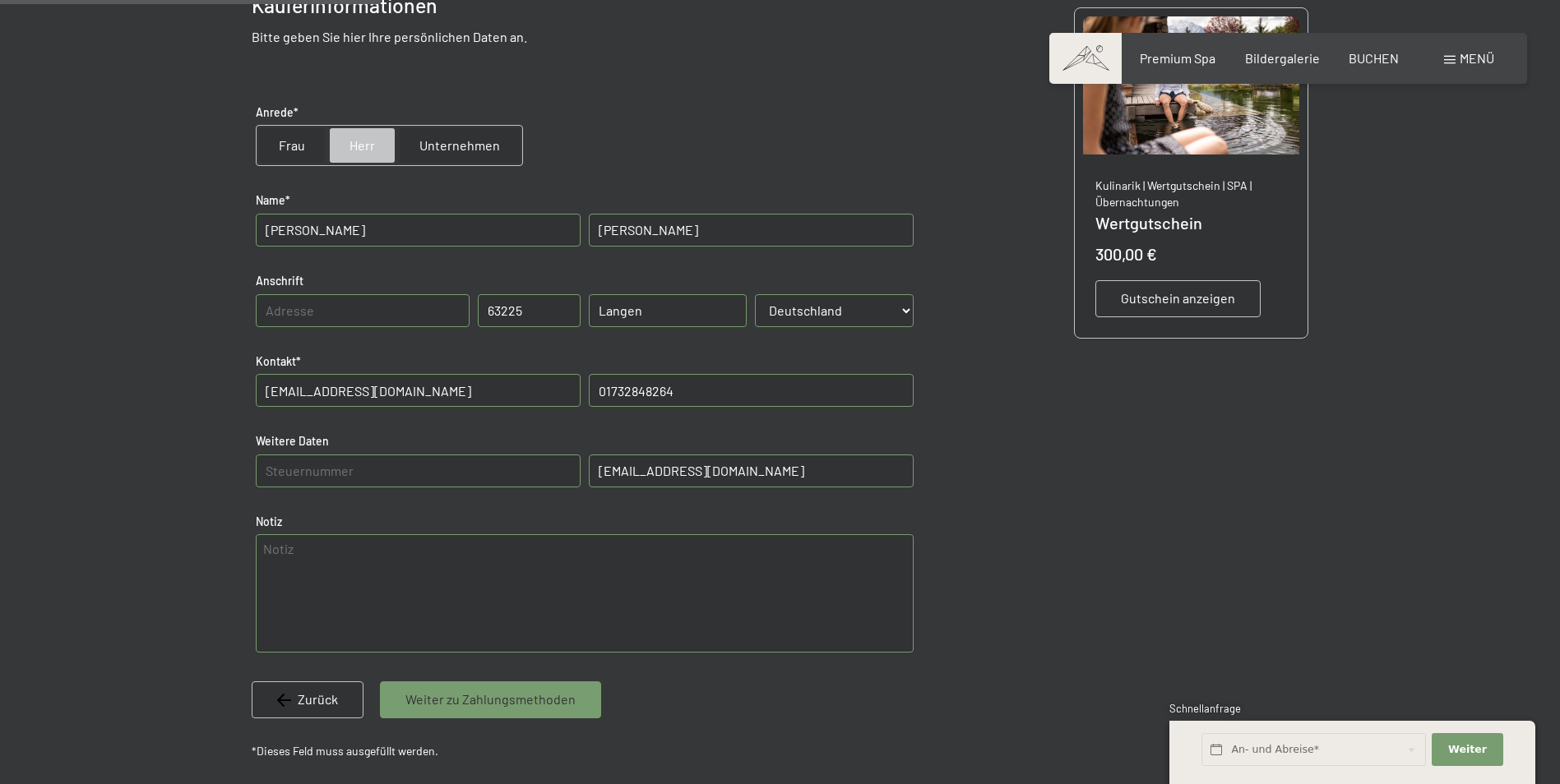
click at [490, 701] on span "Weiter zu Zahlungsmethoden" at bounding box center [490, 700] width 170 height 18
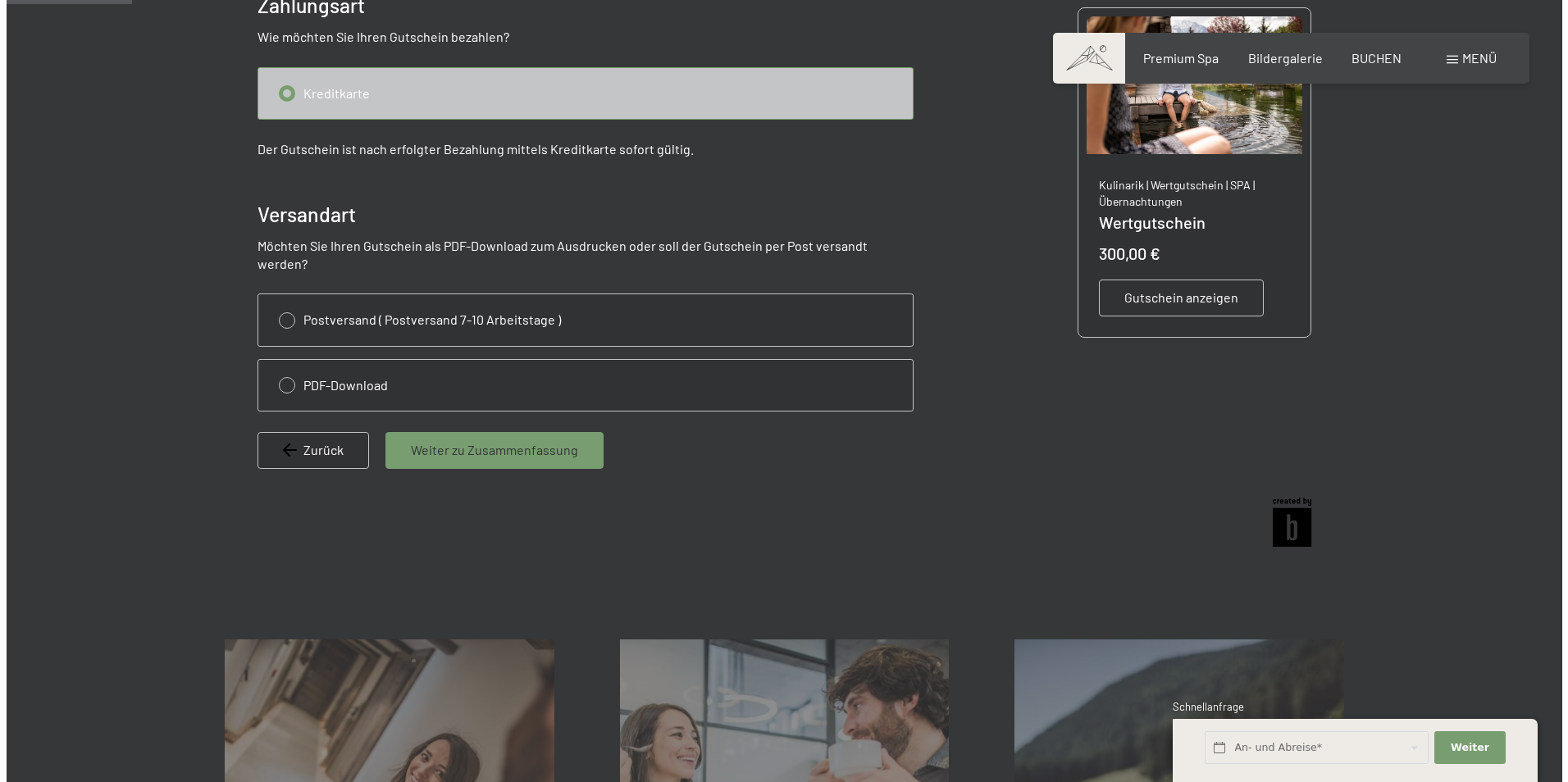
scroll to position [238, 0]
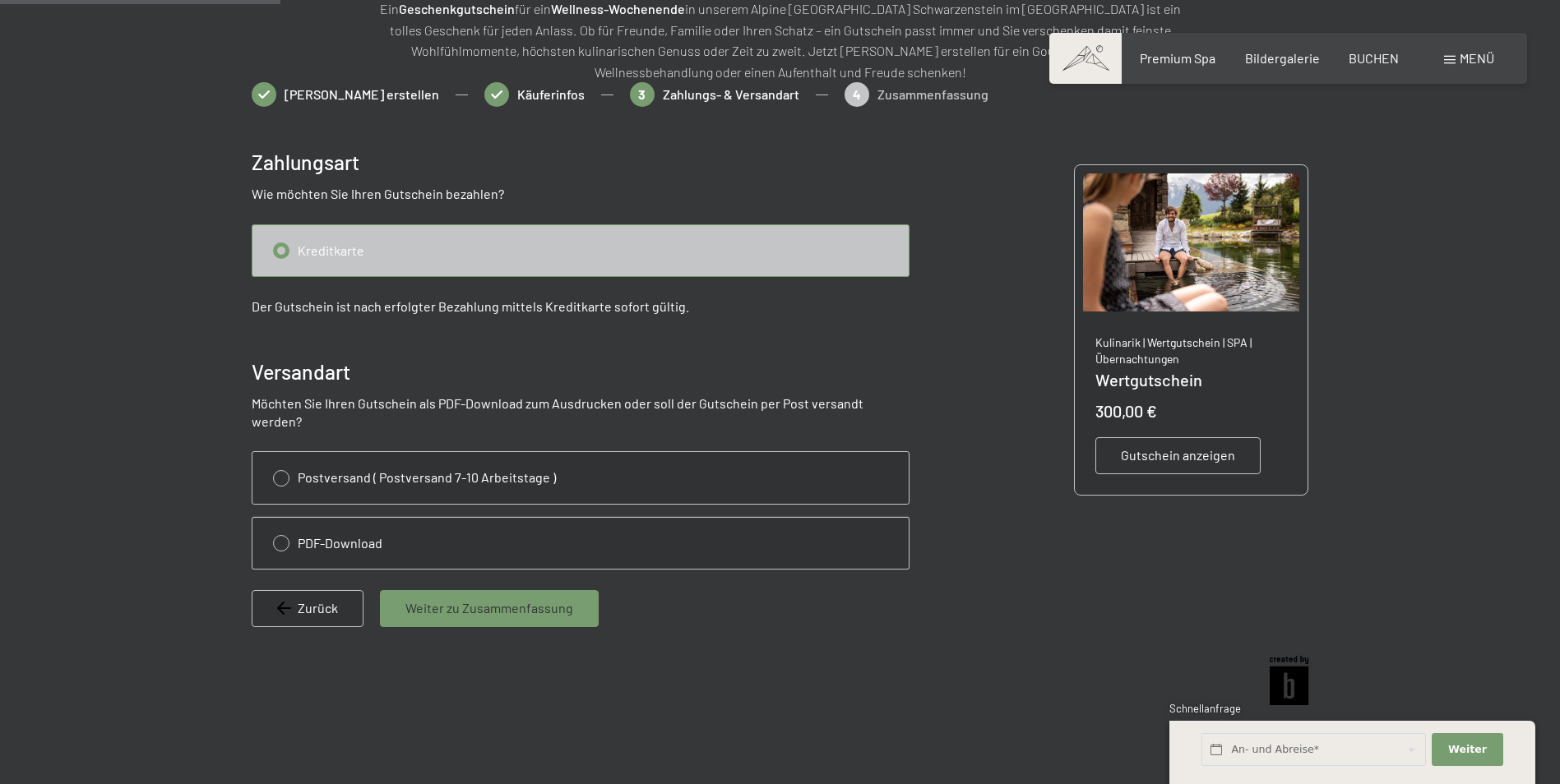
click at [280, 524] on input "radio" at bounding box center [581, 543] width 656 height 51
radio input "true"
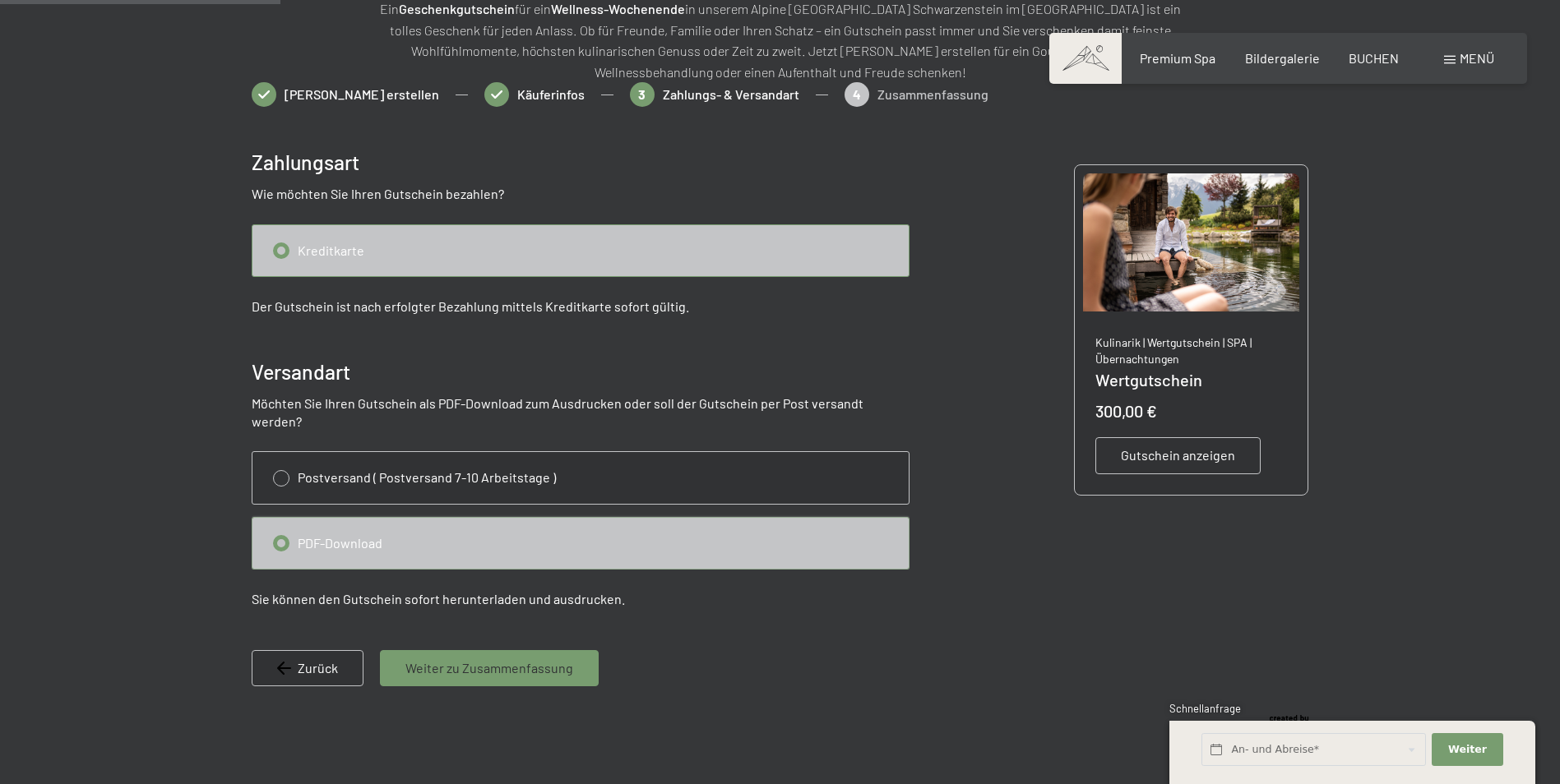
click at [418, 250] on input "radio" at bounding box center [581, 251] width 656 height 51
click at [1151, 452] on span "Gutschein anzeigen" at bounding box center [1177, 455] width 115 height 18
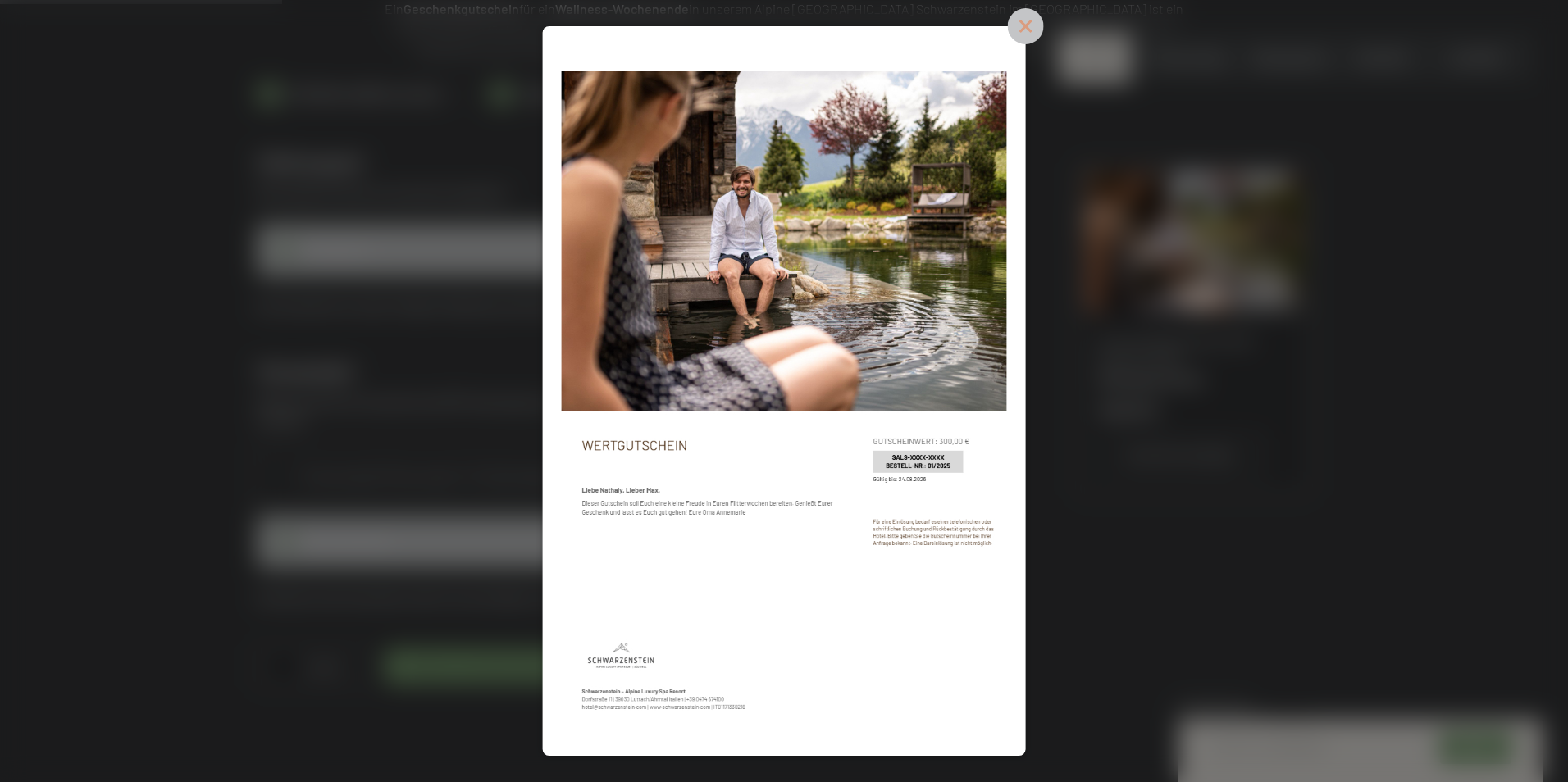
click at [1021, 21] on icon at bounding box center [1025, 26] width 16 height 16
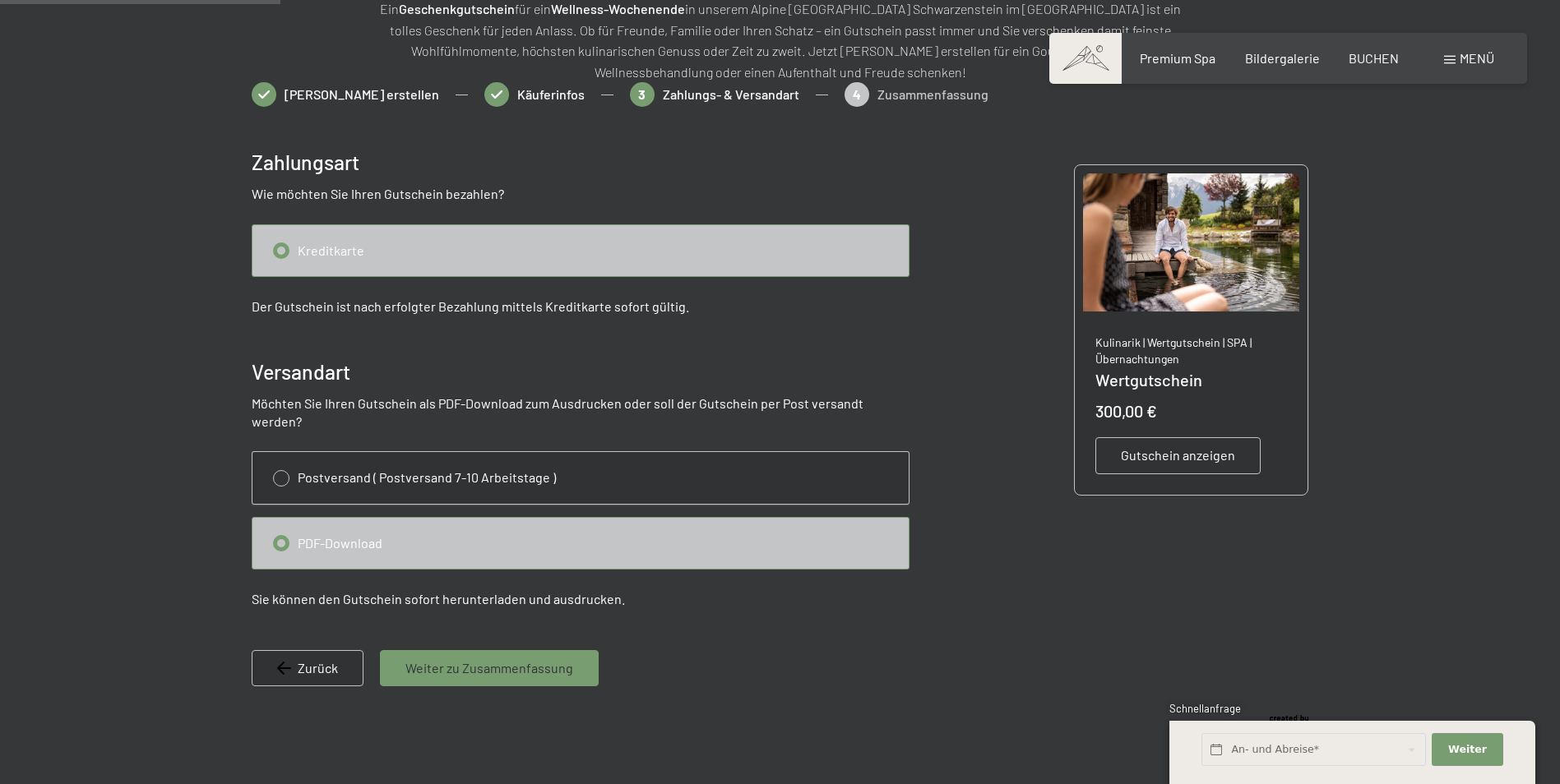
click at [280, 453] on input "radio" at bounding box center [581, 478] width 656 height 51
radio input "true"
radio input "false"
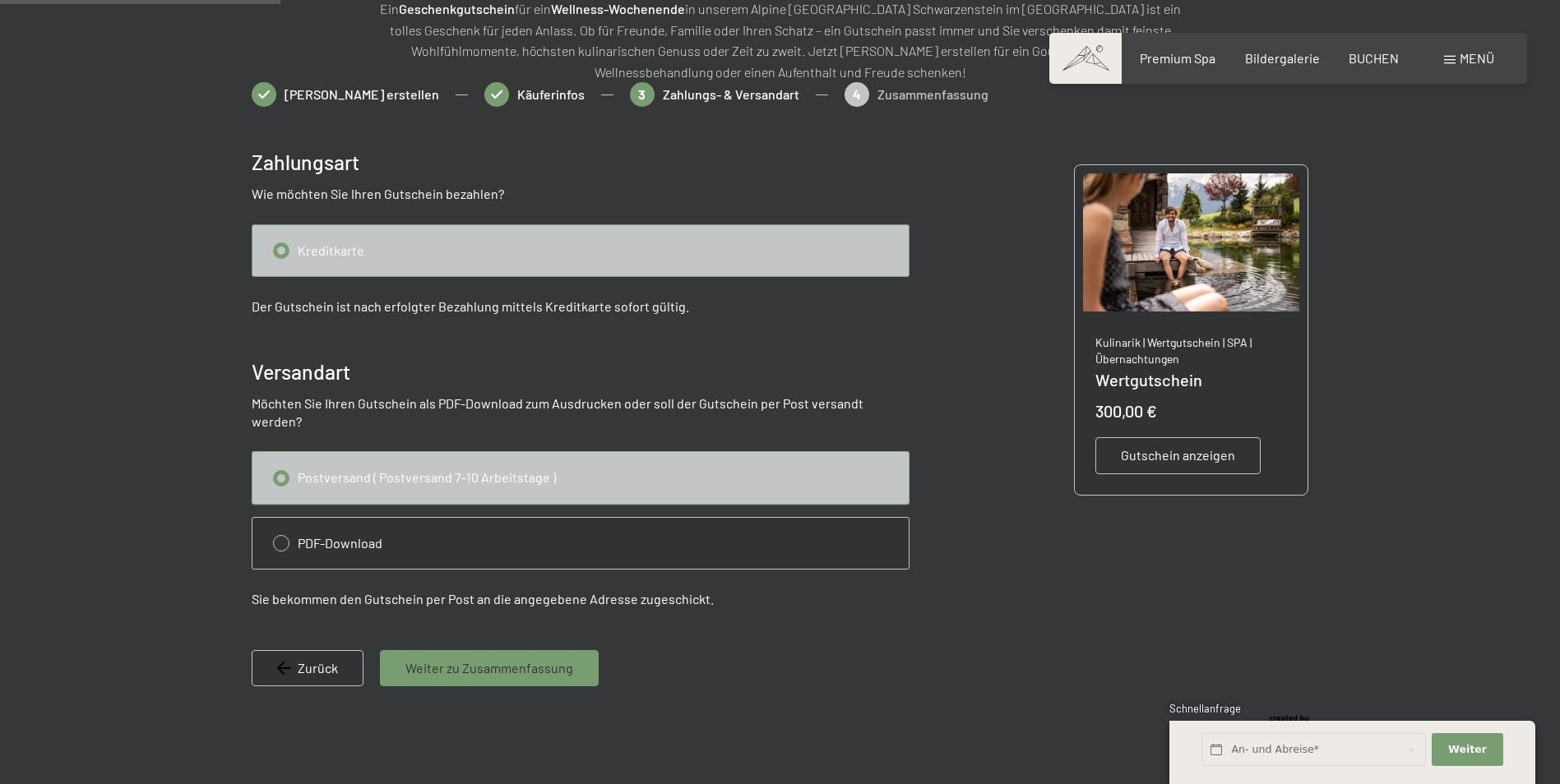
click at [310, 245] on input "radio" at bounding box center [581, 251] width 656 height 51
click at [485, 659] on span "Weiter zu Zusammenfassung" at bounding box center [488, 669] width 168 height 18
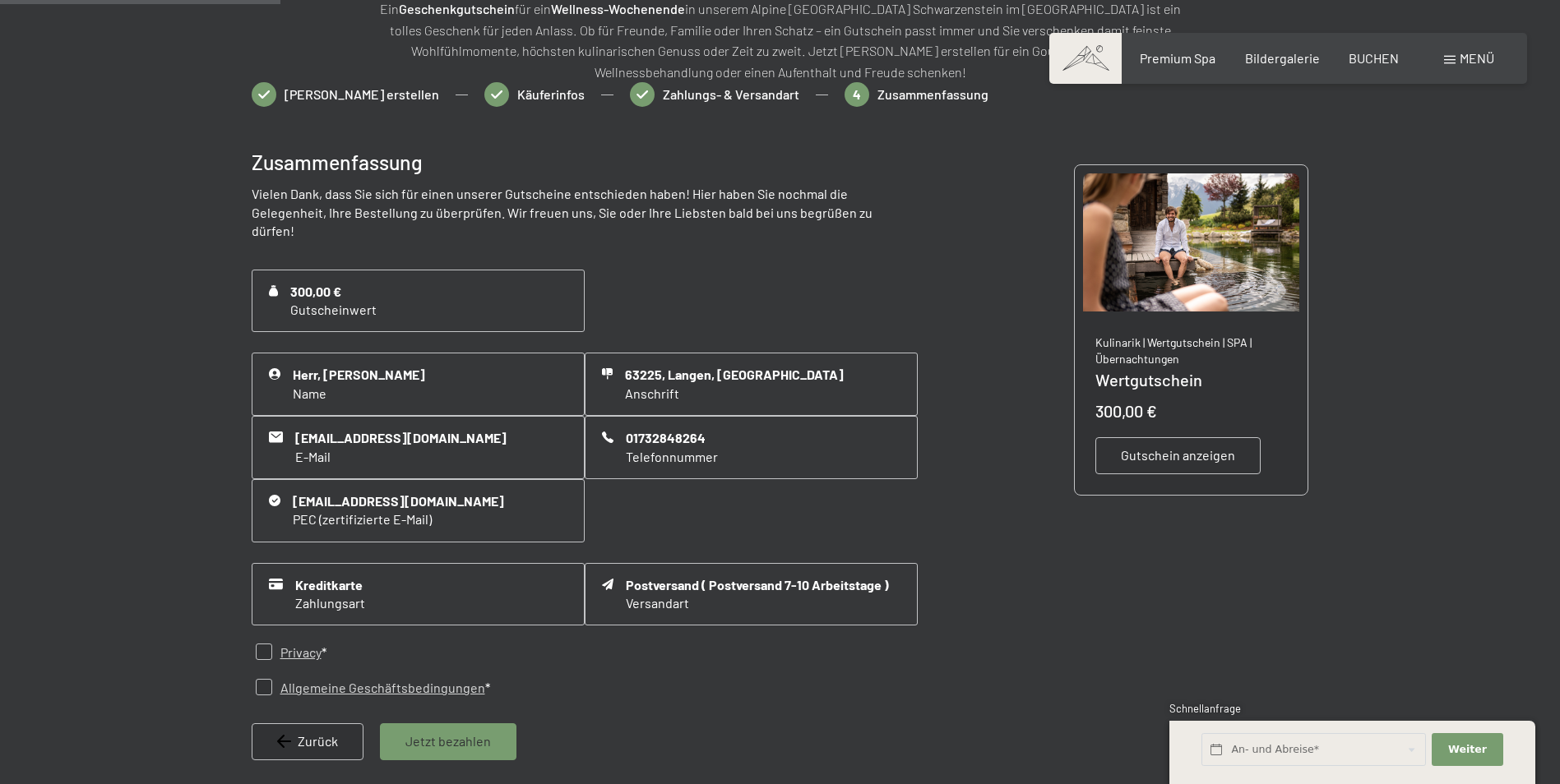
click at [308, 644] on link "Privacy" at bounding box center [300, 653] width 41 height 18
click at [261, 644] on input "checkbox" at bounding box center [264, 652] width 16 height 16
checkbox input "true"
click at [329, 679] on div "Allgemeine Geschäftsbedingungen" at bounding box center [382, 688] width 204 height 18
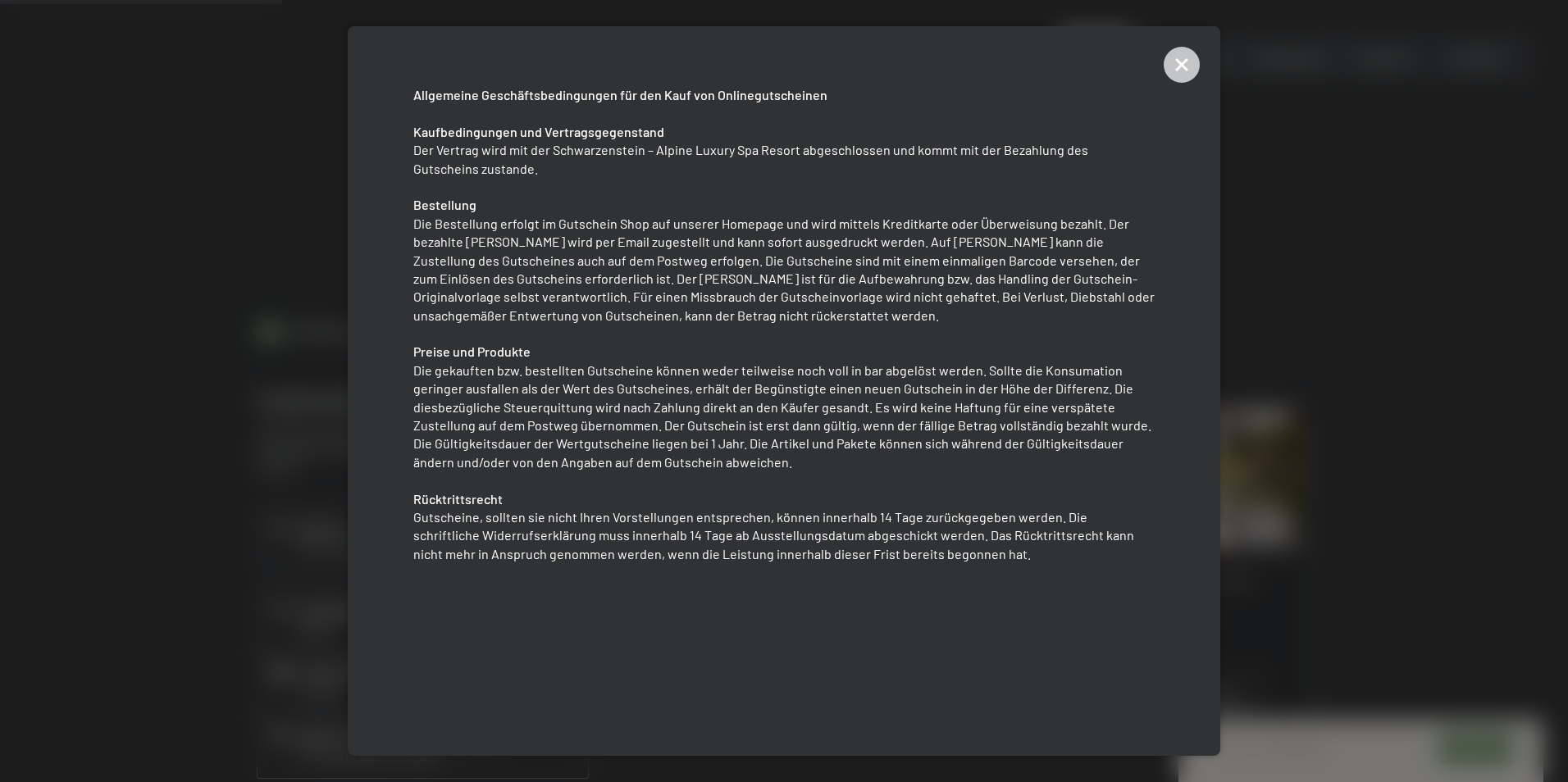
scroll to position [238, 0]
